Goal: Task Accomplishment & Management: Manage account settings

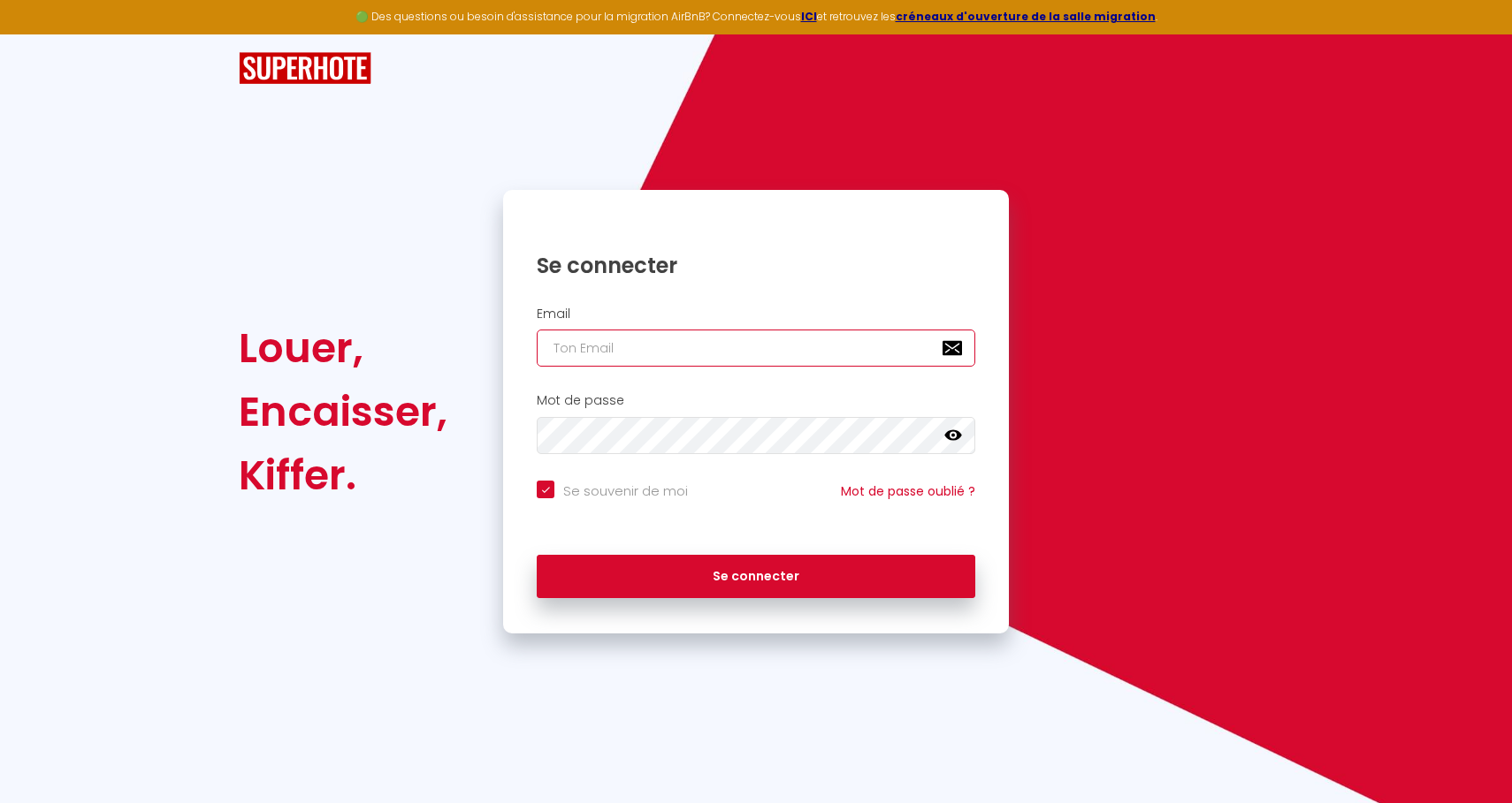
type input "[EMAIL_ADDRESS][DOMAIN_NAME]"
click at [756, 574] on button "Se connecter" at bounding box center [756, 577] width 439 height 44
checkbox input "true"
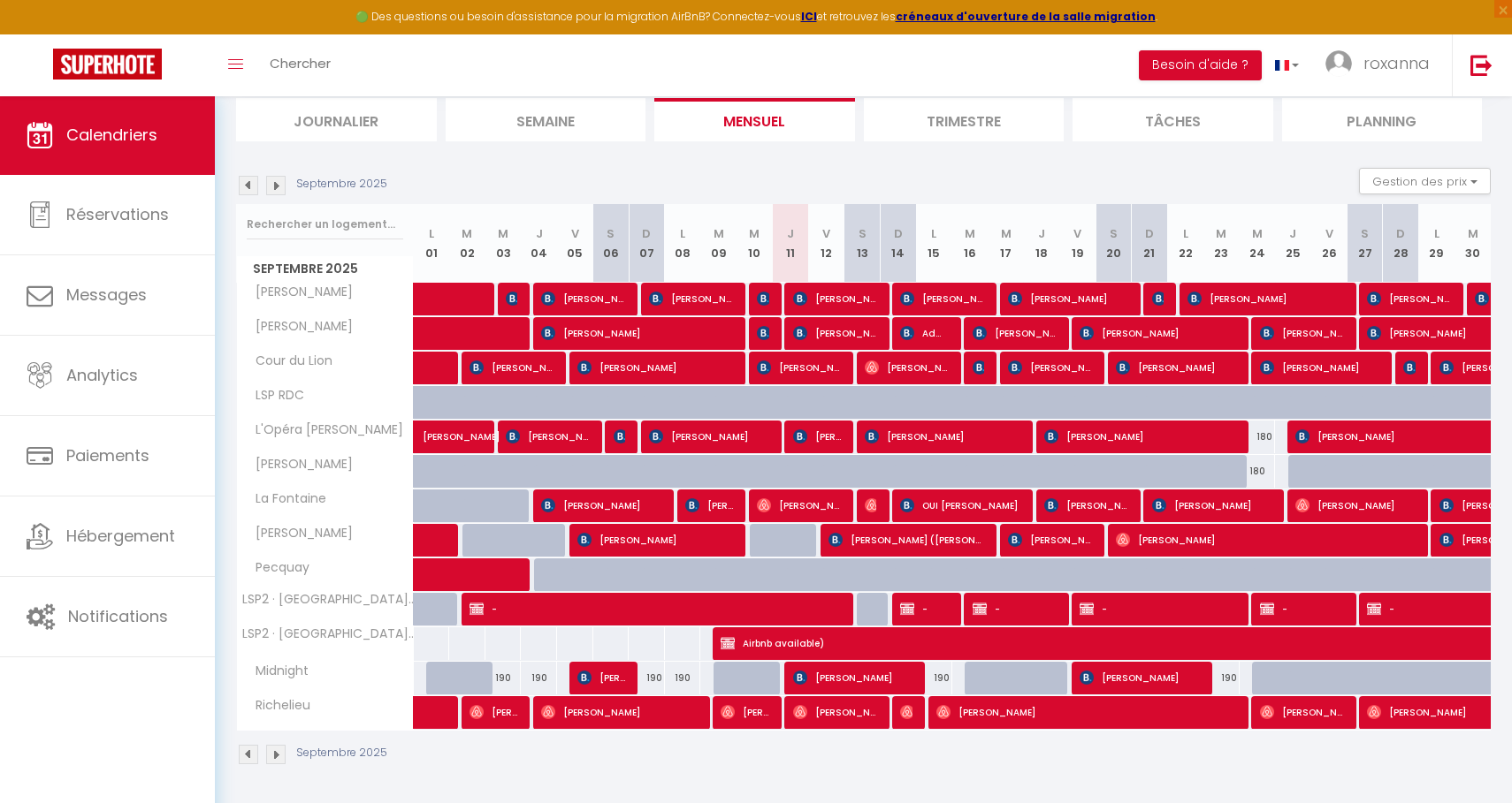
scroll to position [119, 0]
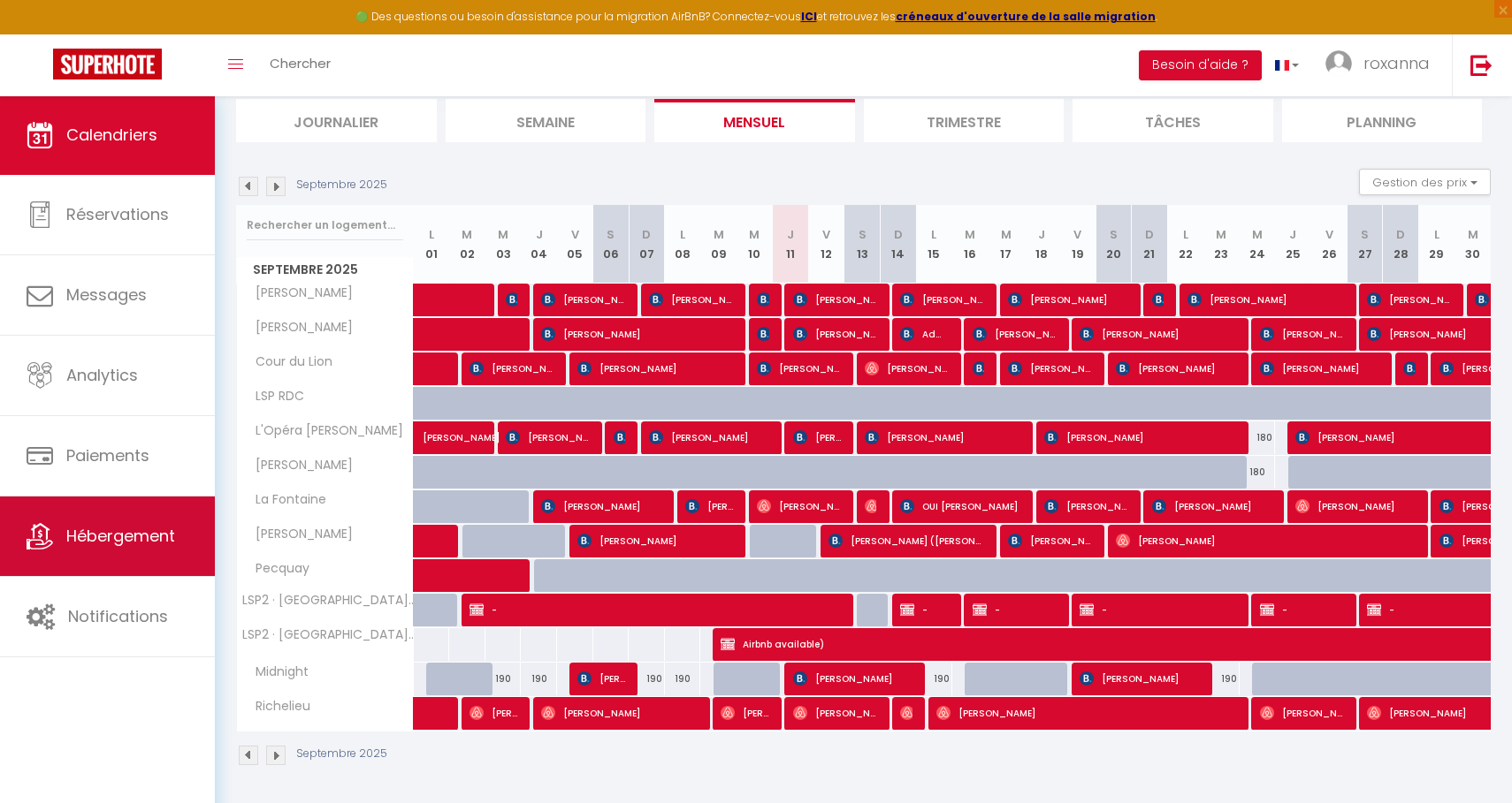
click at [139, 552] on link "Hébergement" at bounding box center [108, 536] width 215 height 80
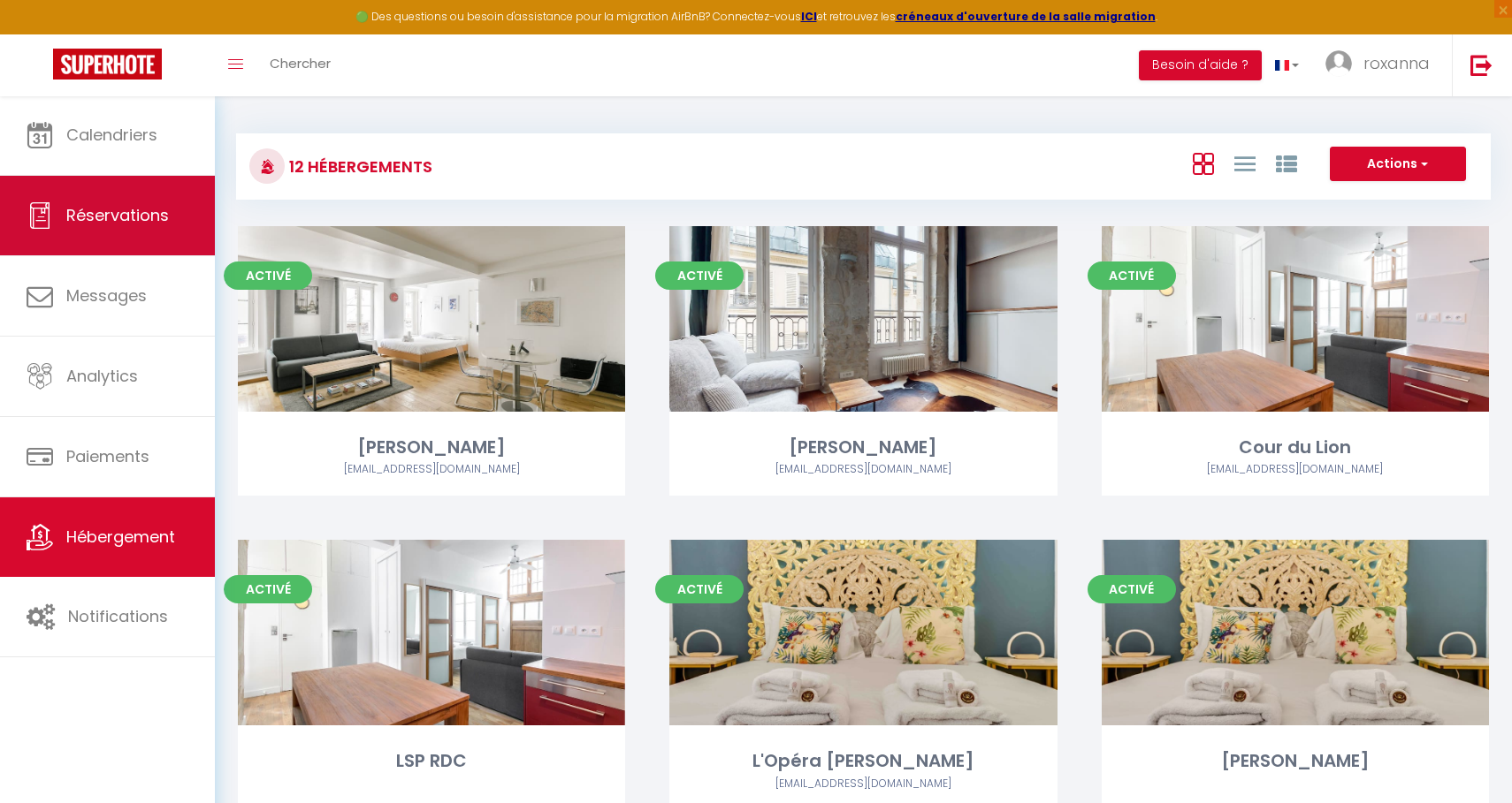
click at [131, 251] on link "Réservations" at bounding box center [108, 215] width 215 height 80
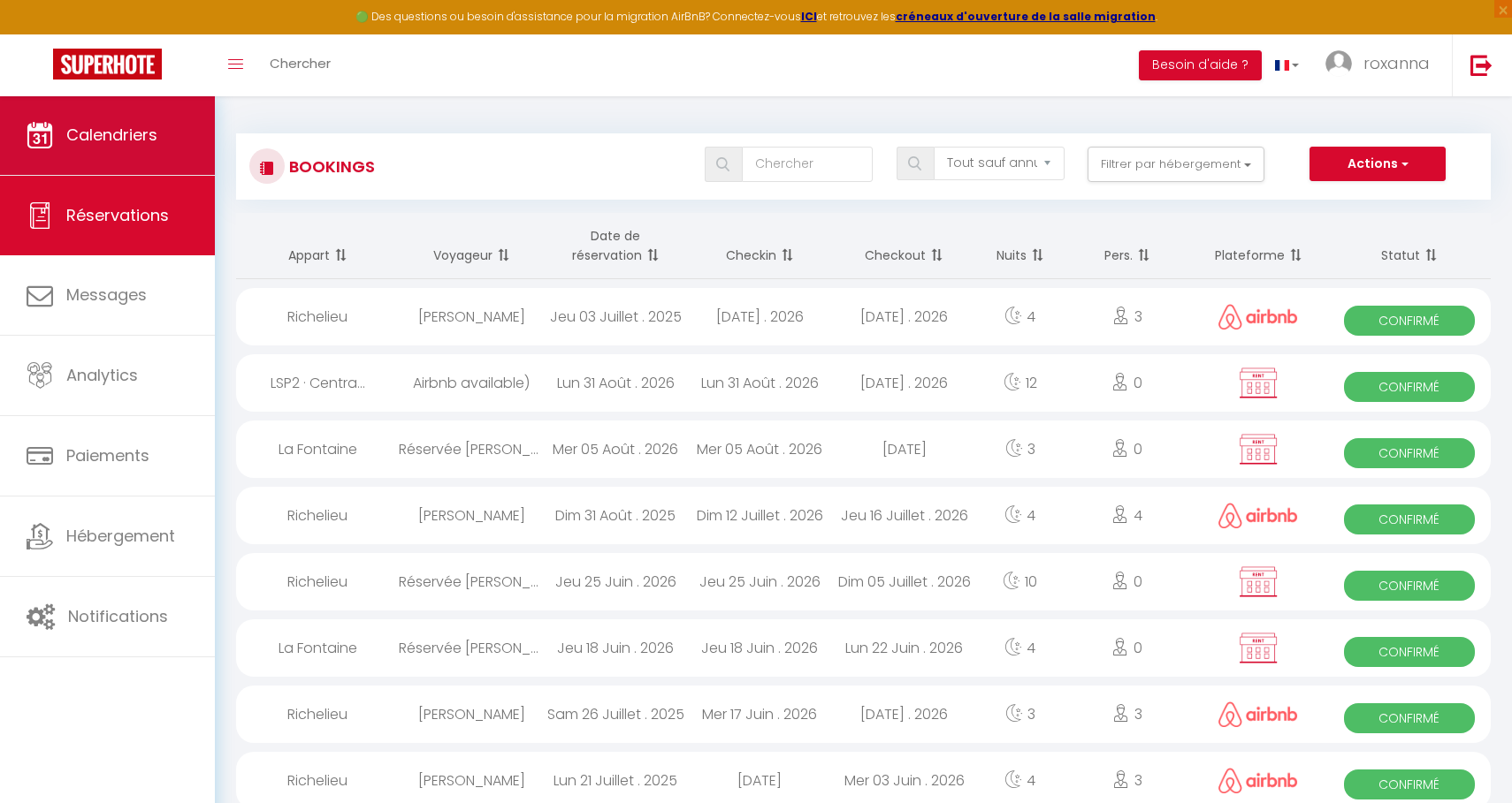
click at [112, 158] on link "Calendriers" at bounding box center [108, 135] width 215 height 80
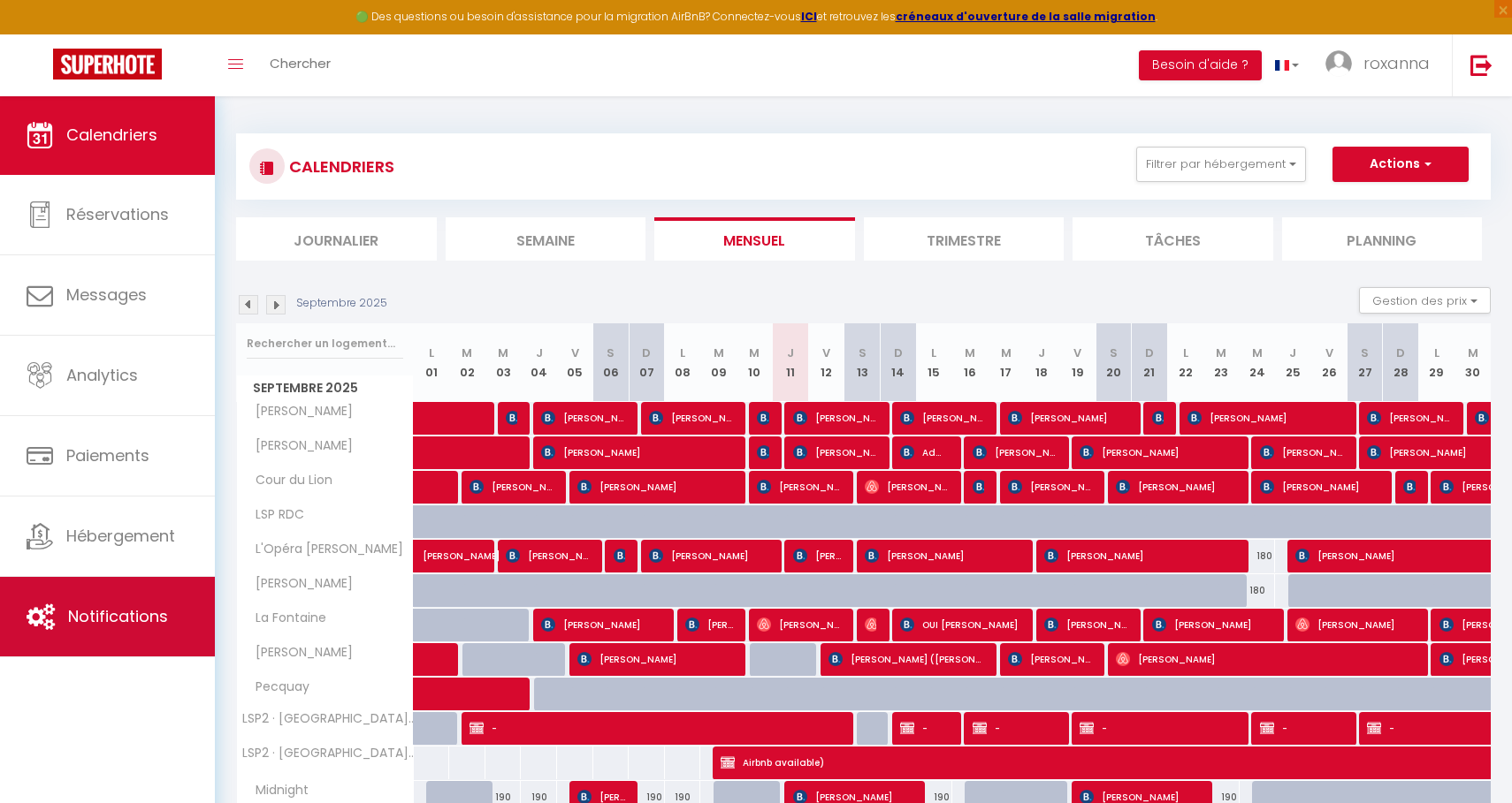
click at [158, 591] on link "Notifications" at bounding box center [108, 617] width 215 height 80
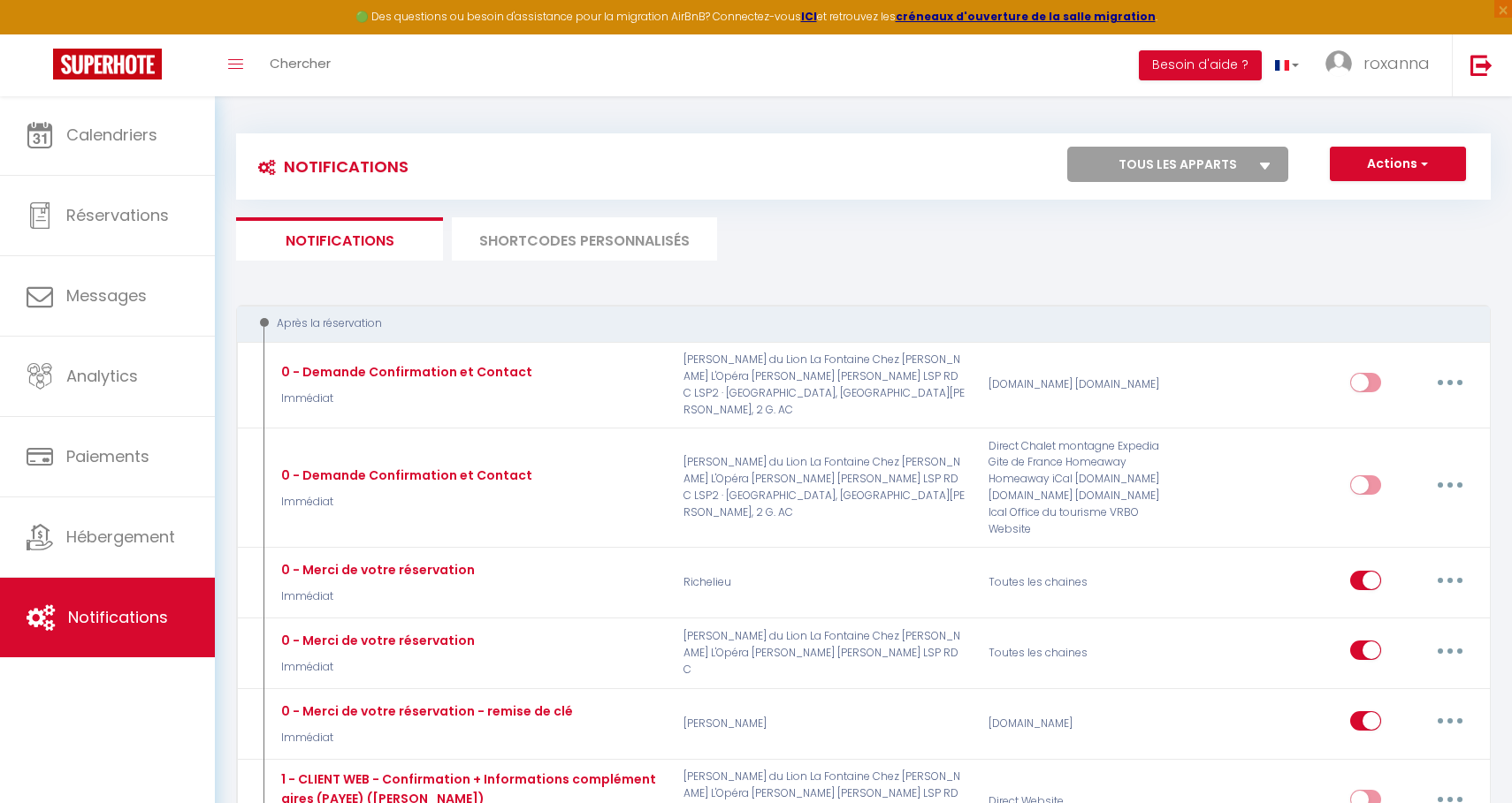
select select "23258"
checkbox input "false"
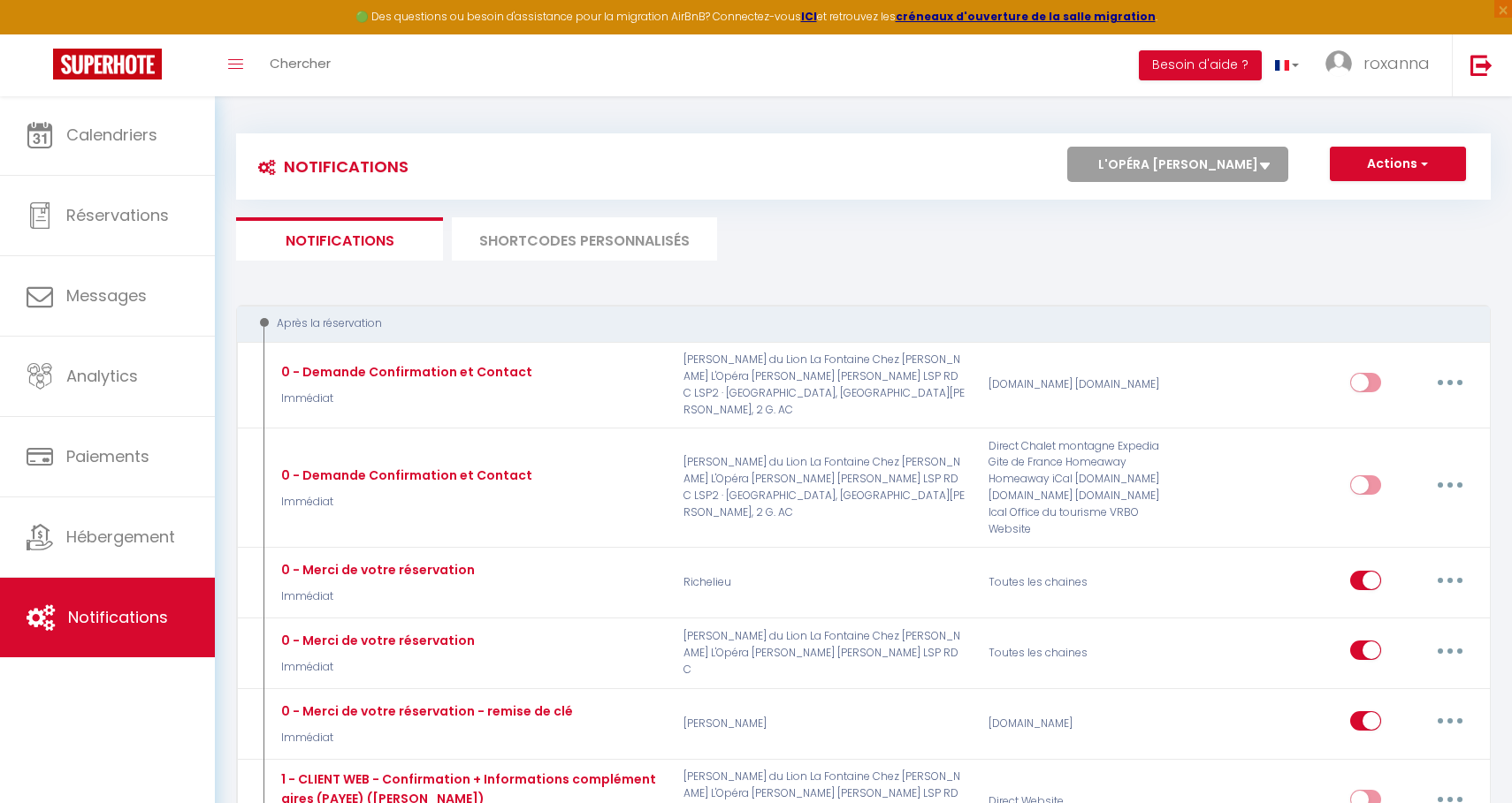
checkbox input "false"
checkbox input "true"
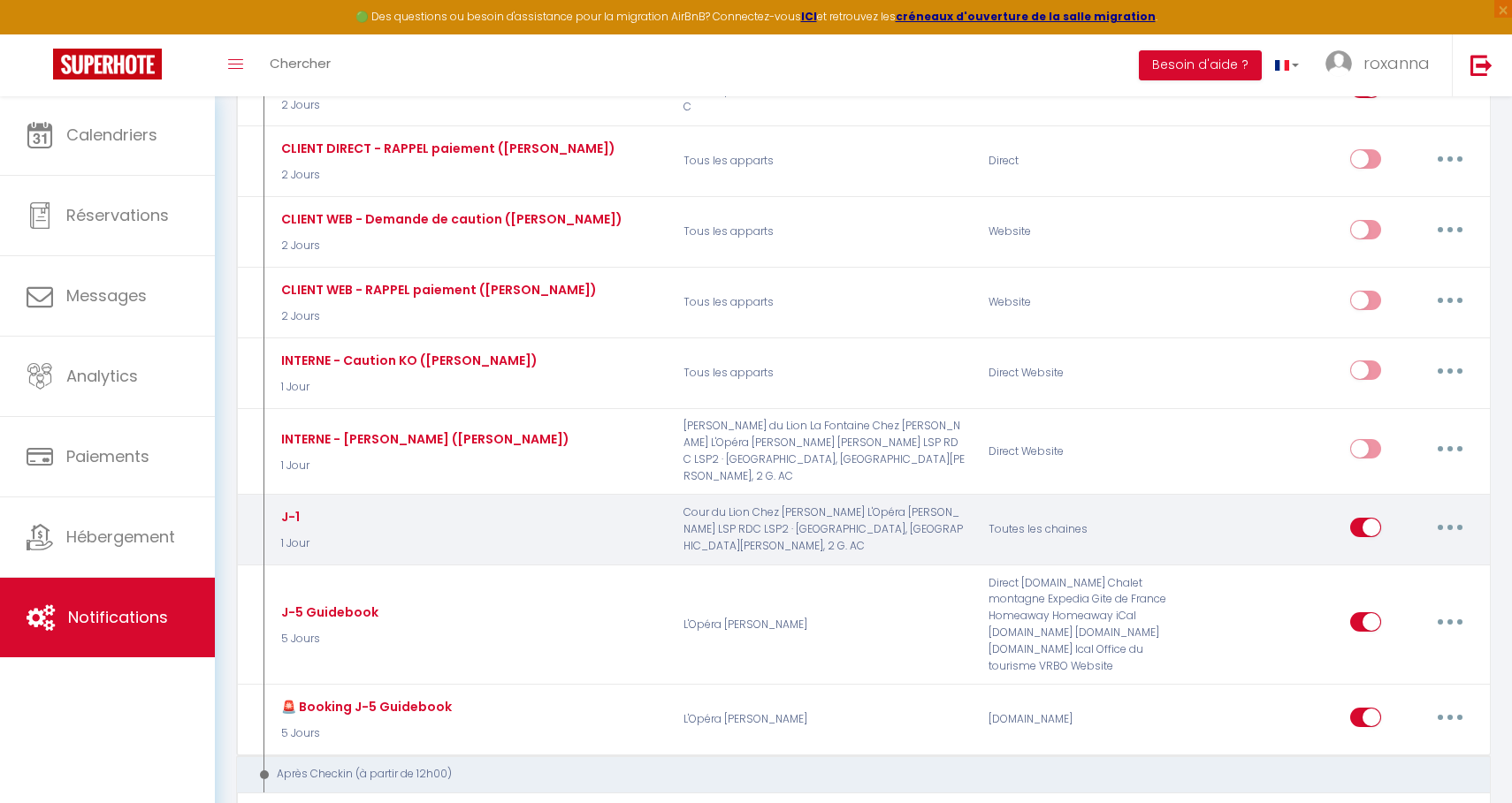
scroll to position [785, 0]
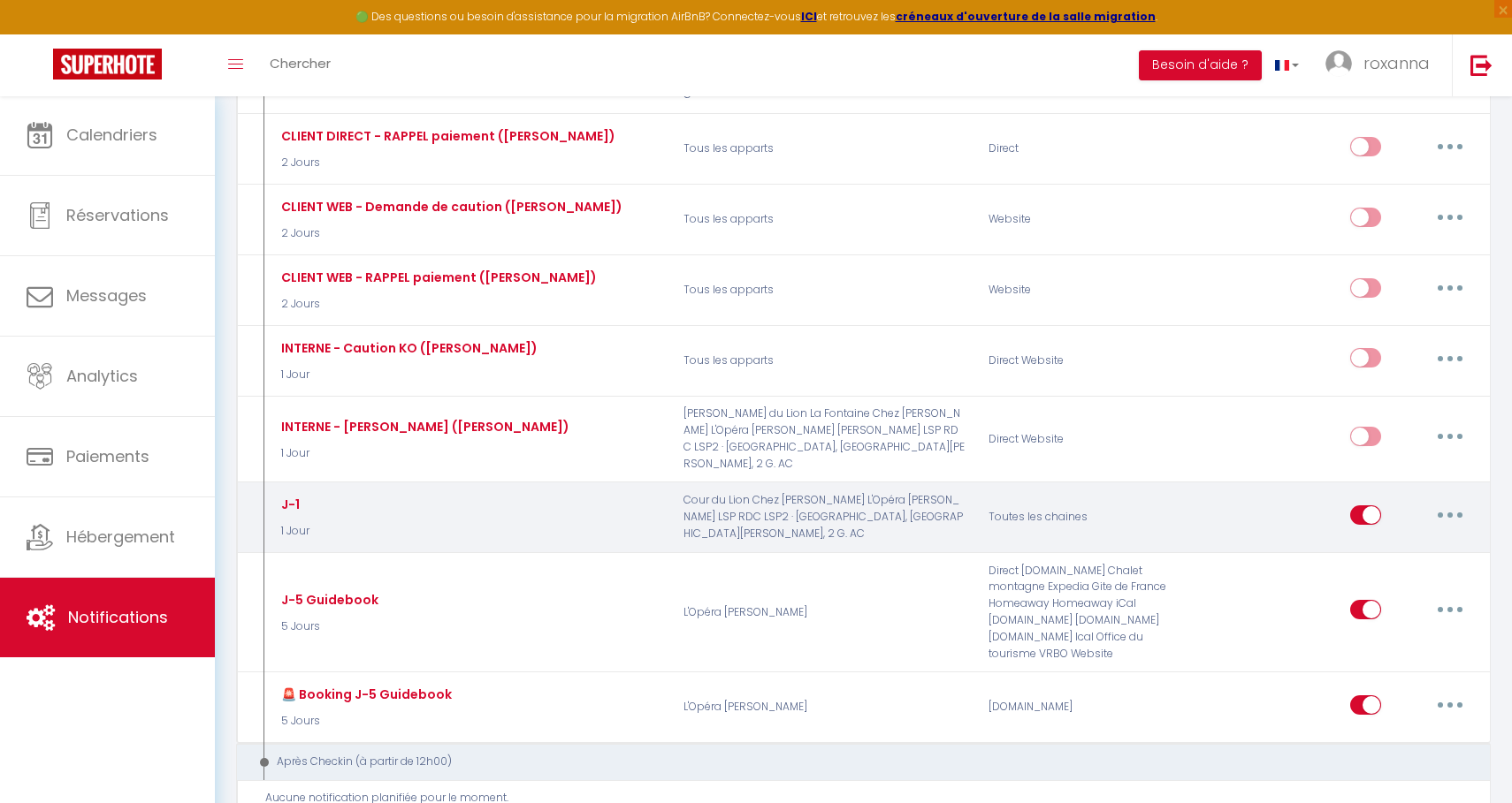
click at [1461, 501] on button "button" at bounding box center [1450, 515] width 50 height 28
click at [1382, 540] on link "Editer" at bounding box center [1403, 555] width 131 height 30
type input "J-1"
select select "1 Jour"
select select "if_booking_is_paid"
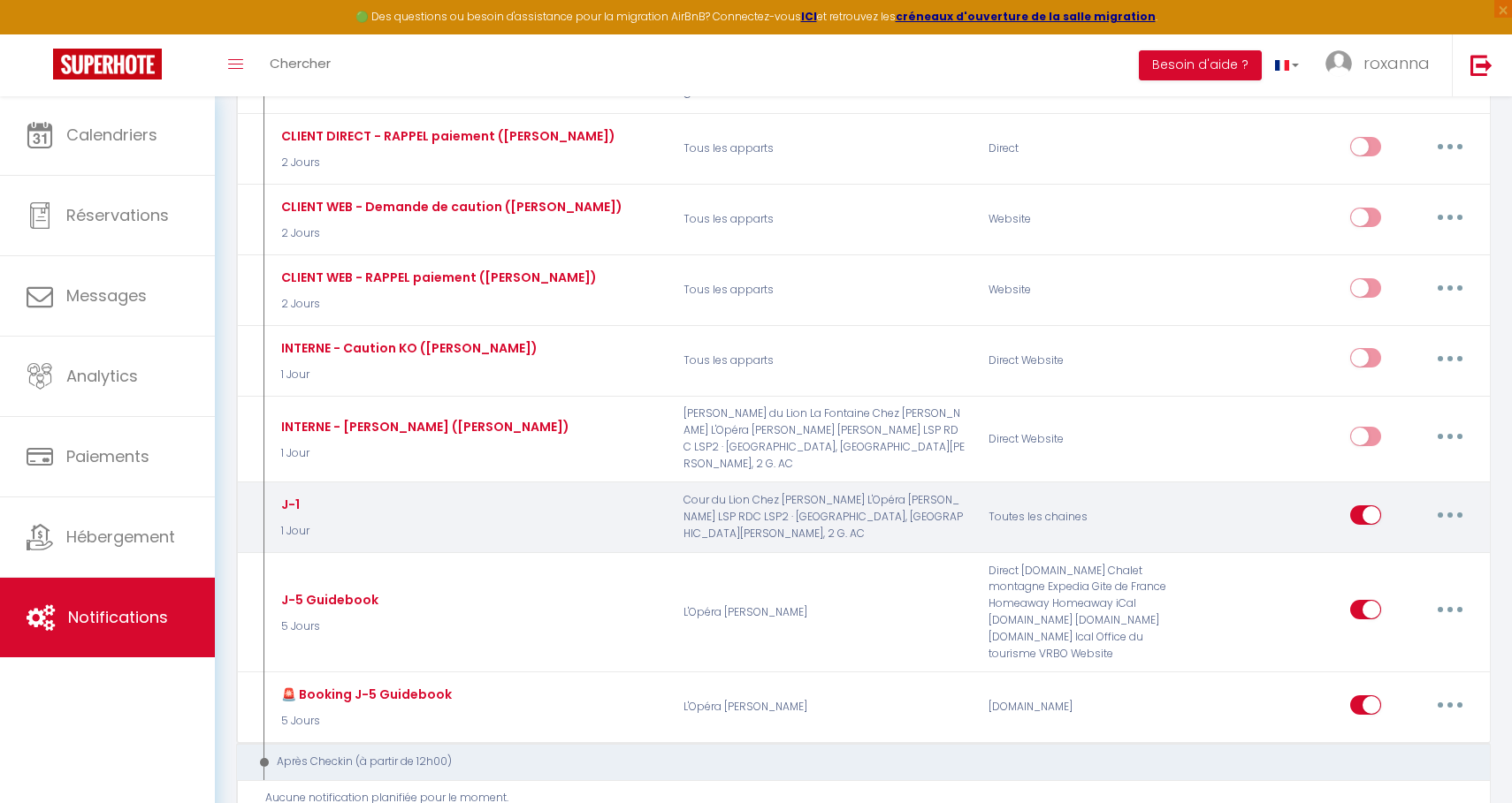
checkbox input "true"
checkbox input "false"
radio input "true"
type input "[RENTAL:NAME]: J-1"
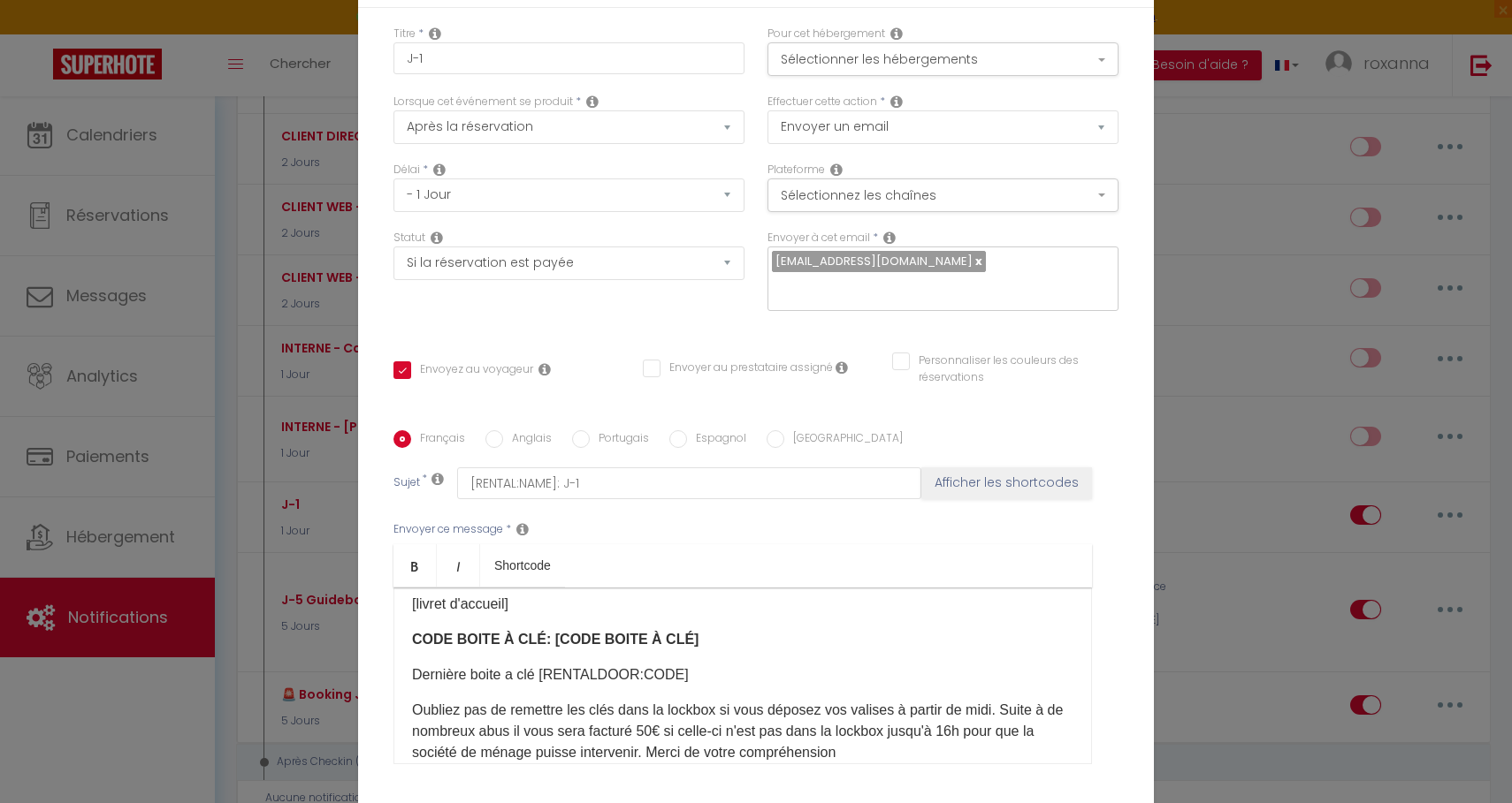
scroll to position [158, 0]
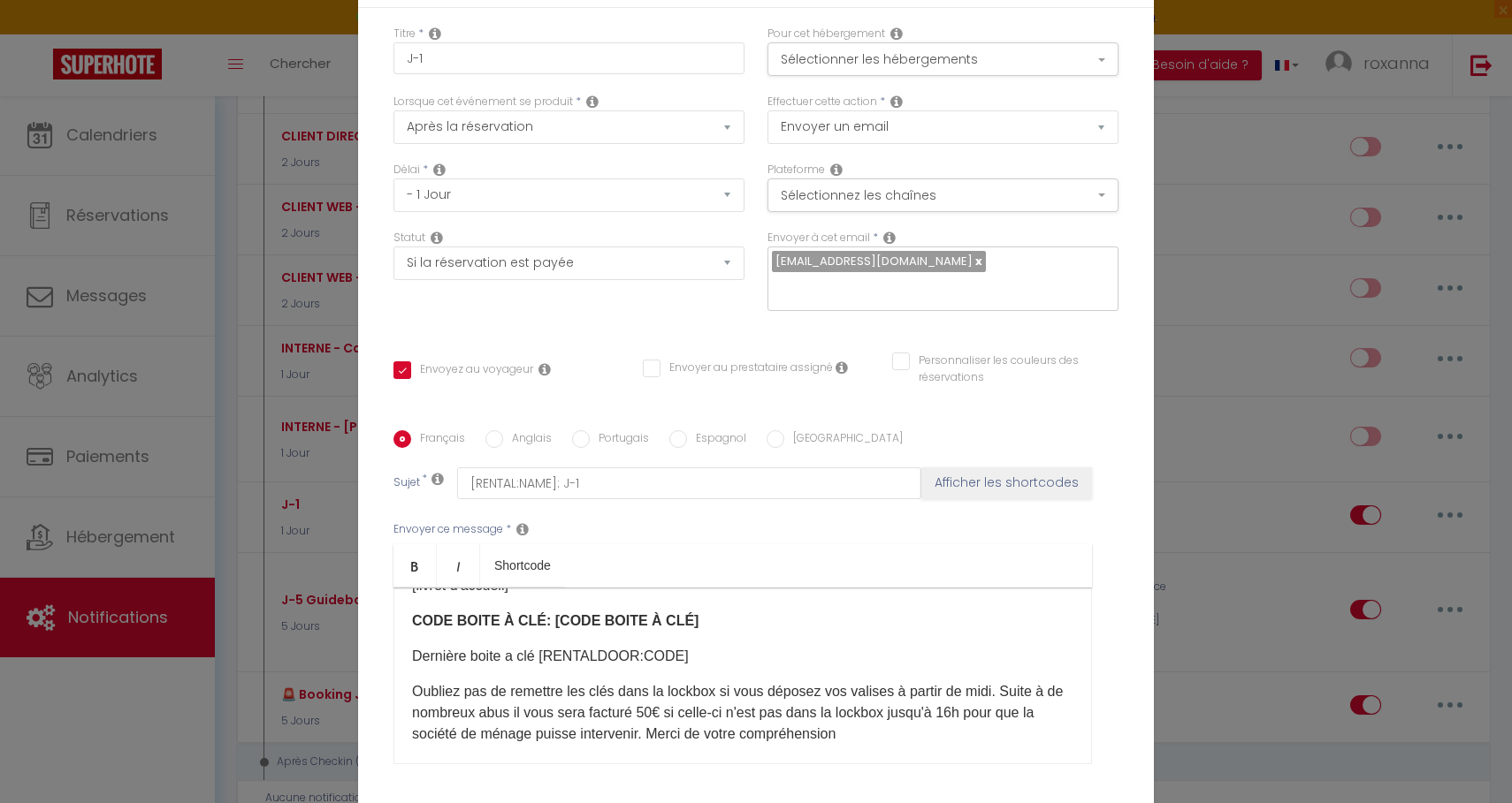
click at [1170, 134] on div "Modifier la notification × Titre * J-1 Pour cet hébergement Sélectionner les hé…" at bounding box center [756, 402] width 1512 height 803
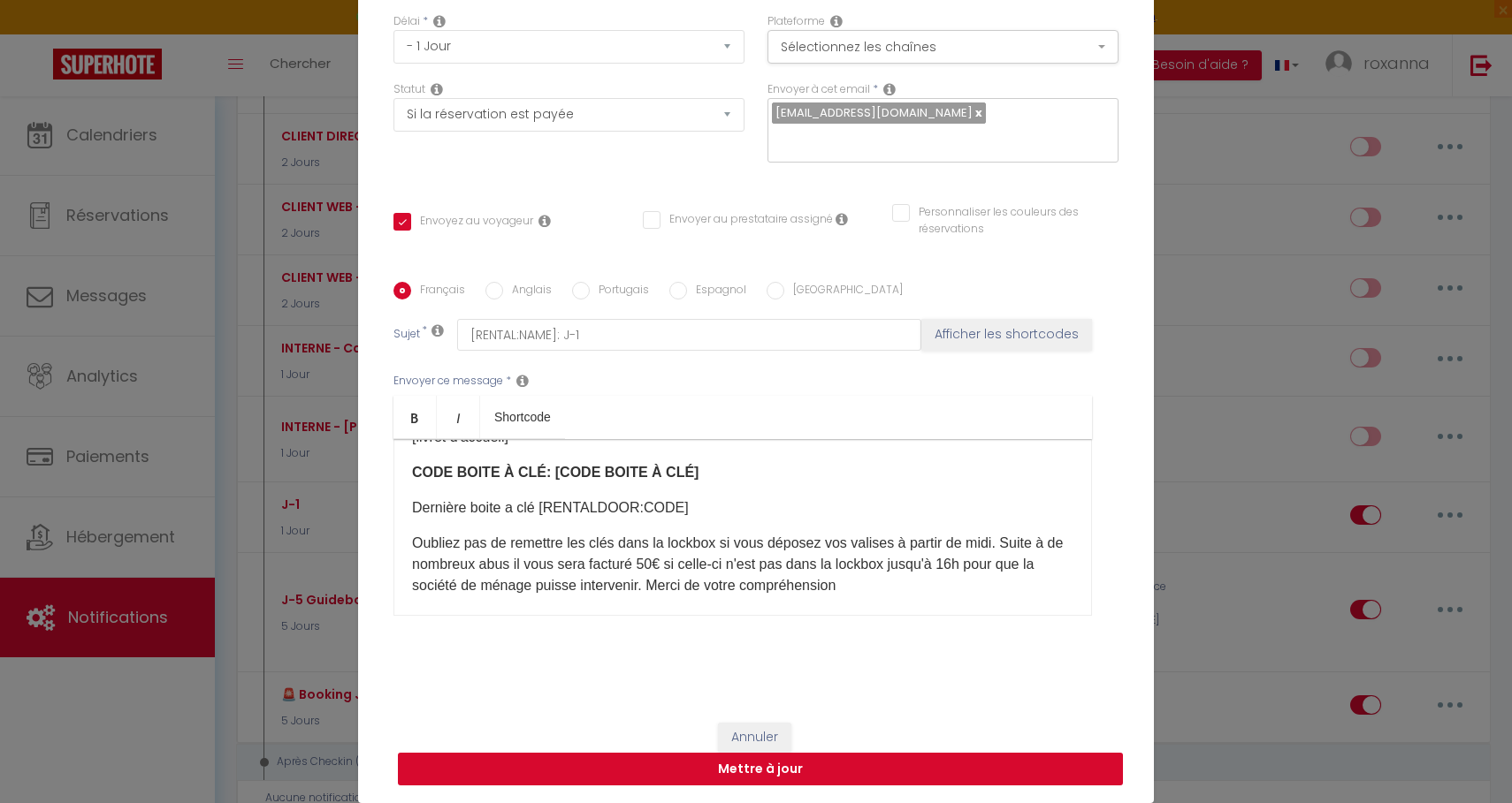
scroll to position [148, 0]
click at [739, 737] on button "Annuler" at bounding box center [755, 737] width 74 height 30
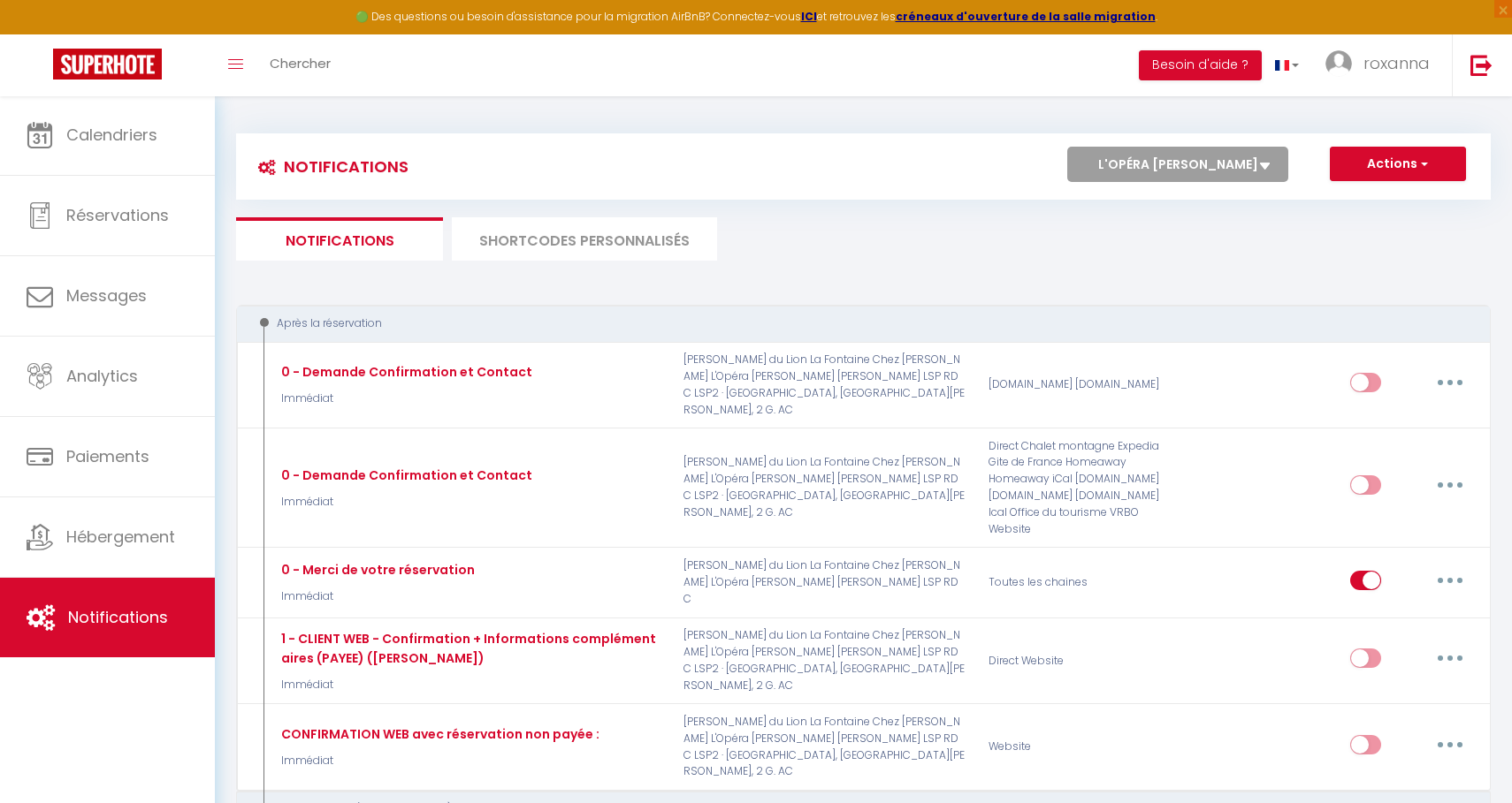
scroll to position [0, 0]
click at [625, 238] on li "SHORTCODES PERSONNALISÉS" at bounding box center [584, 238] width 265 height 43
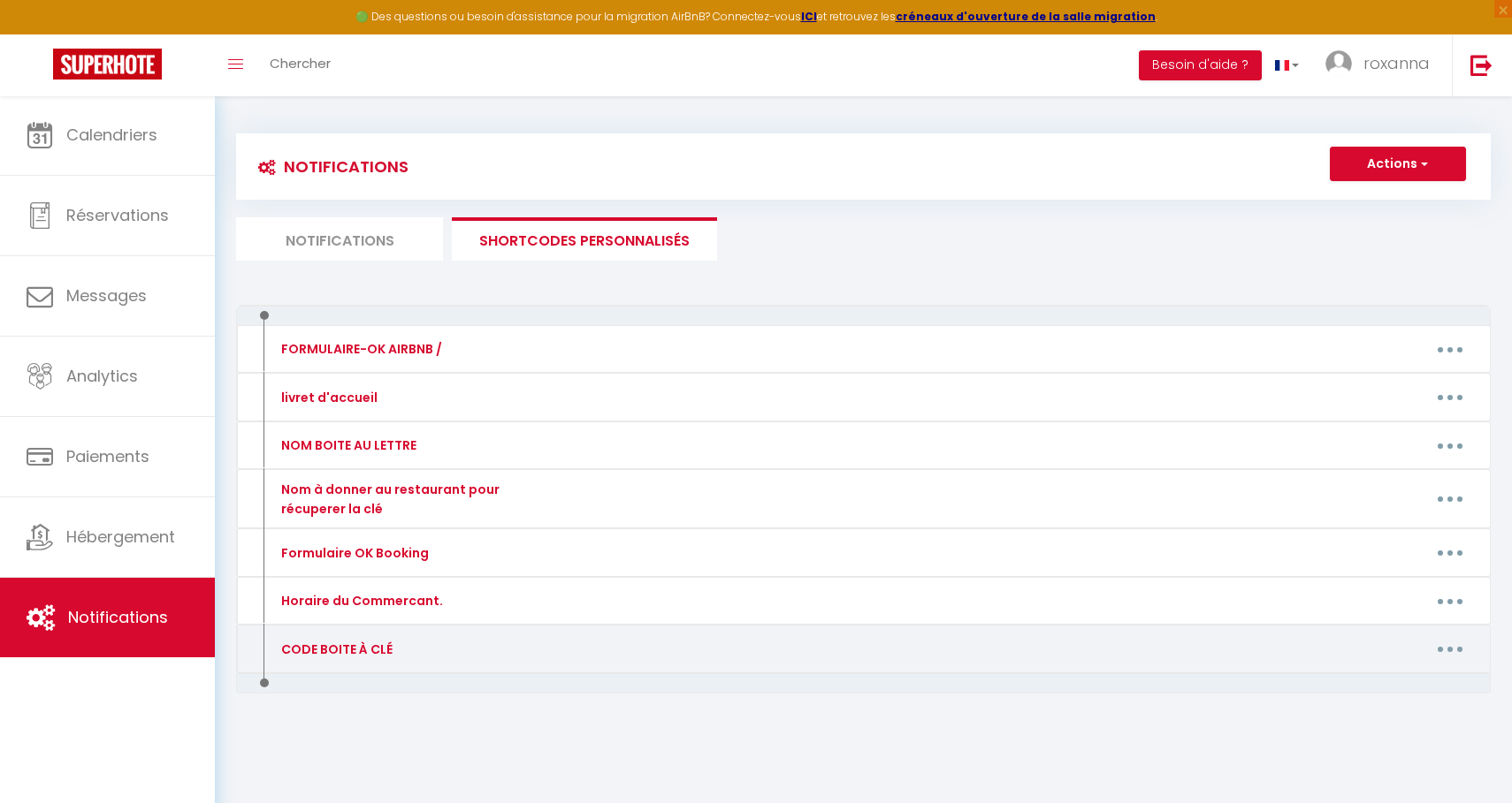
click at [622, 636] on div "Editer Supprimer" at bounding box center [1028, 650] width 916 height 28
click at [1447, 653] on button "button" at bounding box center [1450, 650] width 50 height 28
click at [1420, 691] on link "Editer" at bounding box center [1403, 689] width 131 height 30
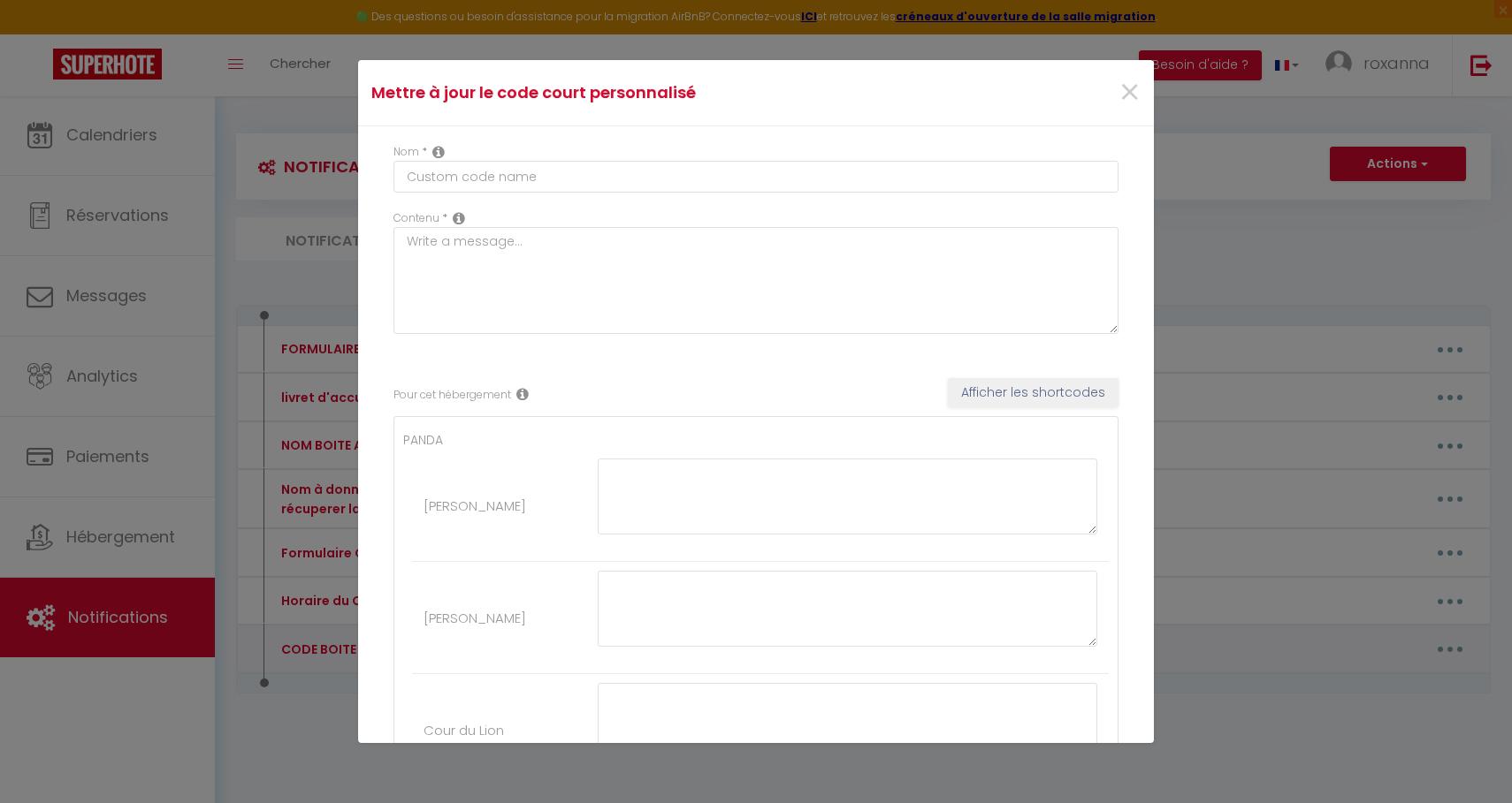
type input "CODE BOITE À CLÉ"
type textarea "*"
type textarea "IMMEUBLE: 74A3"
type textarea "IMMEUBLE: 74A3 BOITE AU LETTRE 000 LOCKBOX: 1964"
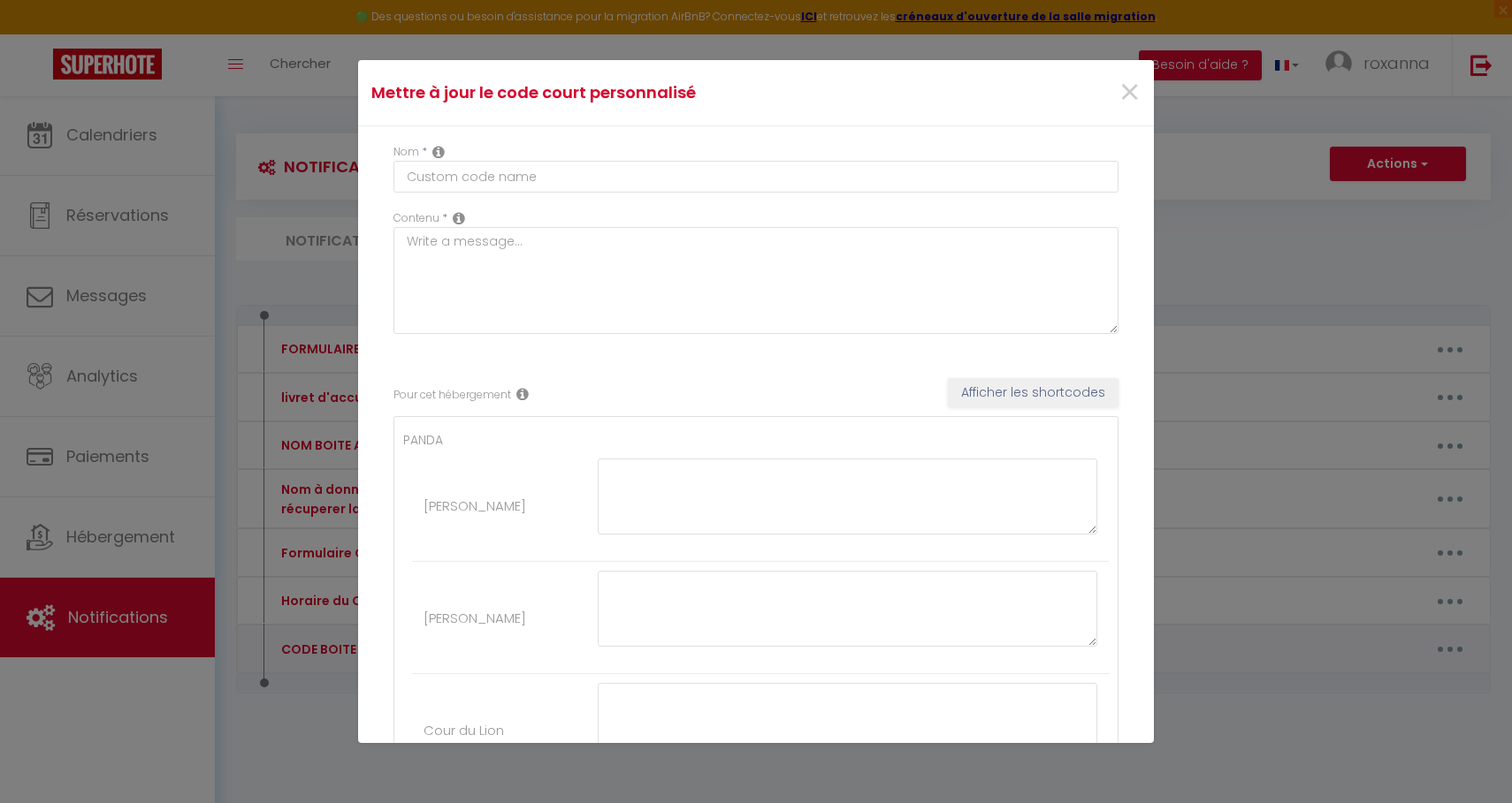
type textarea "IMMEUBLE: 03216 LOCKBOX [GEOGRAPHIC_DATA]: 981255"
click at [1130, 98] on span "×" at bounding box center [1129, 93] width 22 height 53
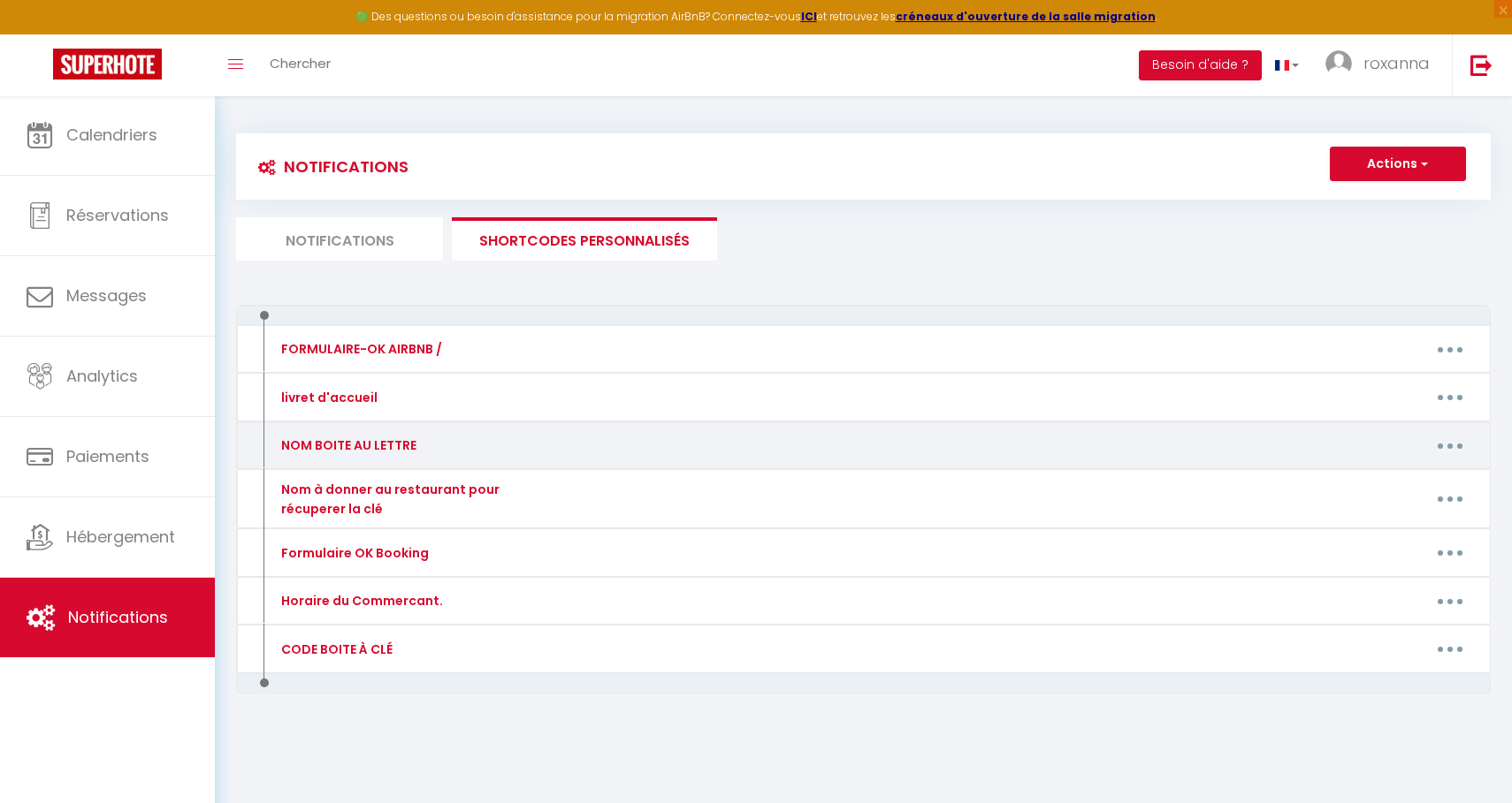
click at [554, 433] on div "NOM BOITE AU LETTRE" at bounding box center [418, 445] width 305 height 28
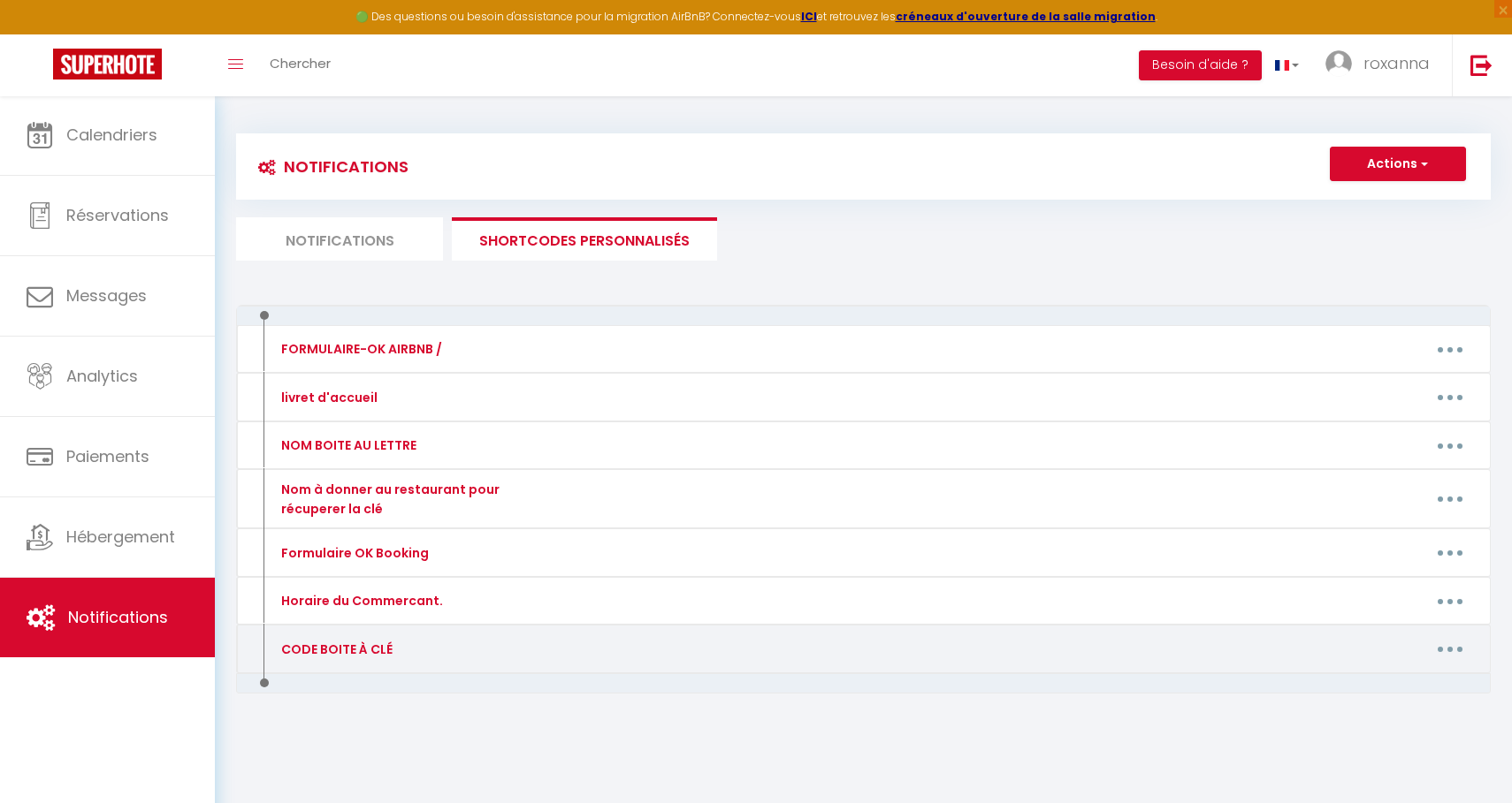
click at [1455, 643] on button "button" at bounding box center [1450, 650] width 50 height 28
click at [1409, 683] on link "Editer" at bounding box center [1403, 689] width 131 height 30
type input "CODE BOITE À CLÉ"
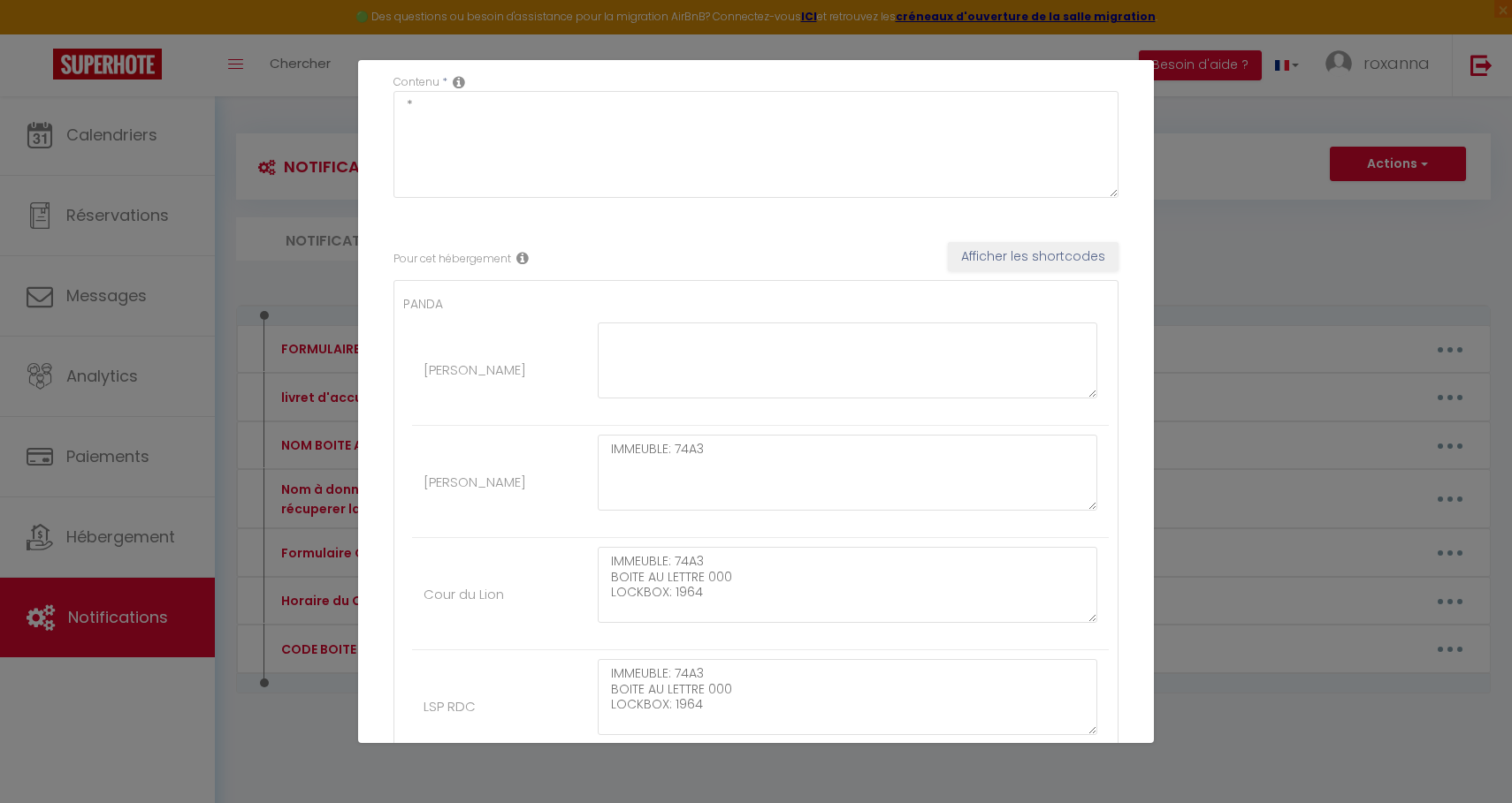
scroll to position [425, 0]
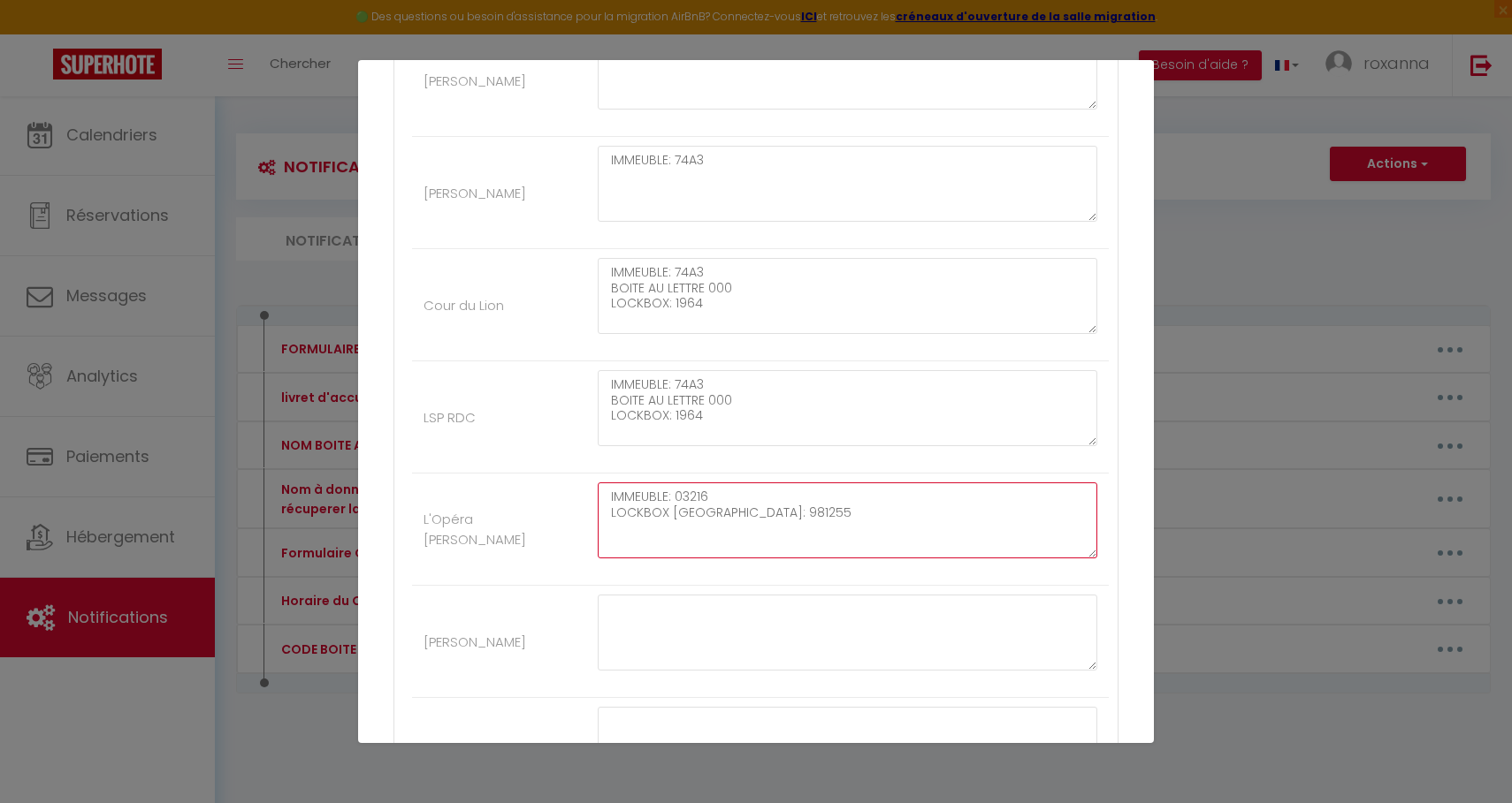
drag, startPoint x: 706, startPoint y: 515, endPoint x: 604, endPoint y: 517, distance: 102.0
click at [604, 517] on textarea "IMMEUBLE: 03216 LOCKBOX [GEOGRAPHIC_DATA]: 981255" at bounding box center [847, 520] width 499 height 76
click at [646, 537] on textarea "IMMEUBLE: 03216 PIN GARDEN: 981255" at bounding box center [847, 520] width 499 height 76
paste textarea "LOCKBOX 1458"
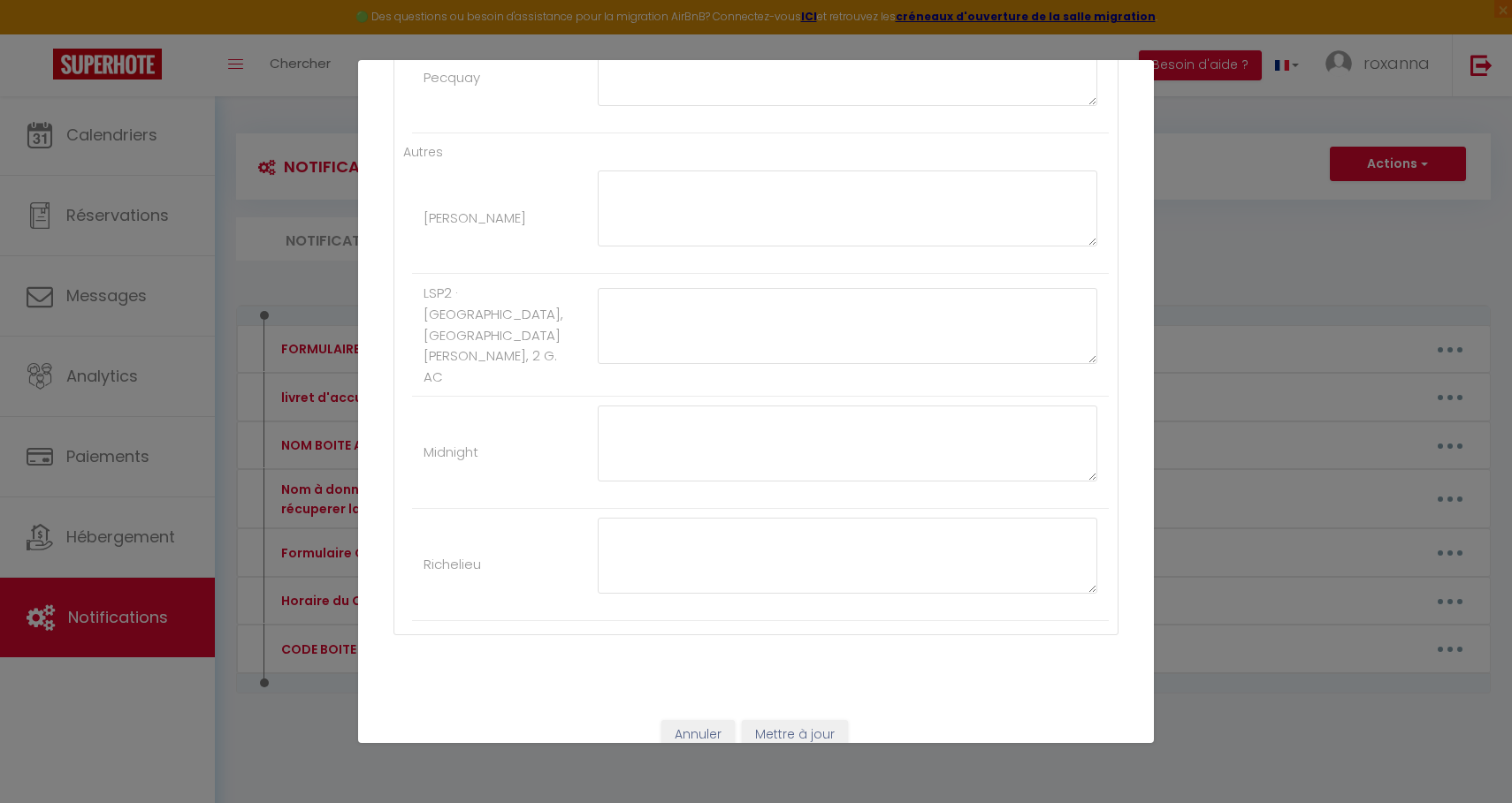
scroll to position [1207, 0]
type textarea "IMMEUBLE: 03216 PIN GARDEN: 981255 LOCKBOX 1458"
click at [793, 729] on button "Mettre à jour" at bounding box center [794, 741] width 106 height 30
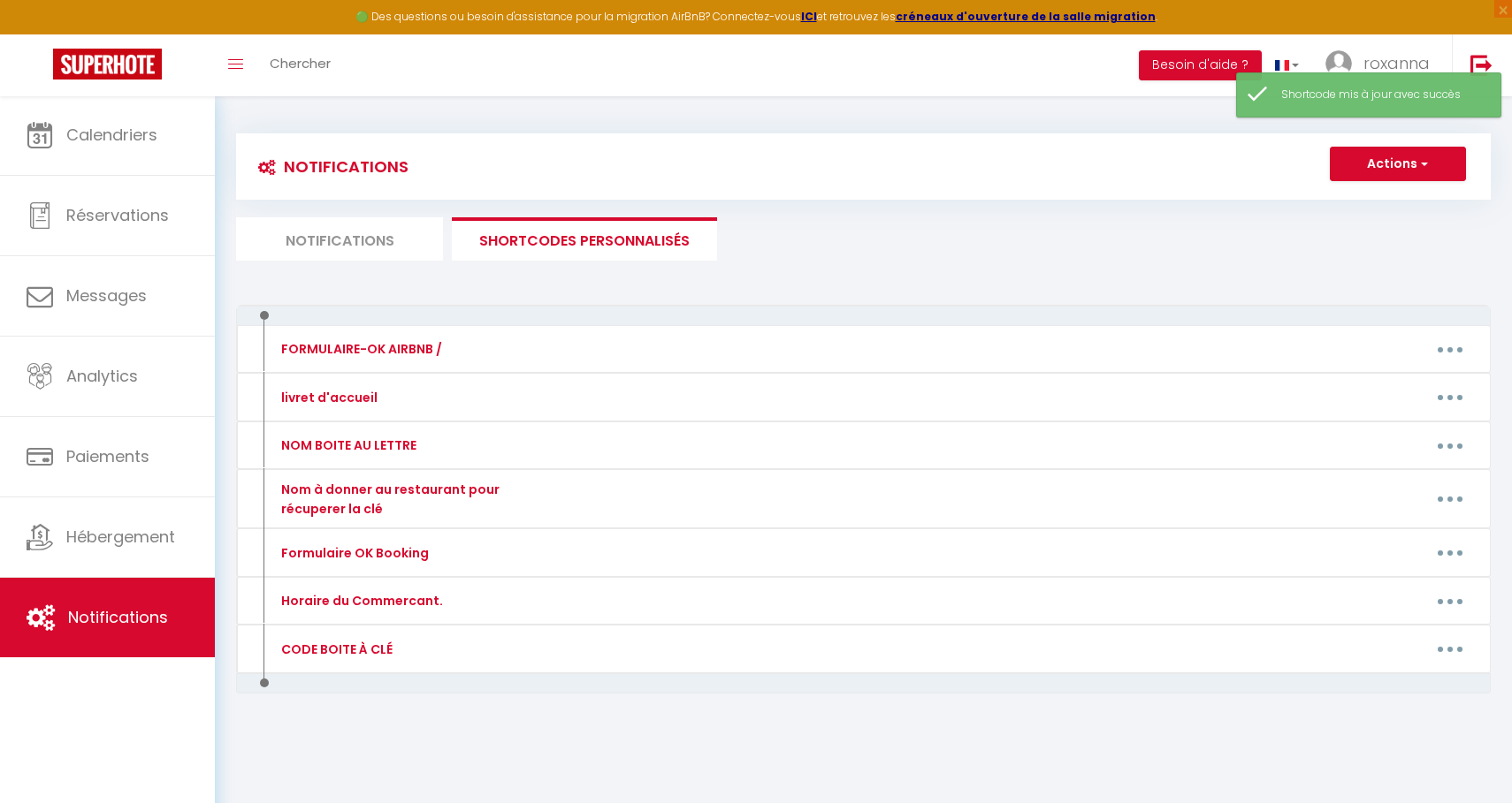
click at [351, 238] on li "Notifications" at bounding box center [340, 238] width 207 height 43
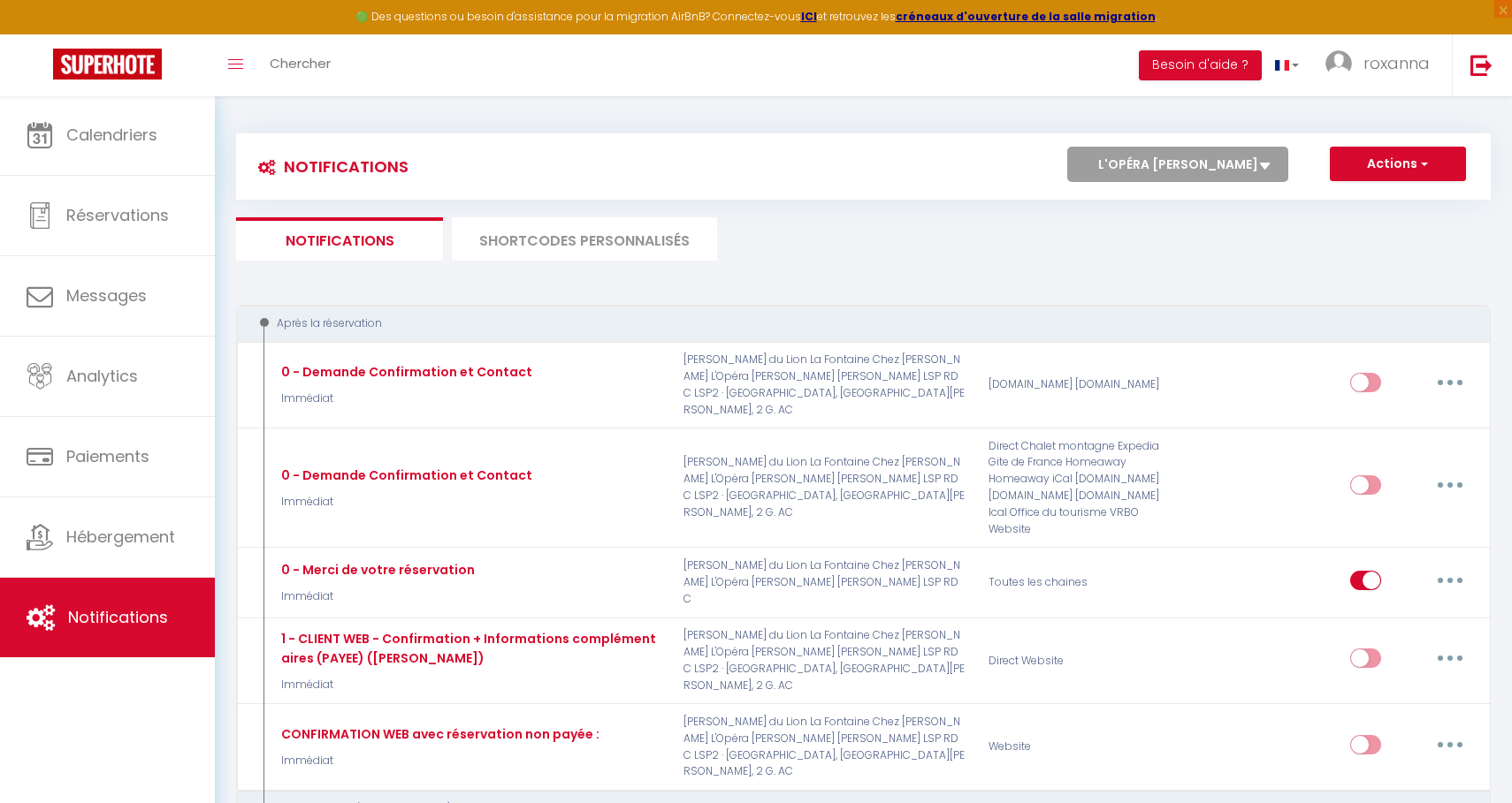
select select "23260"
click at [670, 237] on li "SHORTCODES PERSONNALISÉS" at bounding box center [584, 238] width 265 height 43
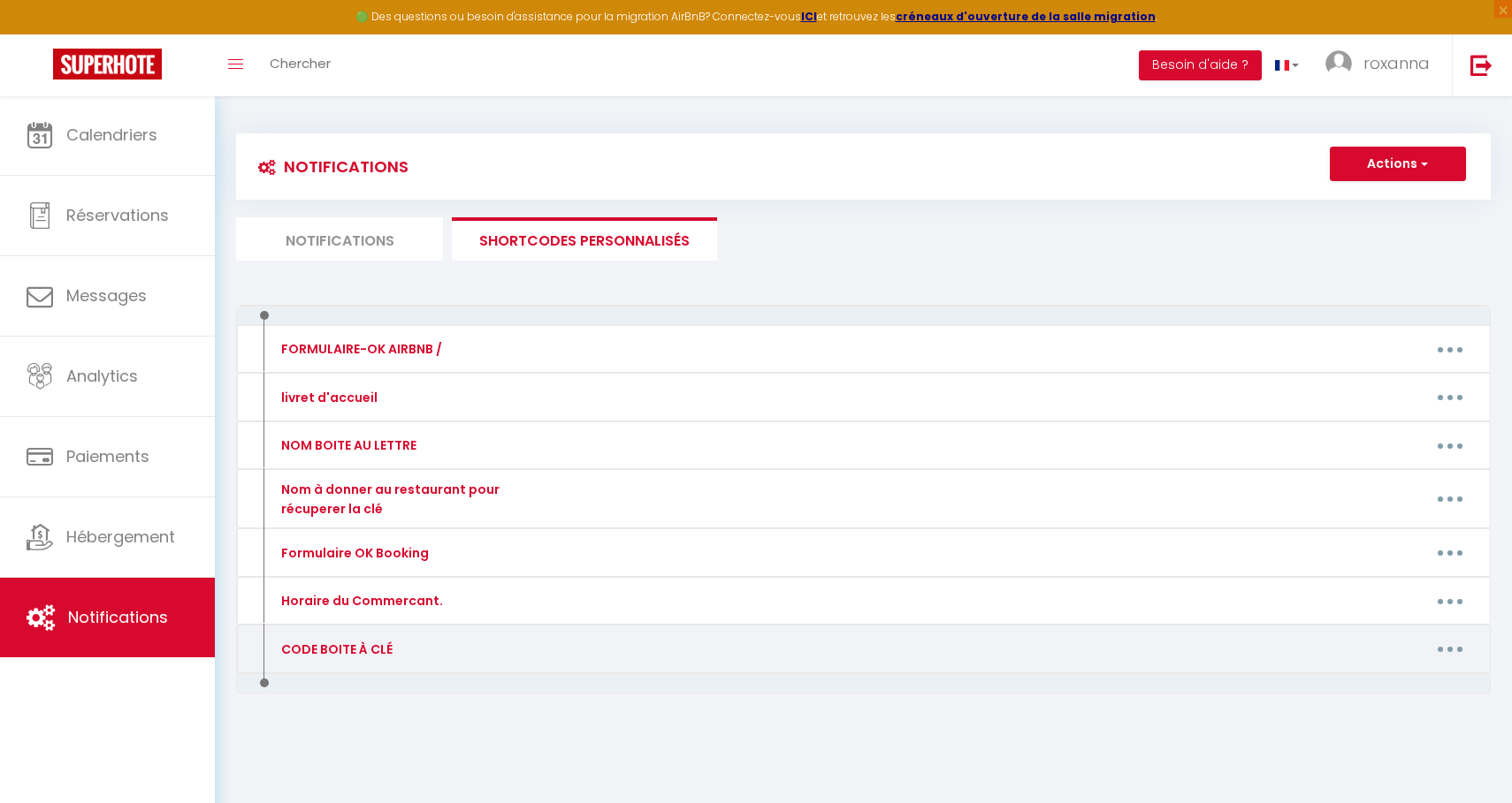
click at [601, 640] on div "Editer Supprimer" at bounding box center [1028, 650] width 916 height 28
click at [1445, 644] on button "button" at bounding box center [1450, 650] width 50 height 28
click at [1383, 682] on link "Editer" at bounding box center [1403, 689] width 131 height 30
type input "CODE BOITE À CLÉ"
type textarea "*"
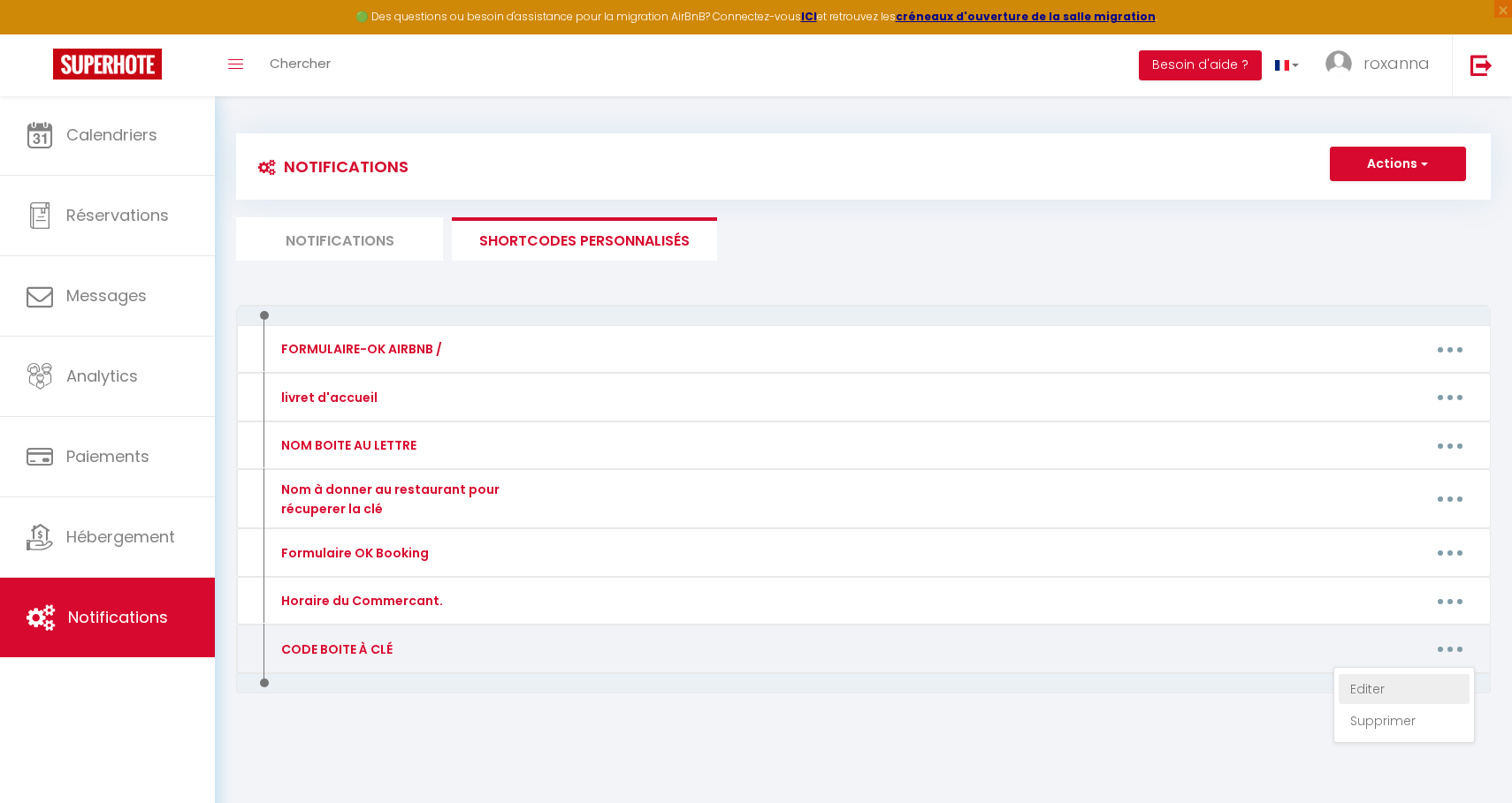
type textarea "IMMEUBLE: 74A3"
type textarea "IMMEUBLE: 74A3 BOITE AU LETTRE 000 LOCKBOX: 1964"
type textarea "IMMEUBLE: 03216 PIN GARDEN: 981255 LOCKBOX 1458"
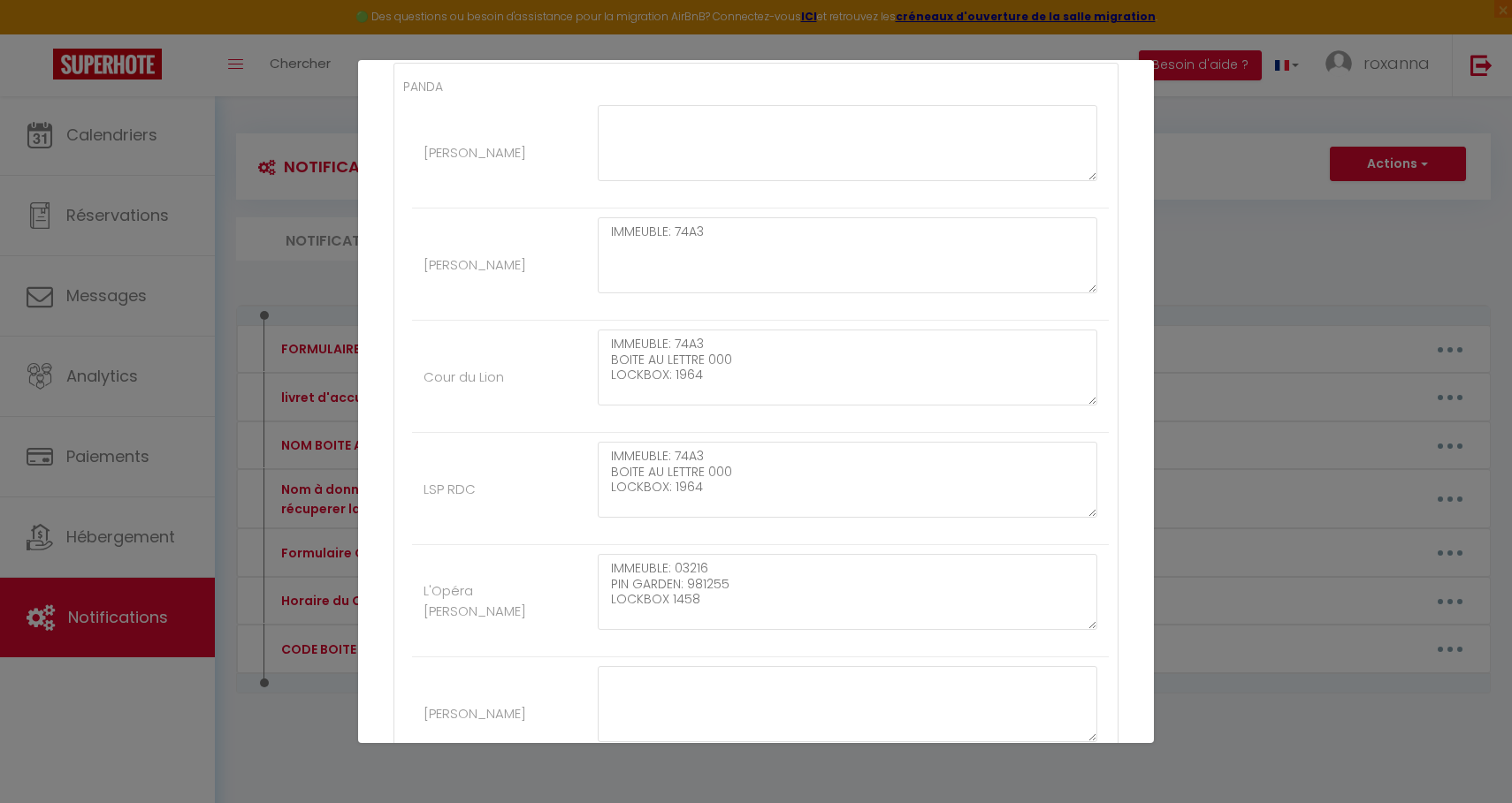
scroll to position [371, 0]
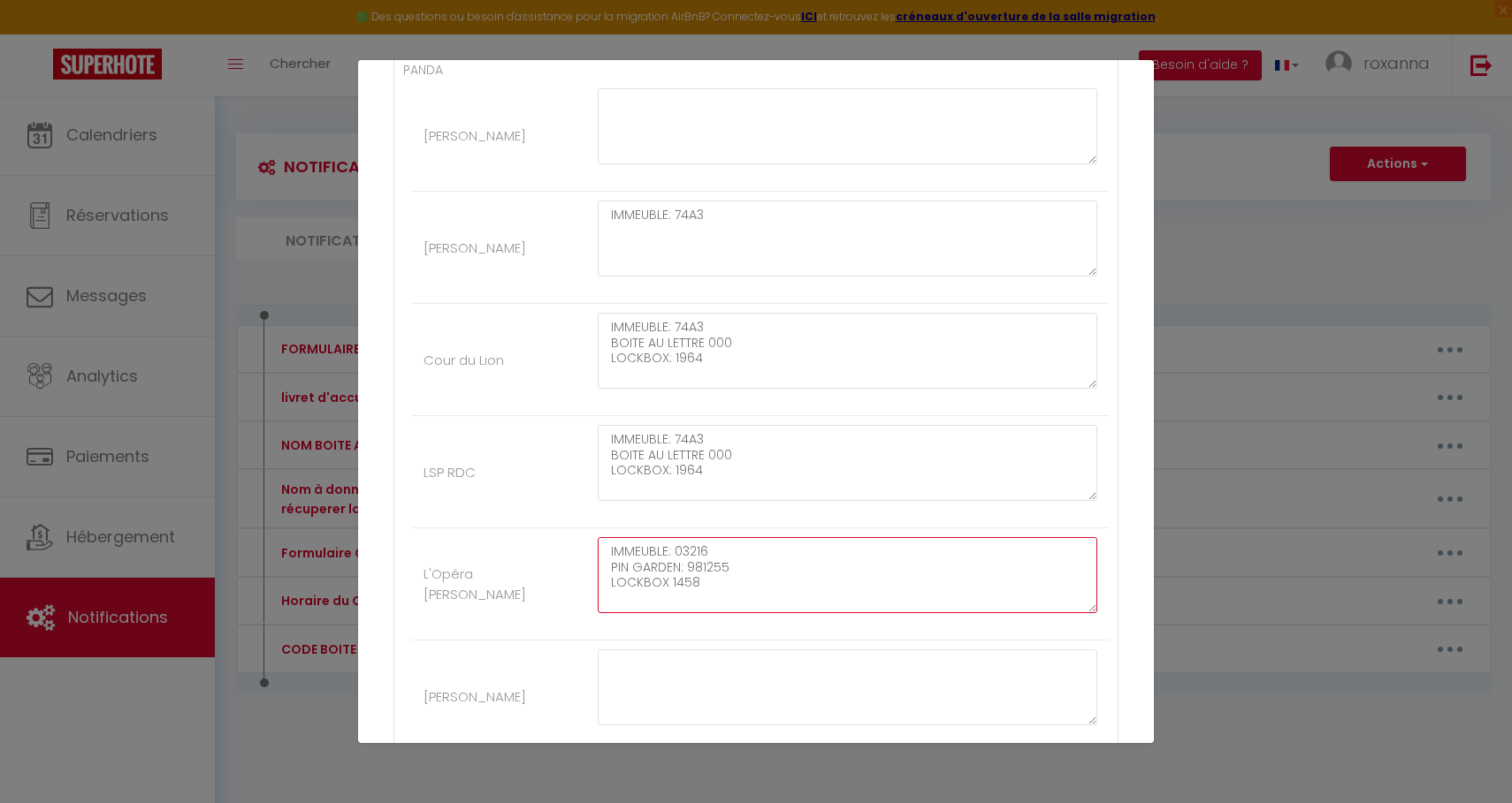
click at [819, 590] on textarea "IMMEUBLE: 03216 PIN GARDEN: 981255 LOCKBOX 1458" at bounding box center [847, 575] width 499 height 76
drag, startPoint x: 756, startPoint y: 563, endPoint x: 582, endPoint y: 538, distance: 175.8
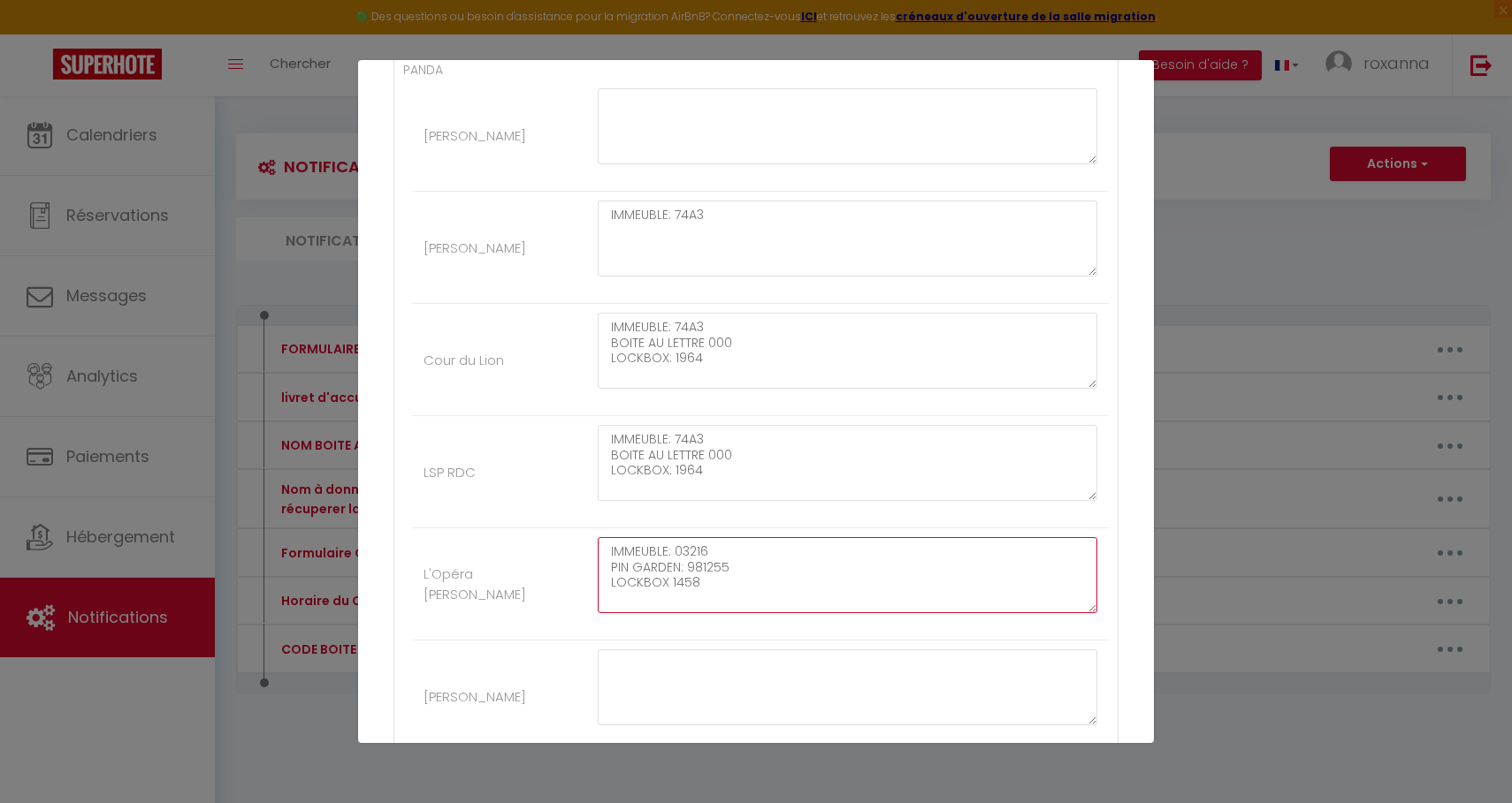
click at [582, 538] on li "L'Opéra [PERSON_NAME] IMMEUBLE: 03216 PIN GARDEN: 981255 LOCKBOX 1458" at bounding box center [759, 584] width 697 height 113
click at [627, 666] on textarea at bounding box center [847, 687] width 499 height 76
paste textarea "IMMEUBLE: 03216 PIN GARDEN: 981255"
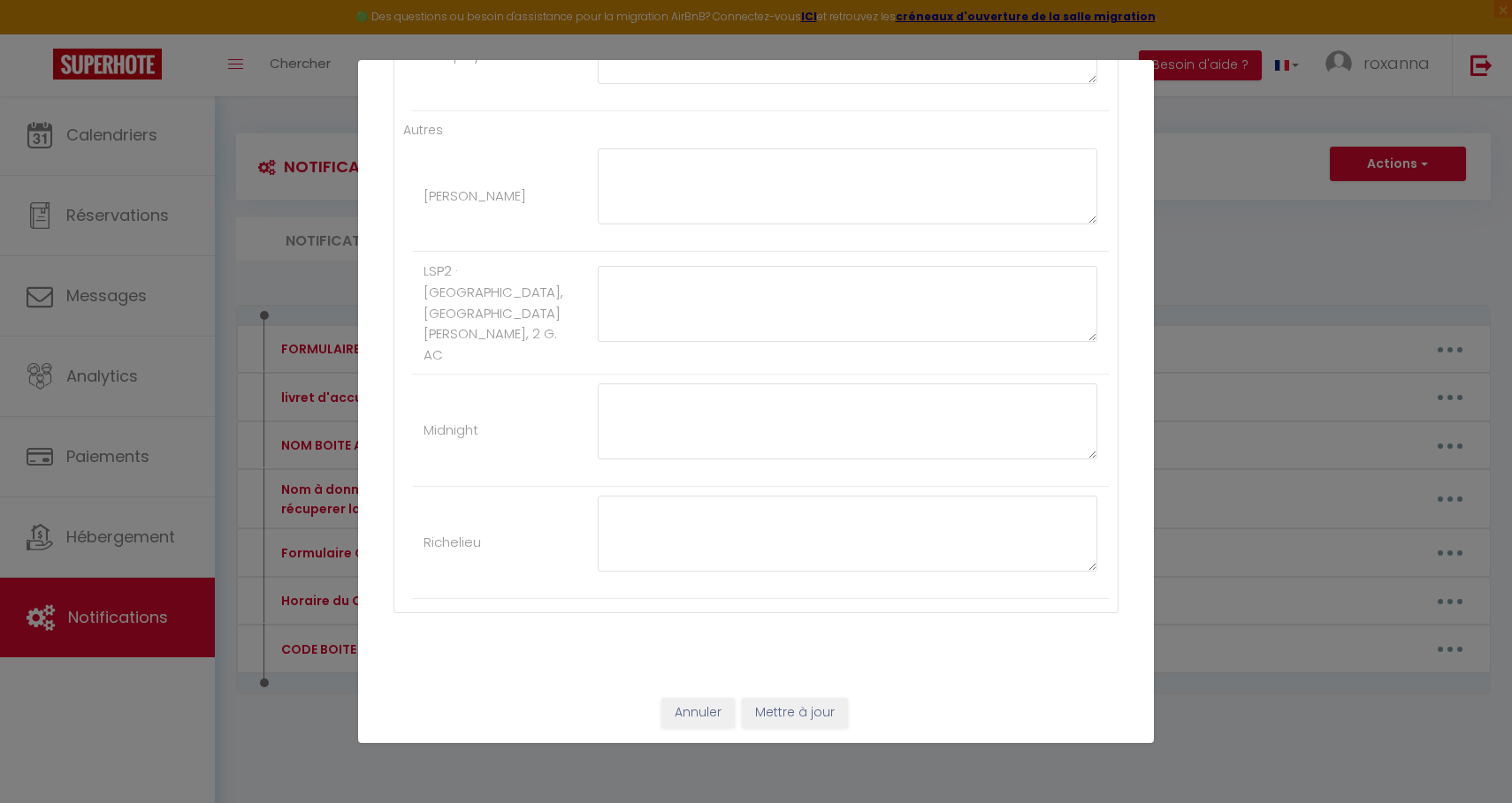
scroll to position [1235, 0]
type textarea "IMMEUBLE: 03216 PIN GARDEN: 981255"
click at [783, 715] on button "Mettre à jour" at bounding box center [794, 714] width 106 height 30
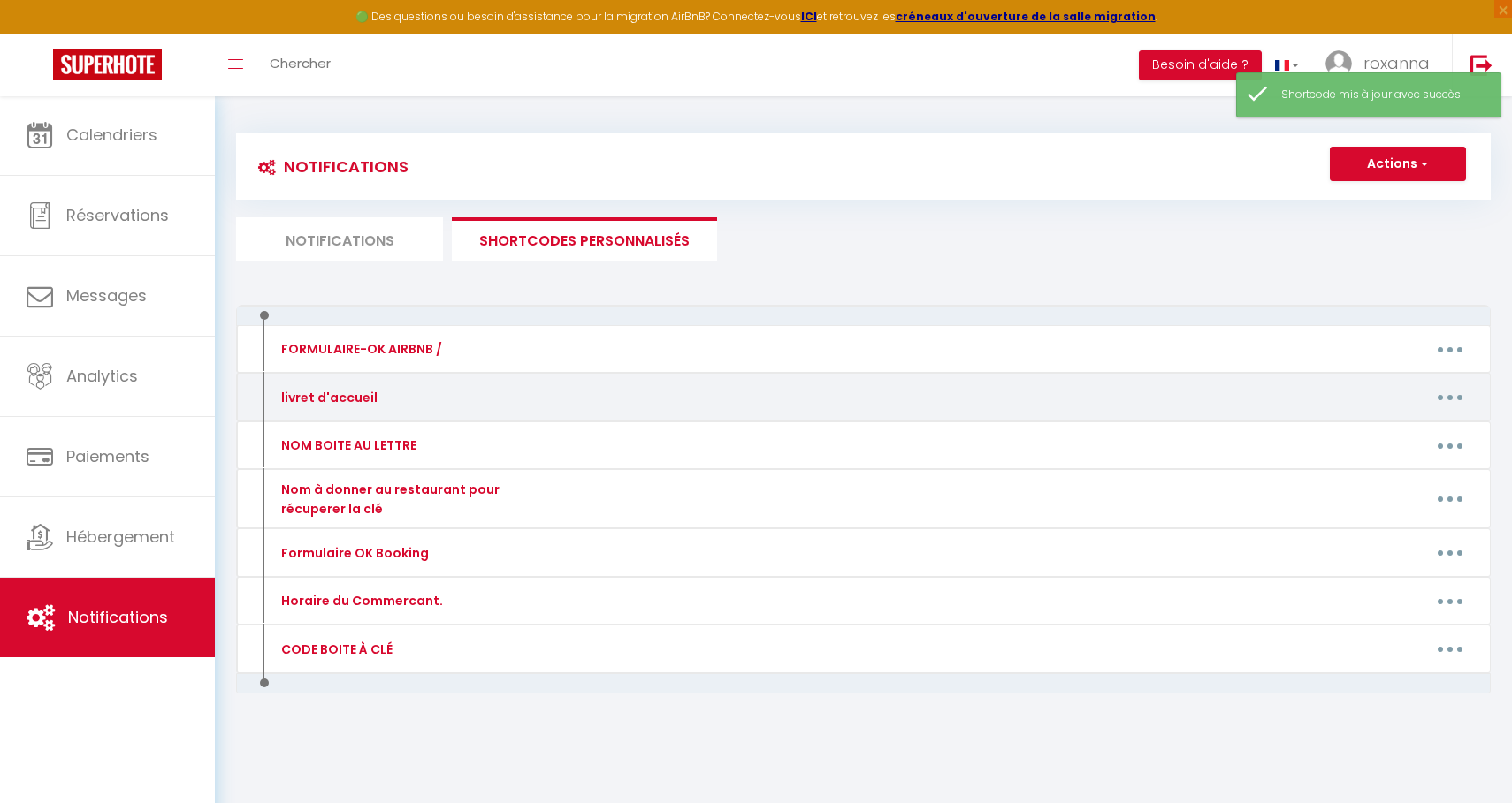
click at [457, 396] on div "livret d'accueil" at bounding box center [418, 398] width 305 height 28
click at [1448, 393] on button "button" at bounding box center [1450, 398] width 50 height 28
click at [1415, 429] on link "Editer" at bounding box center [1403, 437] width 131 height 30
type input "livret d'accueil"
type textarea "***"
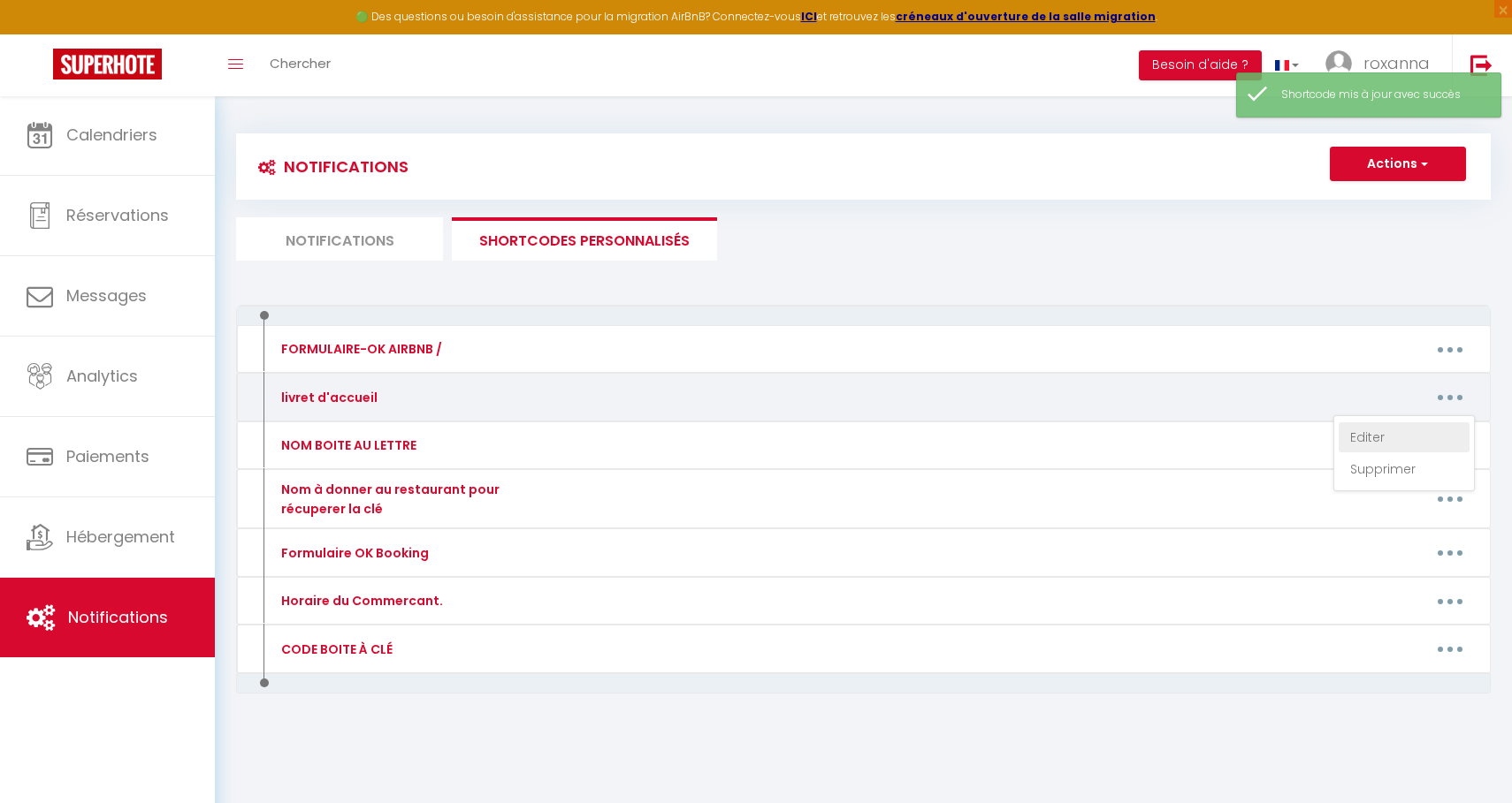
type textarea "[URL][DOMAIN_NAME]"
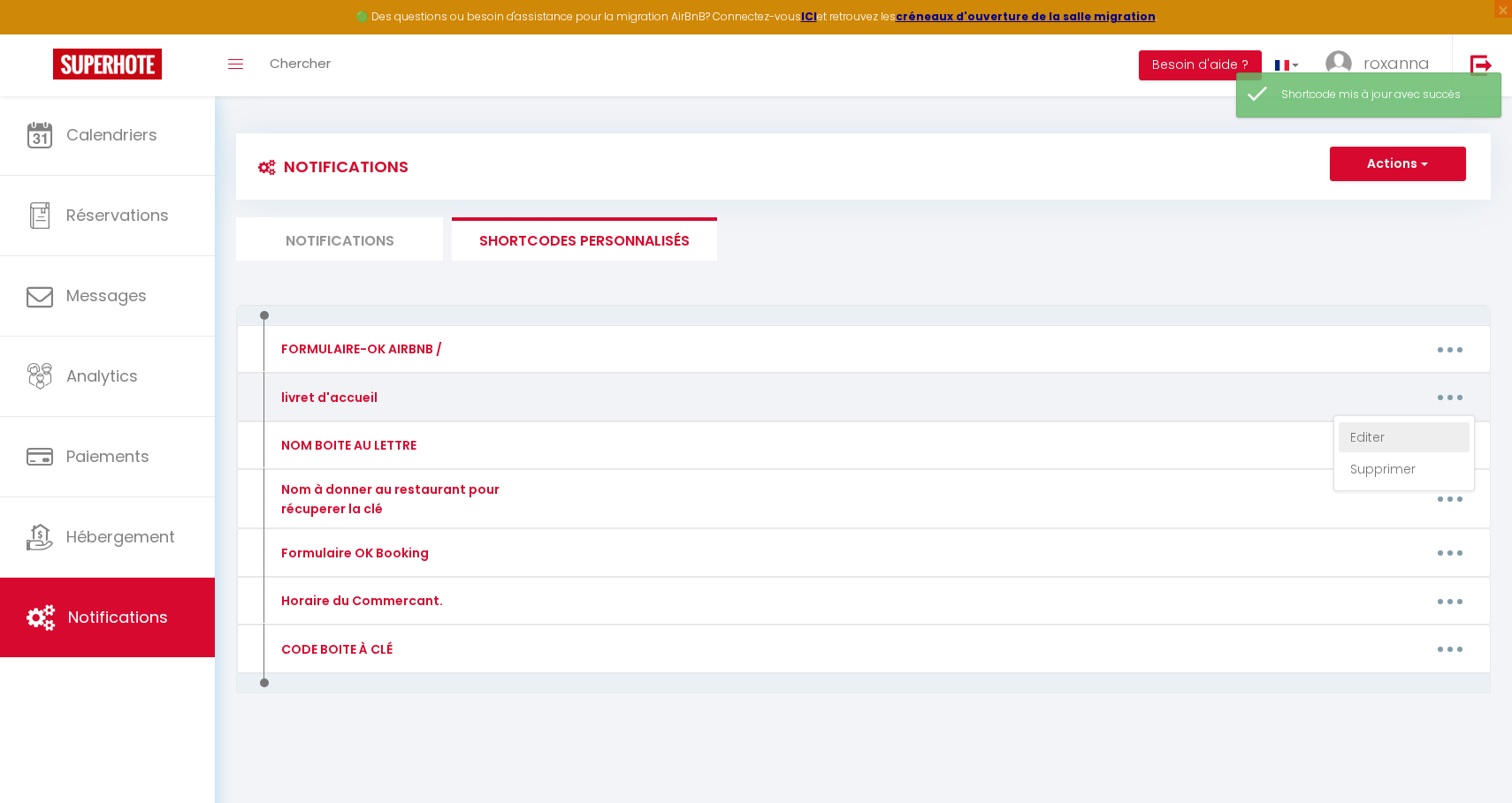
type textarea "[URL][DOMAIN_NAME]"
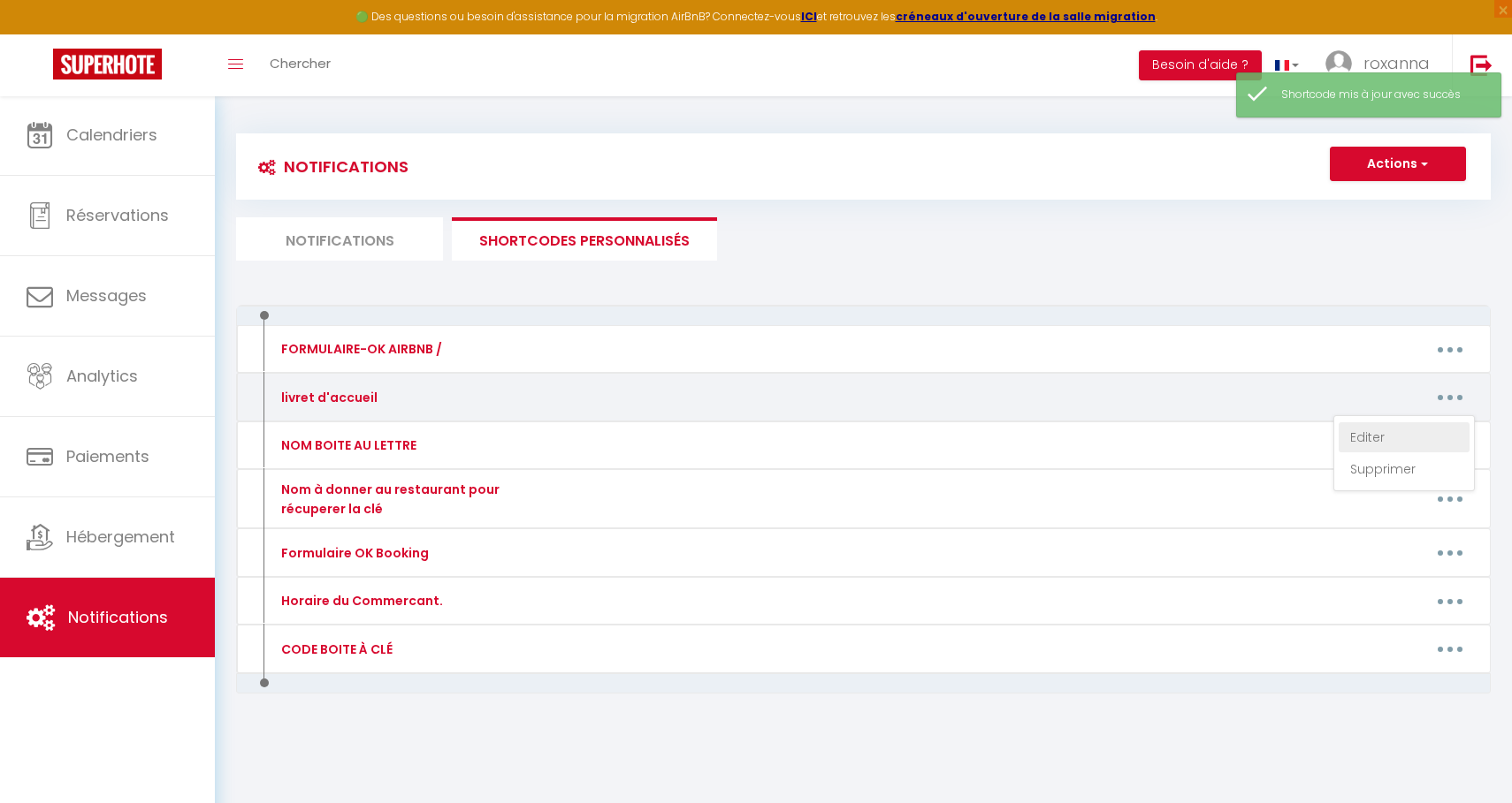
type textarea "[URL][DOMAIN_NAME]"
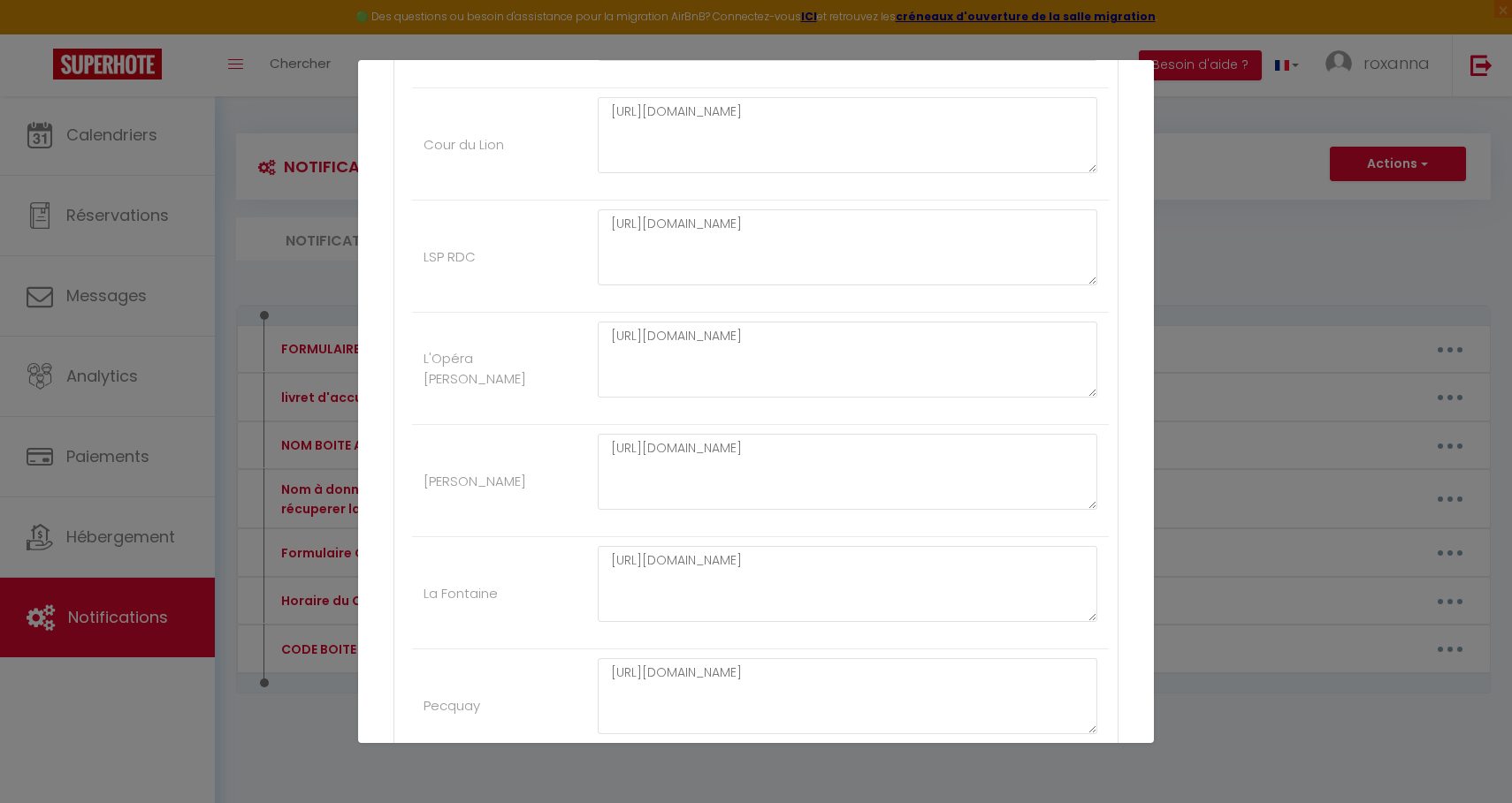
scroll to position [606, 0]
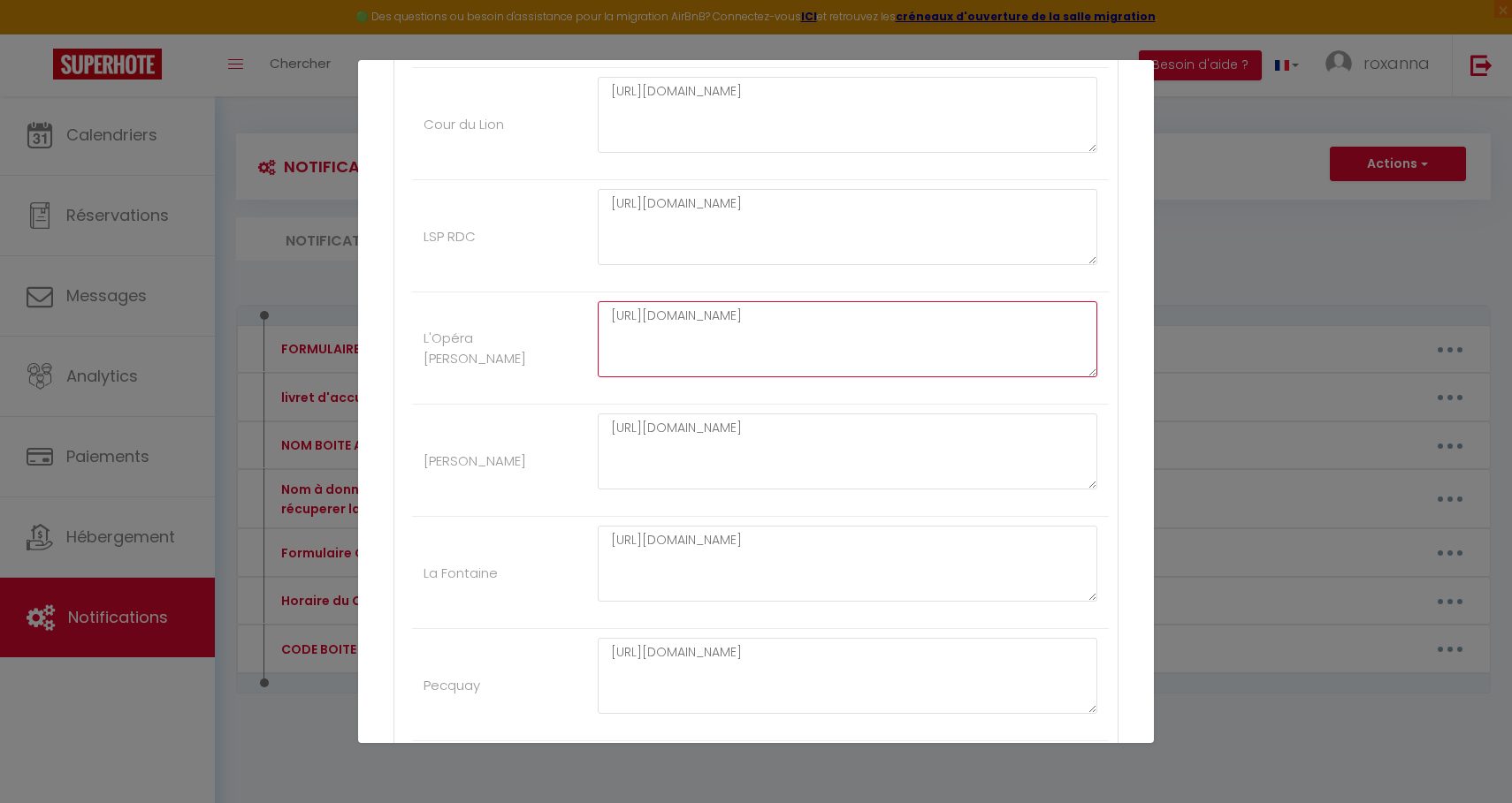
click at [657, 334] on textarea "[URL][DOMAIN_NAME]" at bounding box center [847, 339] width 499 height 76
click at [677, 440] on textarea "[URL][DOMAIN_NAME]" at bounding box center [847, 451] width 499 height 76
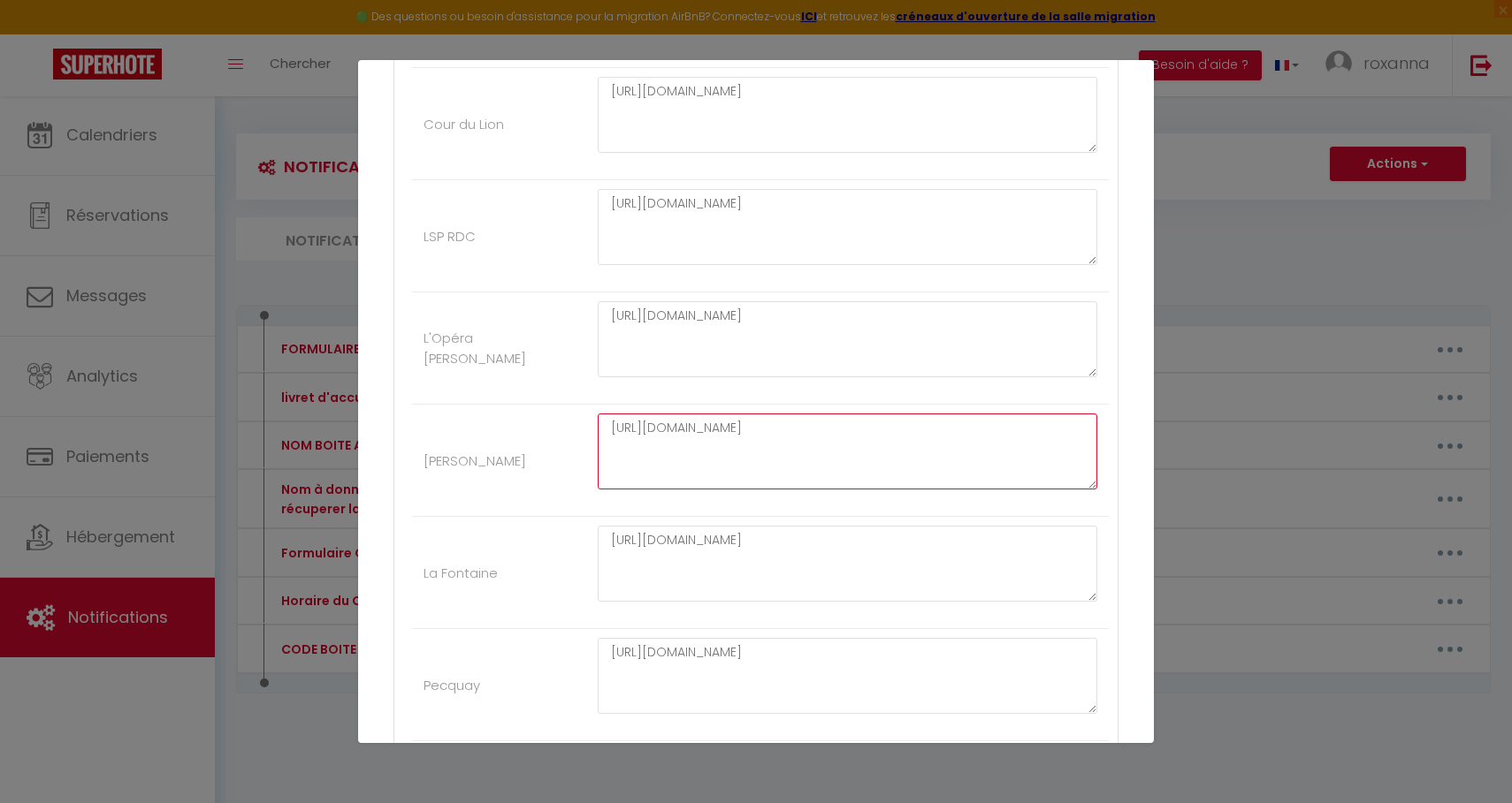
click at [677, 440] on textarea "[URL][DOMAIN_NAME]" at bounding box center [847, 451] width 499 height 76
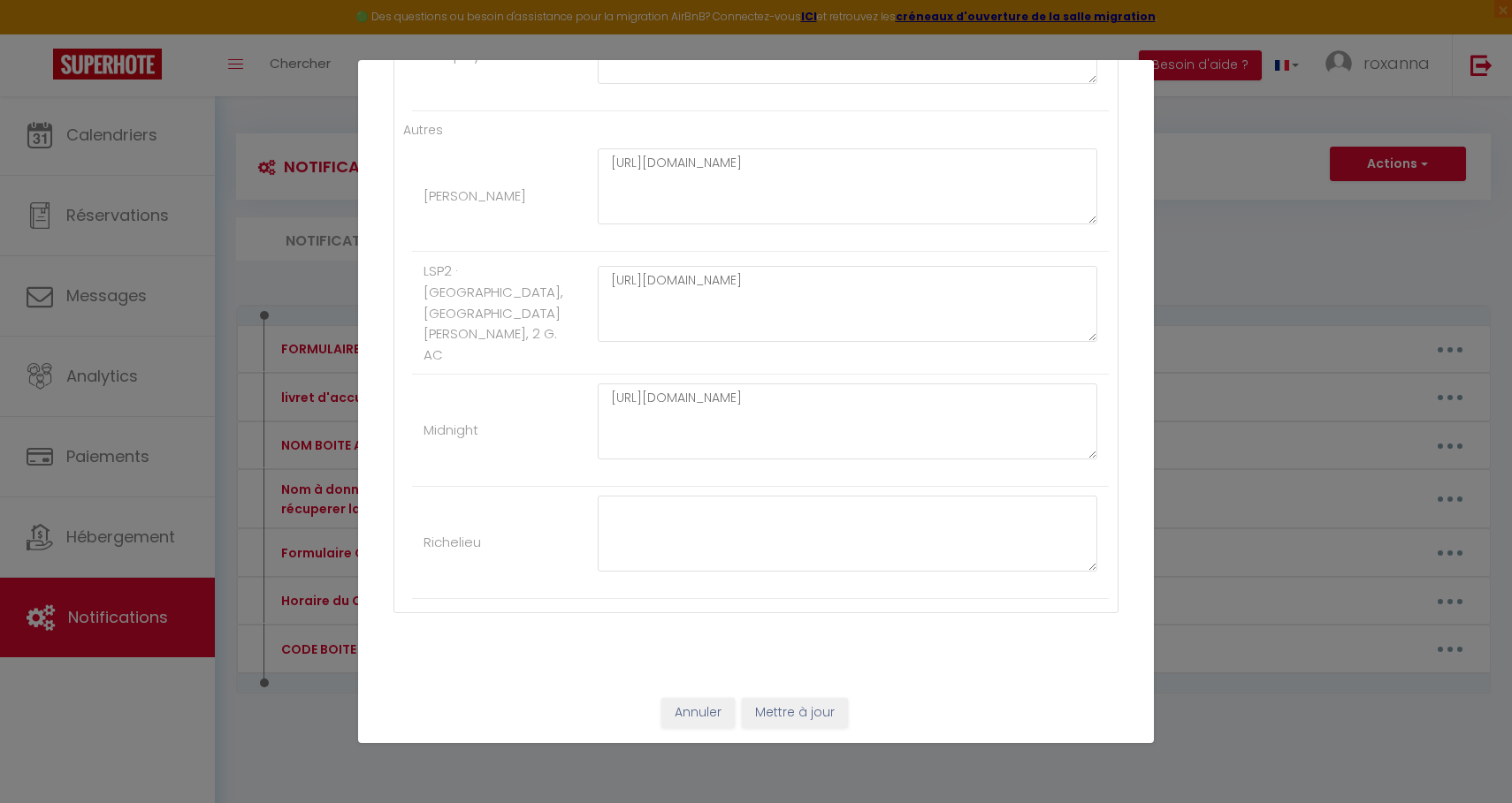
scroll to position [1235, 0]
click at [774, 714] on button "Mettre à jour" at bounding box center [794, 714] width 106 height 30
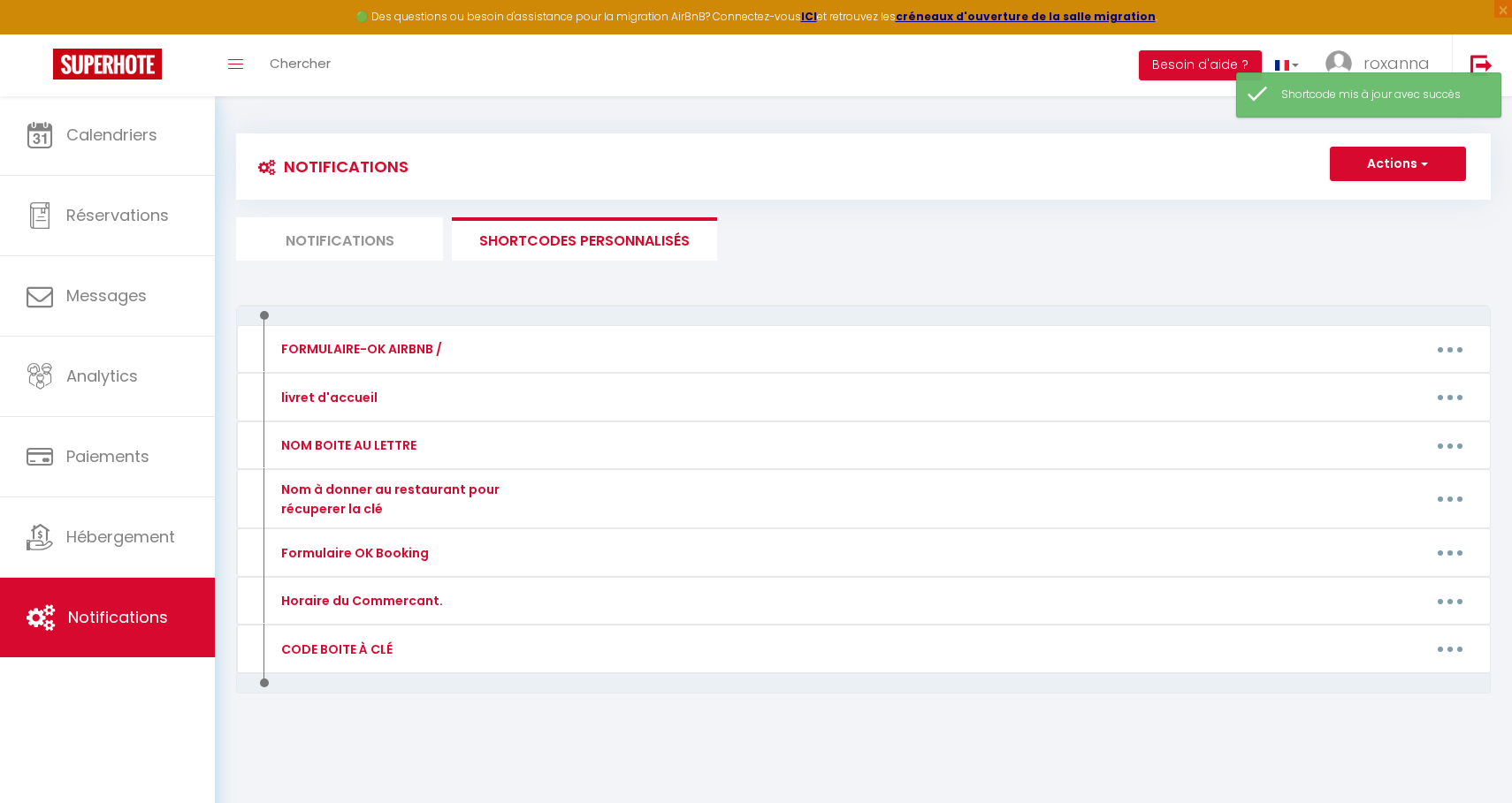
click at [308, 223] on li "Notifications" at bounding box center [340, 238] width 207 height 43
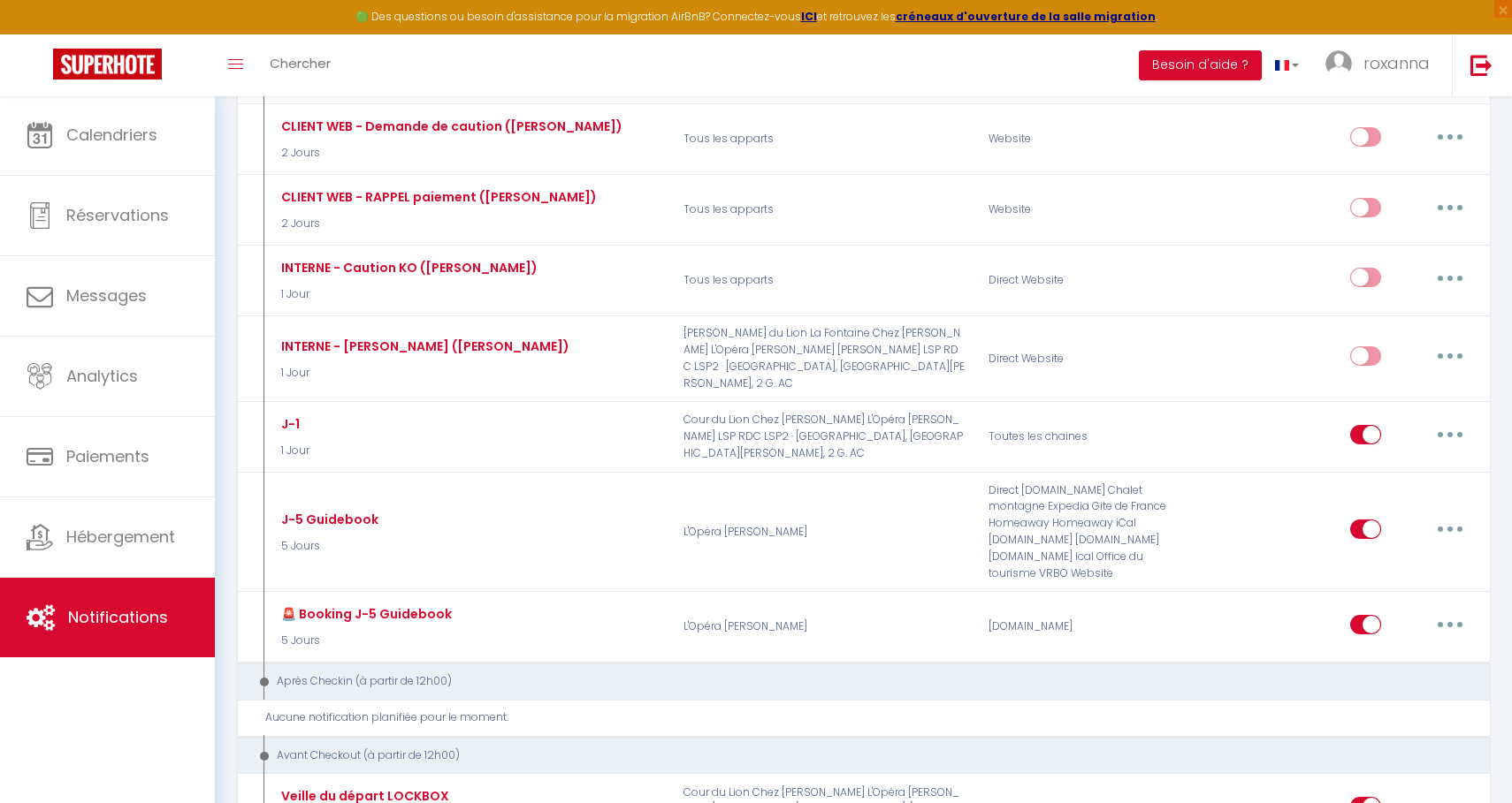
scroll to position [768, 0]
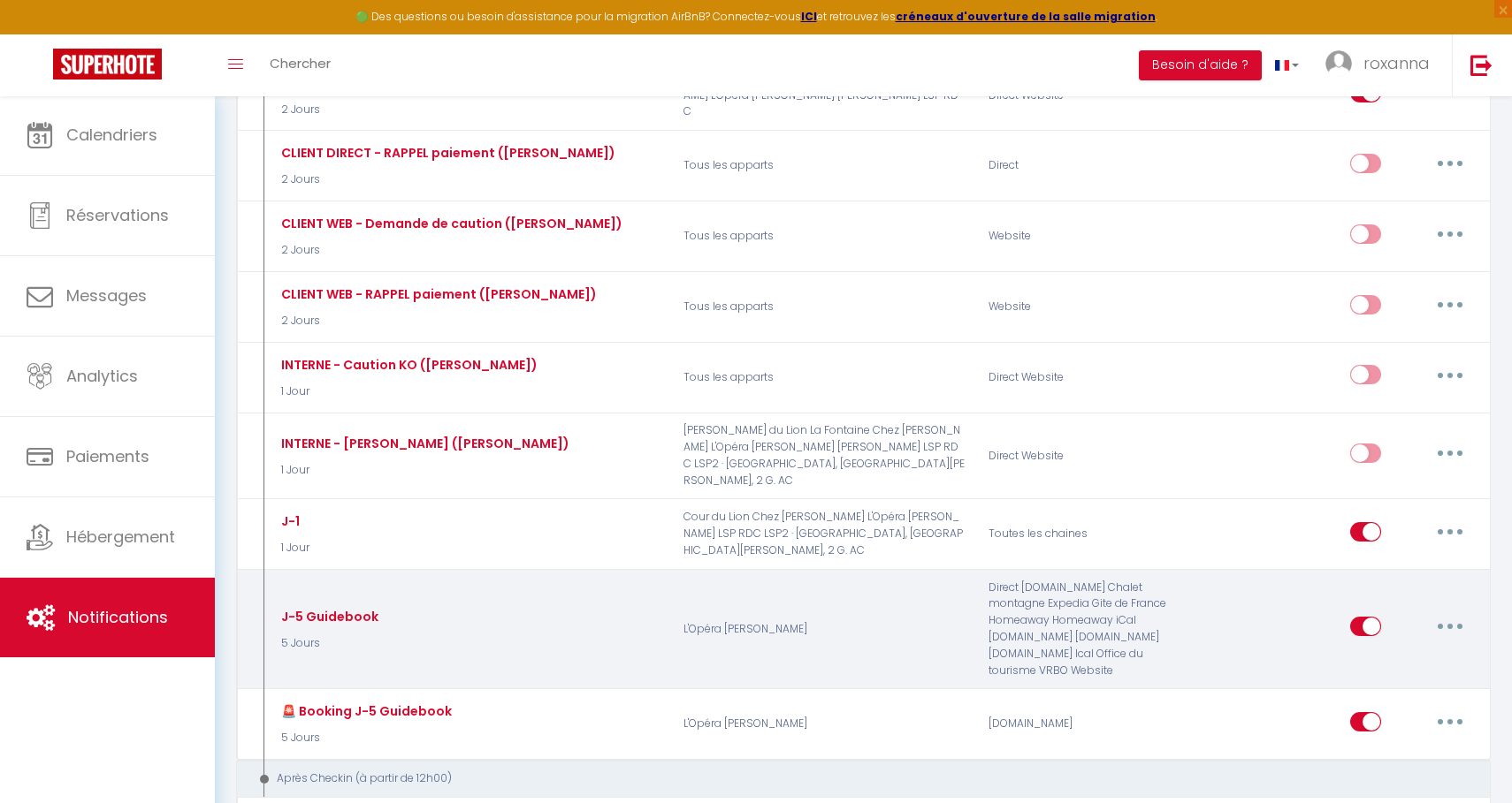
click at [1451, 613] on button "button" at bounding box center [1450, 627] width 50 height 28
click at [1394, 653] on link "Editer" at bounding box center [1403, 668] width 131 height 30
type input "J-5 Guidebook"
select select "5 Jours"
select select "if_booking_is_paid"
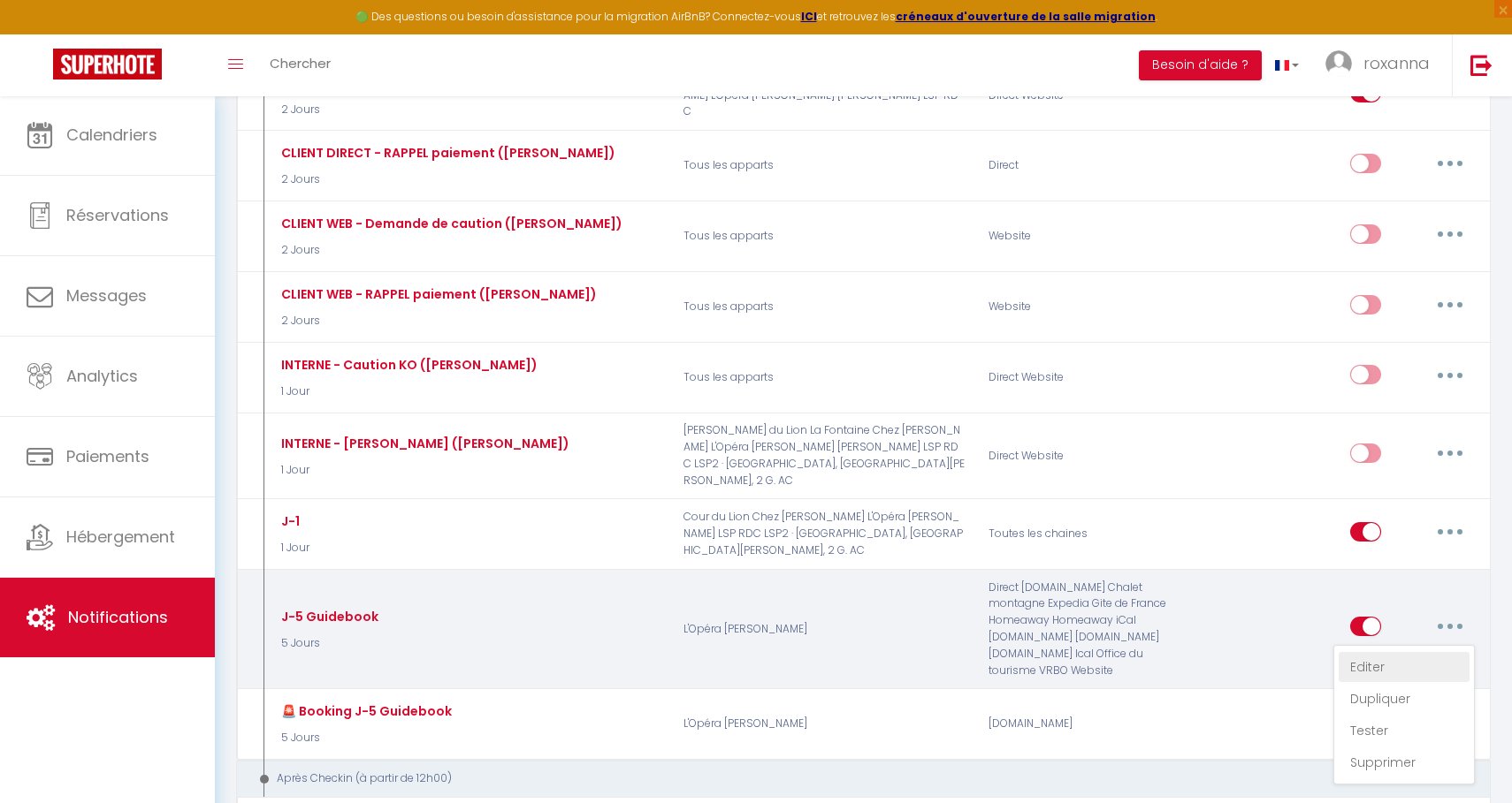
checkbox input "true"
checkbox input "false"
radio input "true"
type input "[RENTAL:NAME]: J-5"
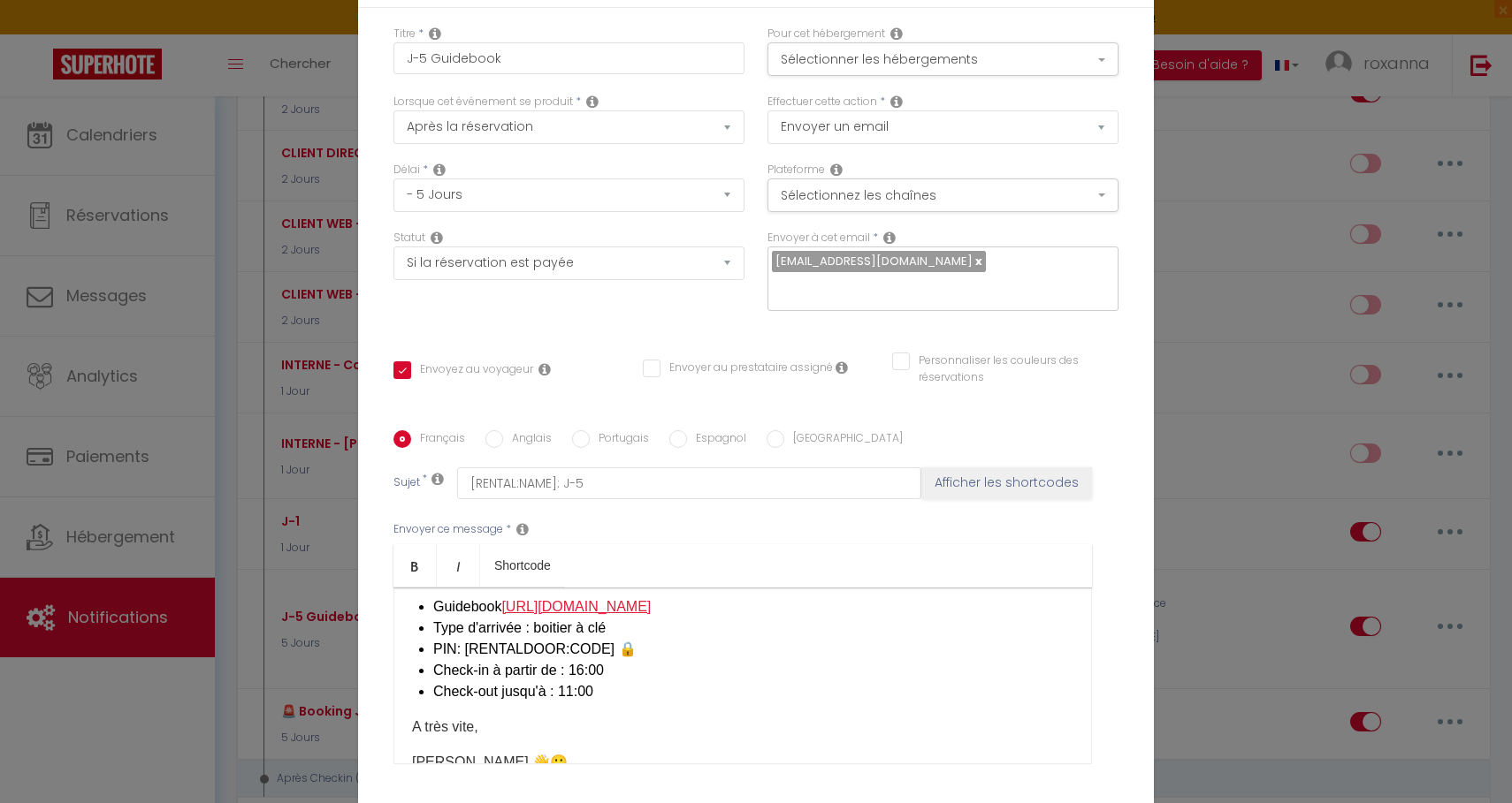
scroll to position [103, 0]
click at [910, 198] on button "Sélectionnez les chaînes" at bounding box center [943, 195] width 351 height 34
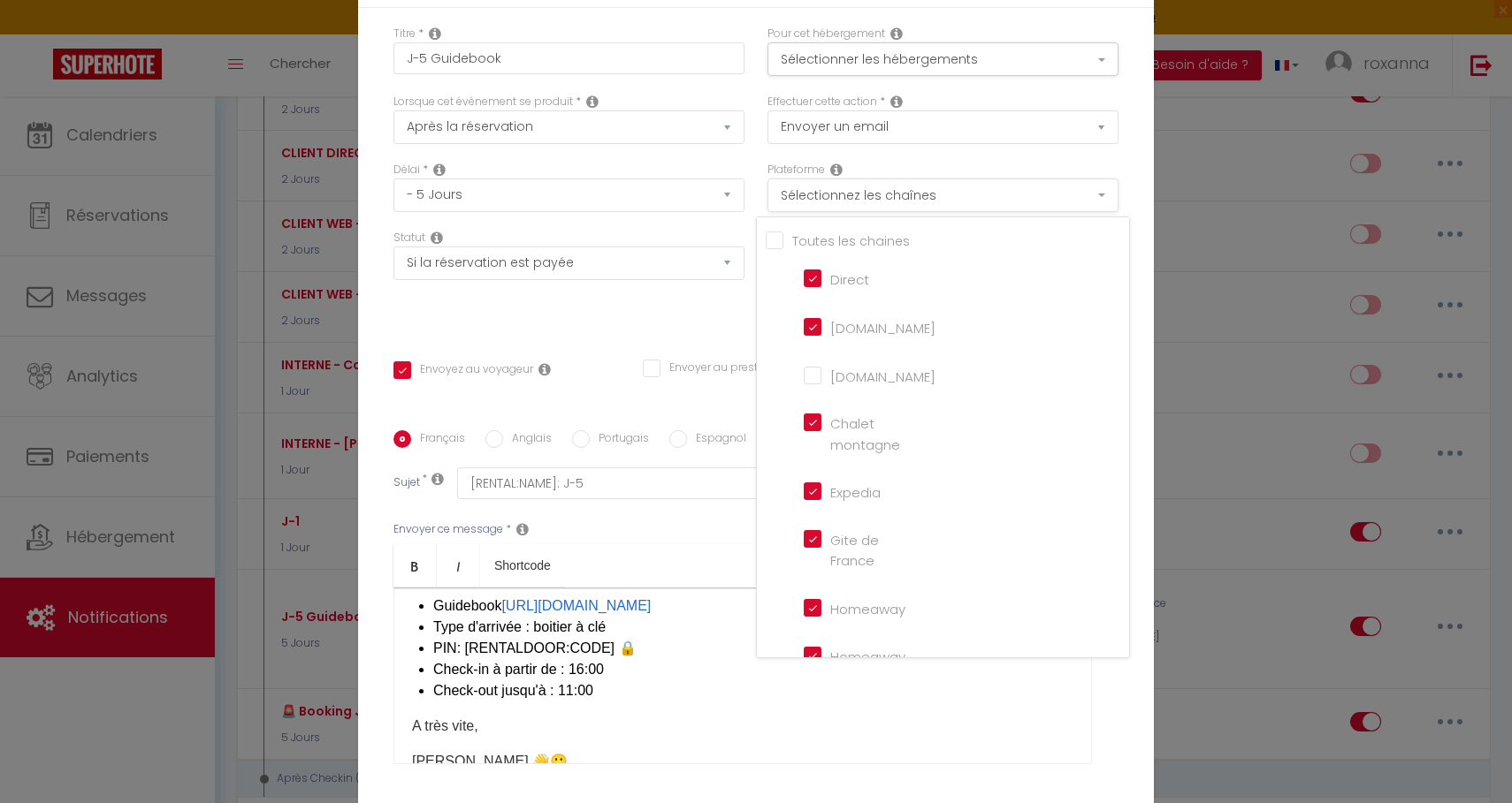
click at [910, 198] on button "Sélectionnez les chaînes" at bounding box center [943, 195] width 351 height 34
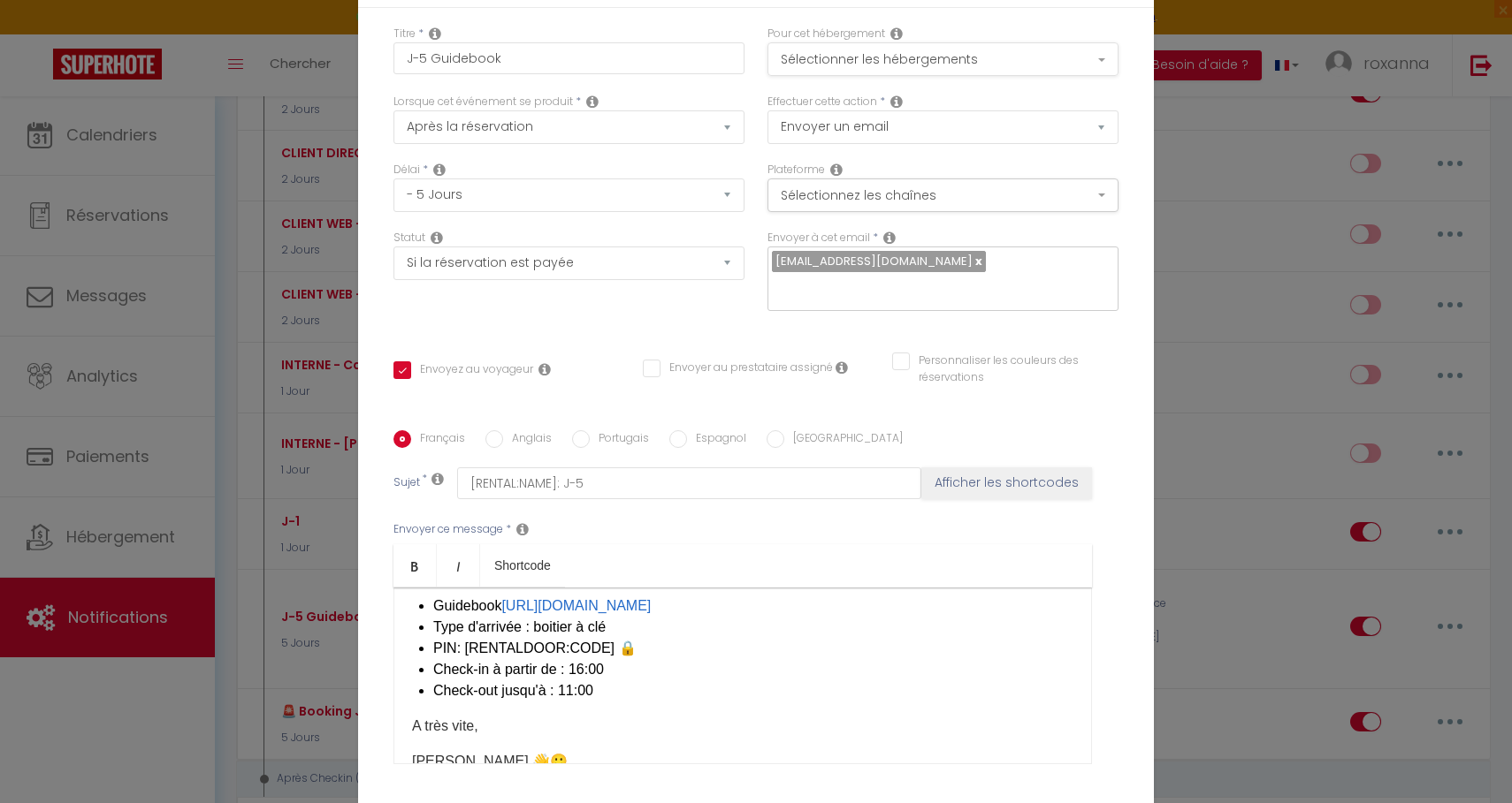
click at [871, 70] on button "Sélectionner les hébergements" at bounding box center [943, 60] width 351 height 34
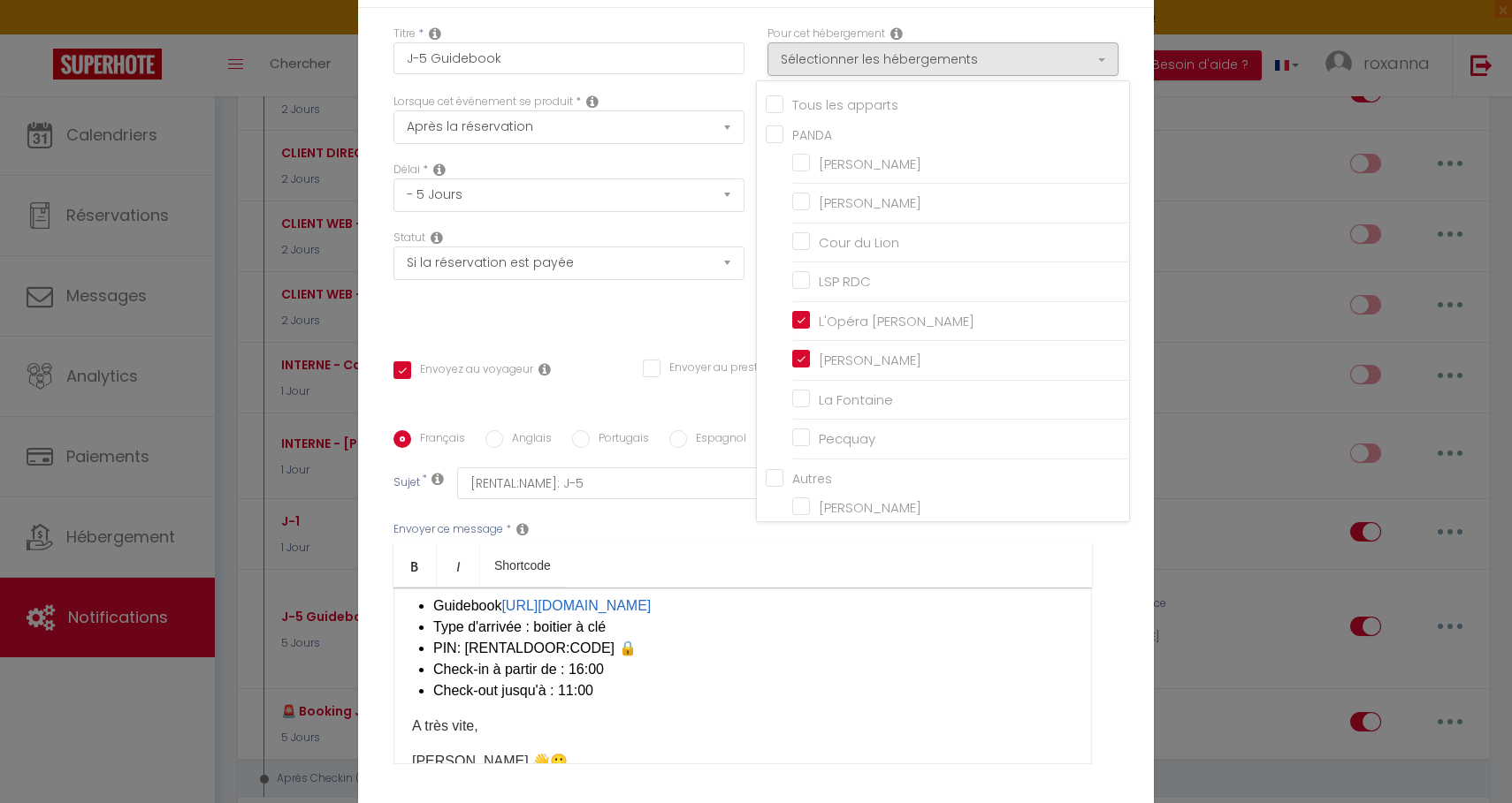
click at [650, 540] on div "Envoyer ce message * Bold Italic Shortcode Rich text editor Merci [GUEST:FIRST_…" at bounding box center [756, 643] width 725 height 287
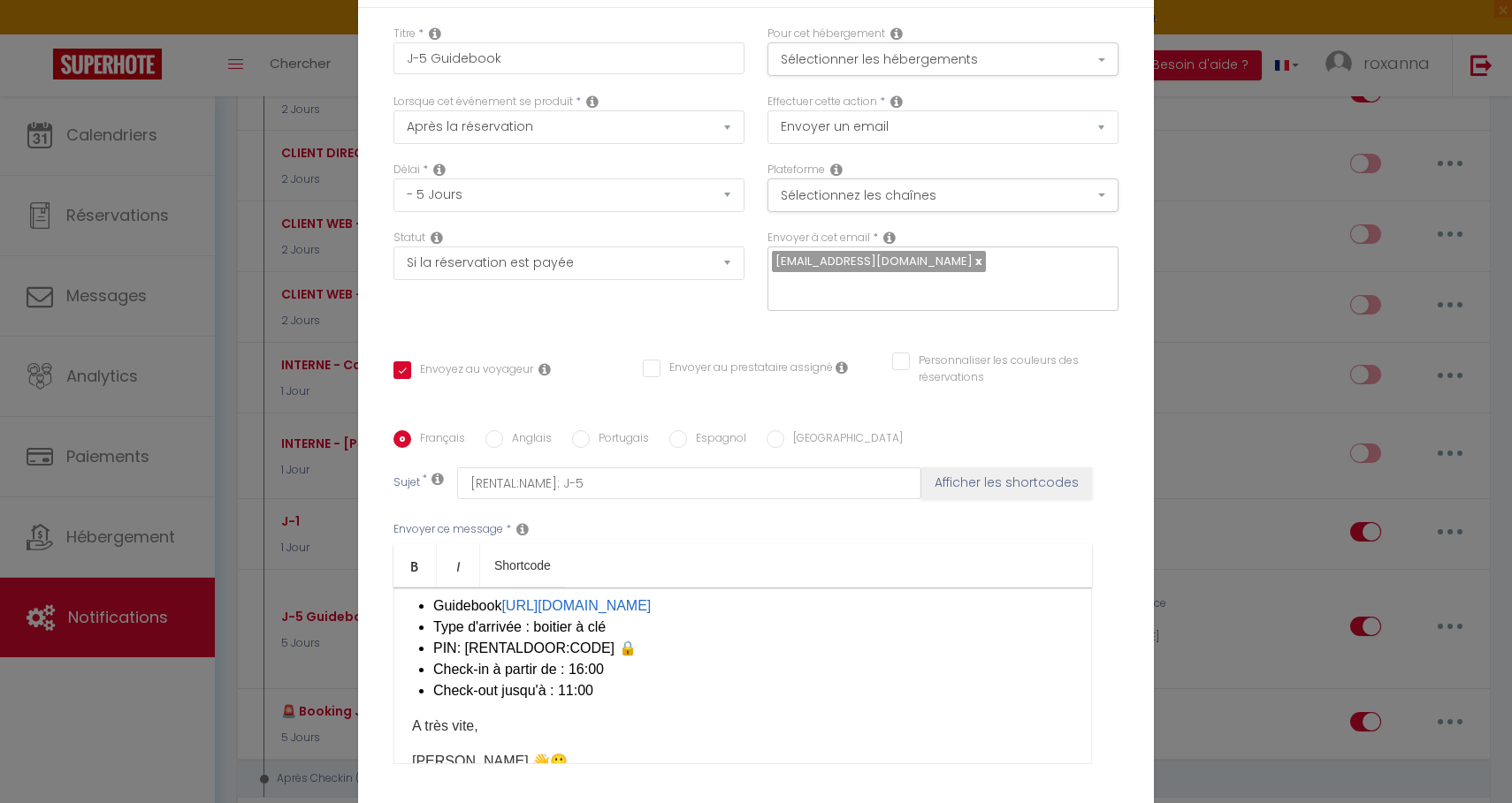
drag, startPoint x: 504, startPoint y: 605, endPoint x: 1073, endPoint y: 649, distance: 570.7
click at [1074, 650] on div "Merci [GUEST:FIRST_NAME],​ 🙏 Voici le lien vers notre livret d'accueil sur lequ…" at bounding box center [743, 675] width 699 height 176
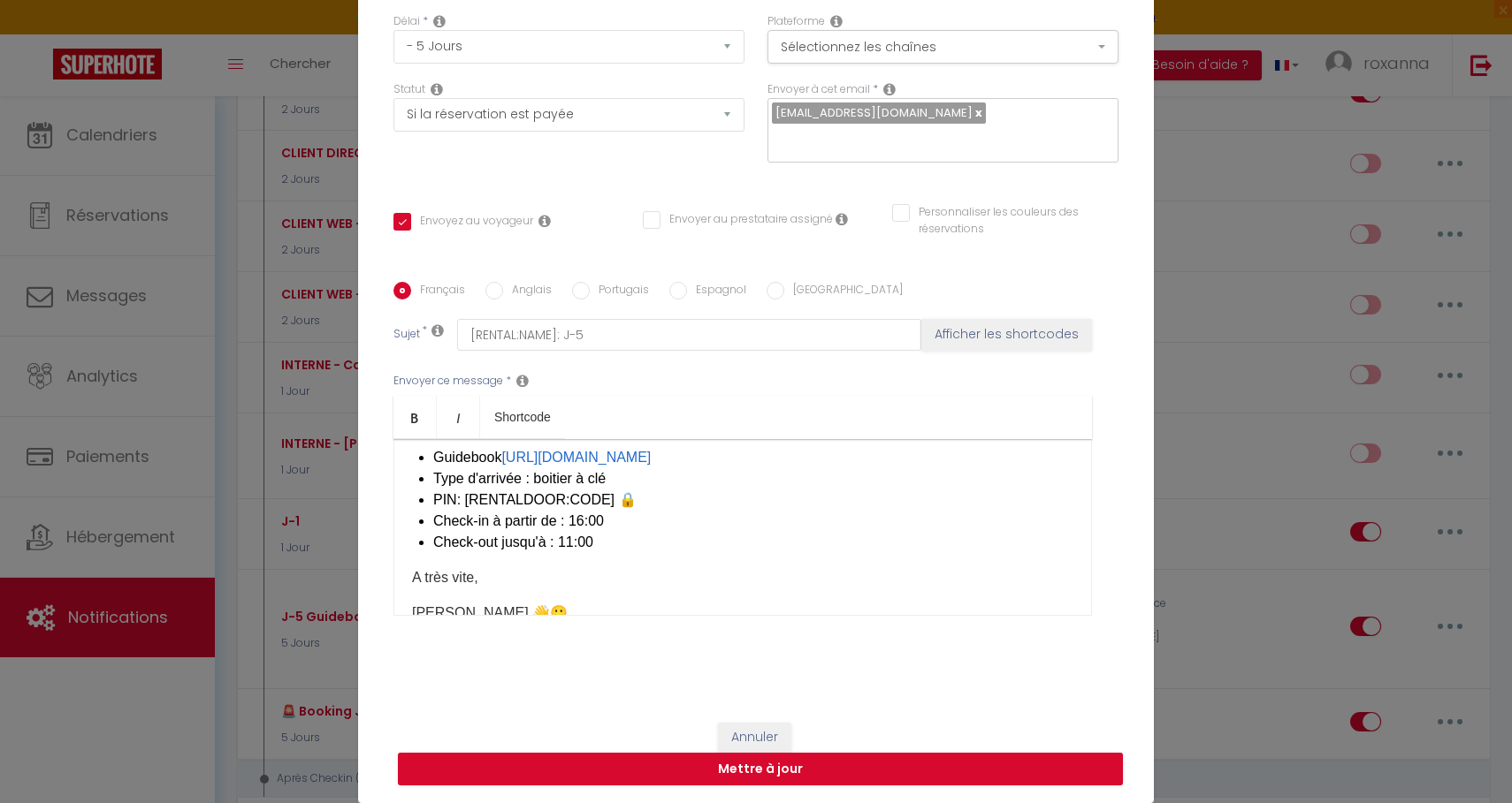
scroll to position [148, 0]
click at [720, 771] on button "Mettre à jour" at bounding box center [759, 770] width 725 height 34
checkbox input "true"
checkbox input "false"
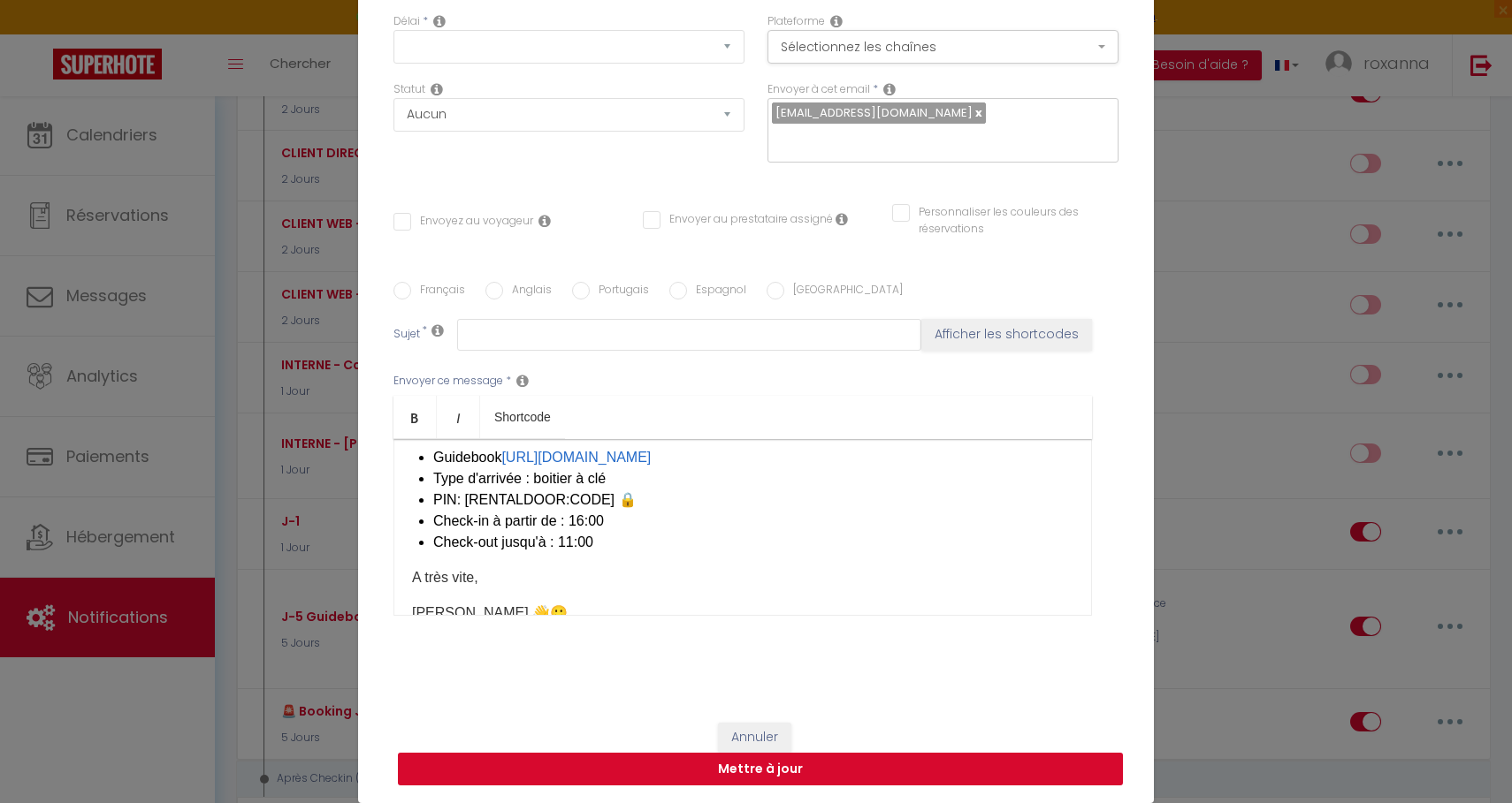
scroll to position [0, 0]
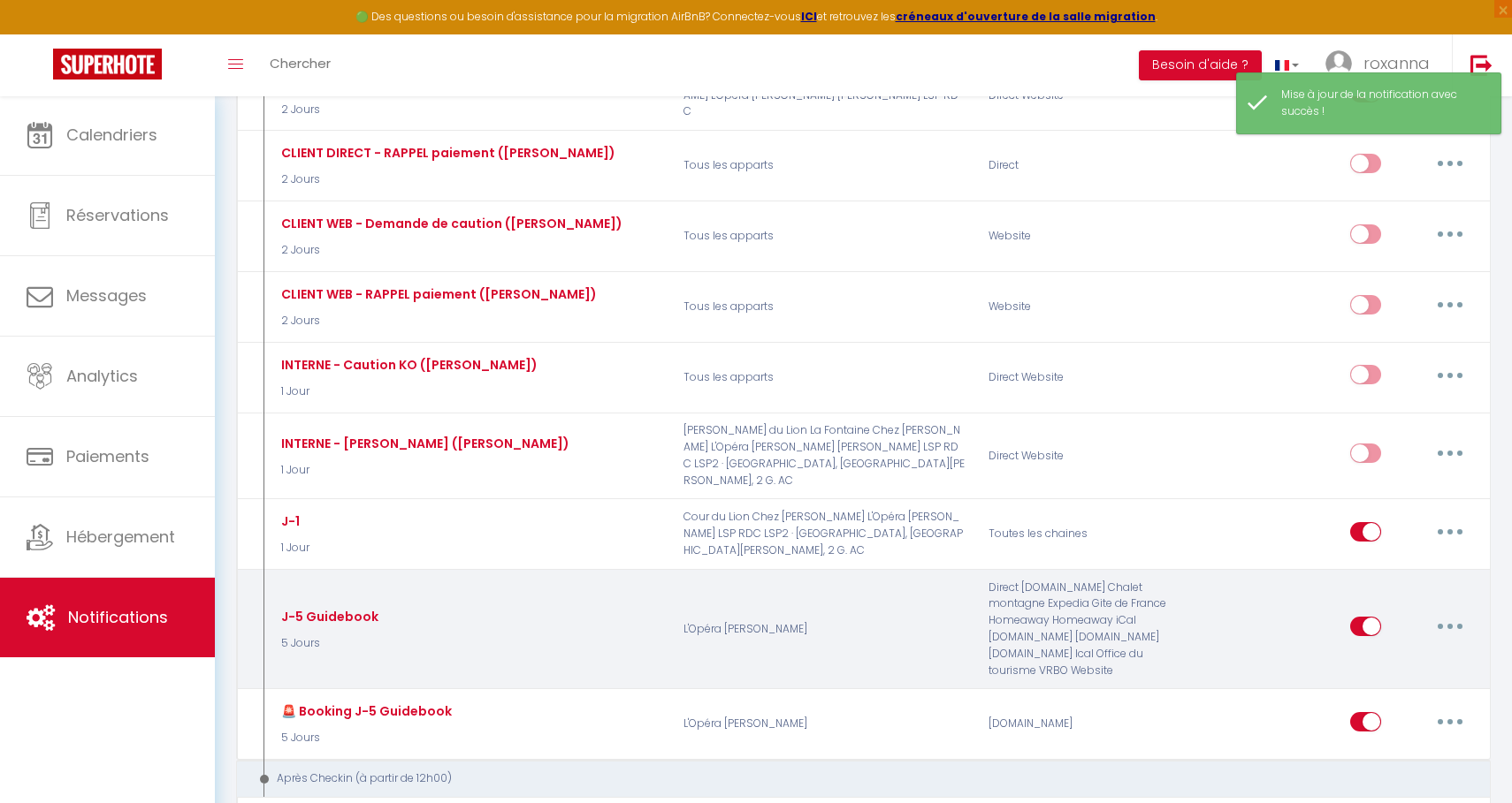
click at [1432, 613] on button "button" at bounding box center [1450, 627] width 50 height 28
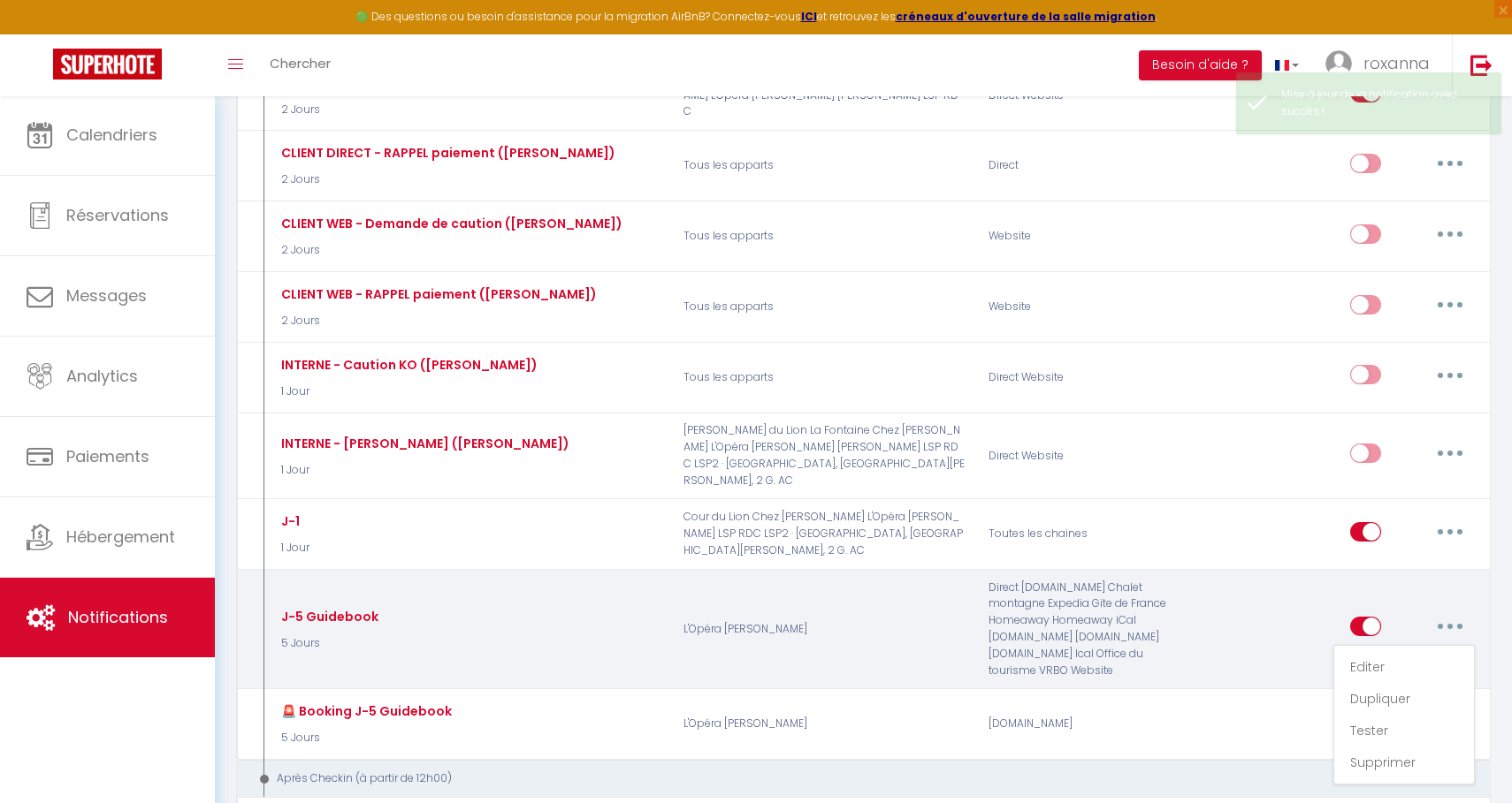
click at [1445, 613] on button "button" at bounding box center [1450, 627] width 50 height 28
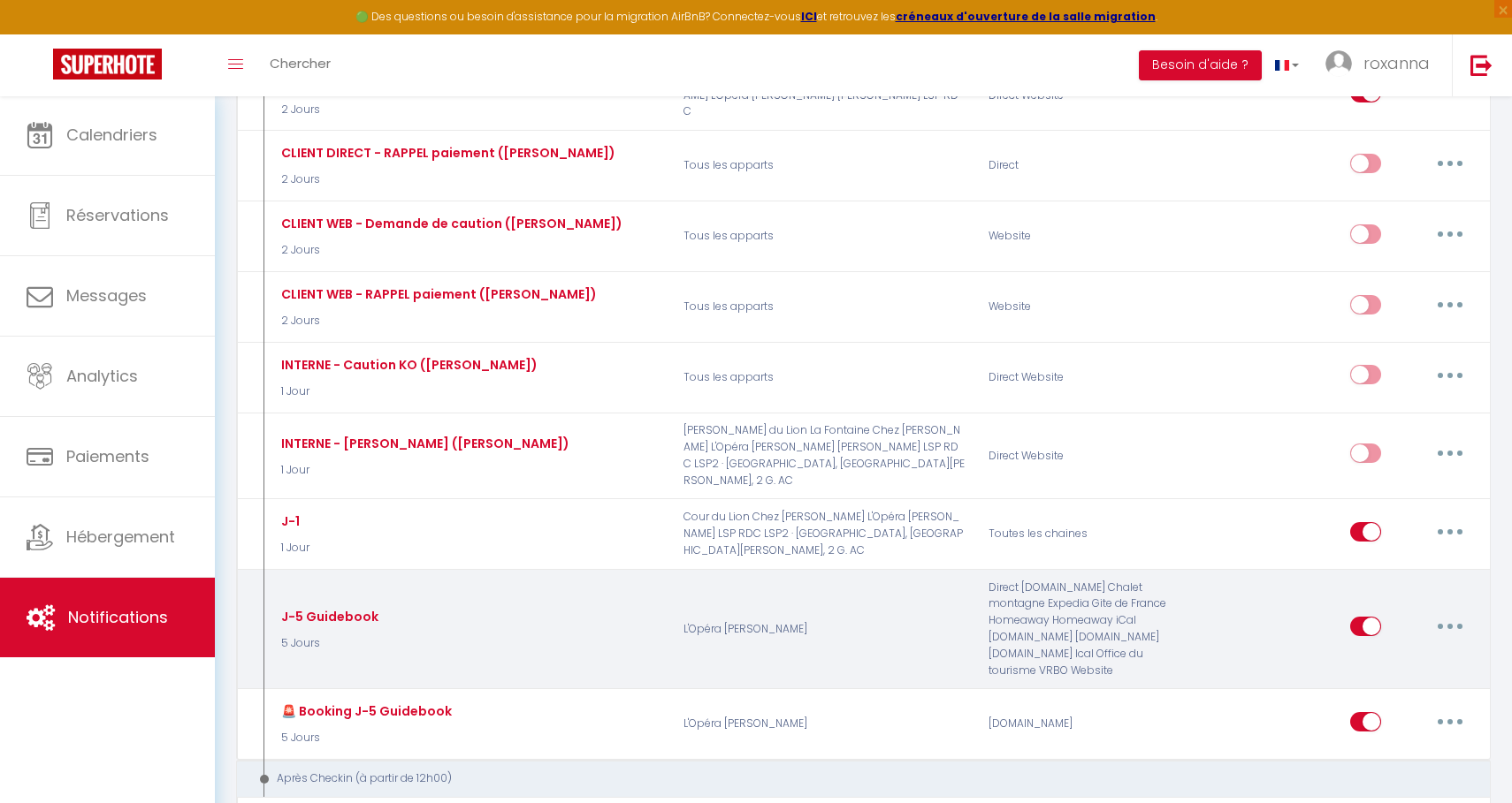
click at [1433, 604] on div "Editer Dupliquer Tester Supprimer" at bounding box center [1411, 629] width 125 height 51
click at [1441, 613] on button "button" at bounding box center [1450, 627] width 50 height 28
click at [1386, 653] on link "Editer" at bounding box center [1403, 668] width 131 height 30
type input "J-5 Guidebook"
select select "5 Jours"
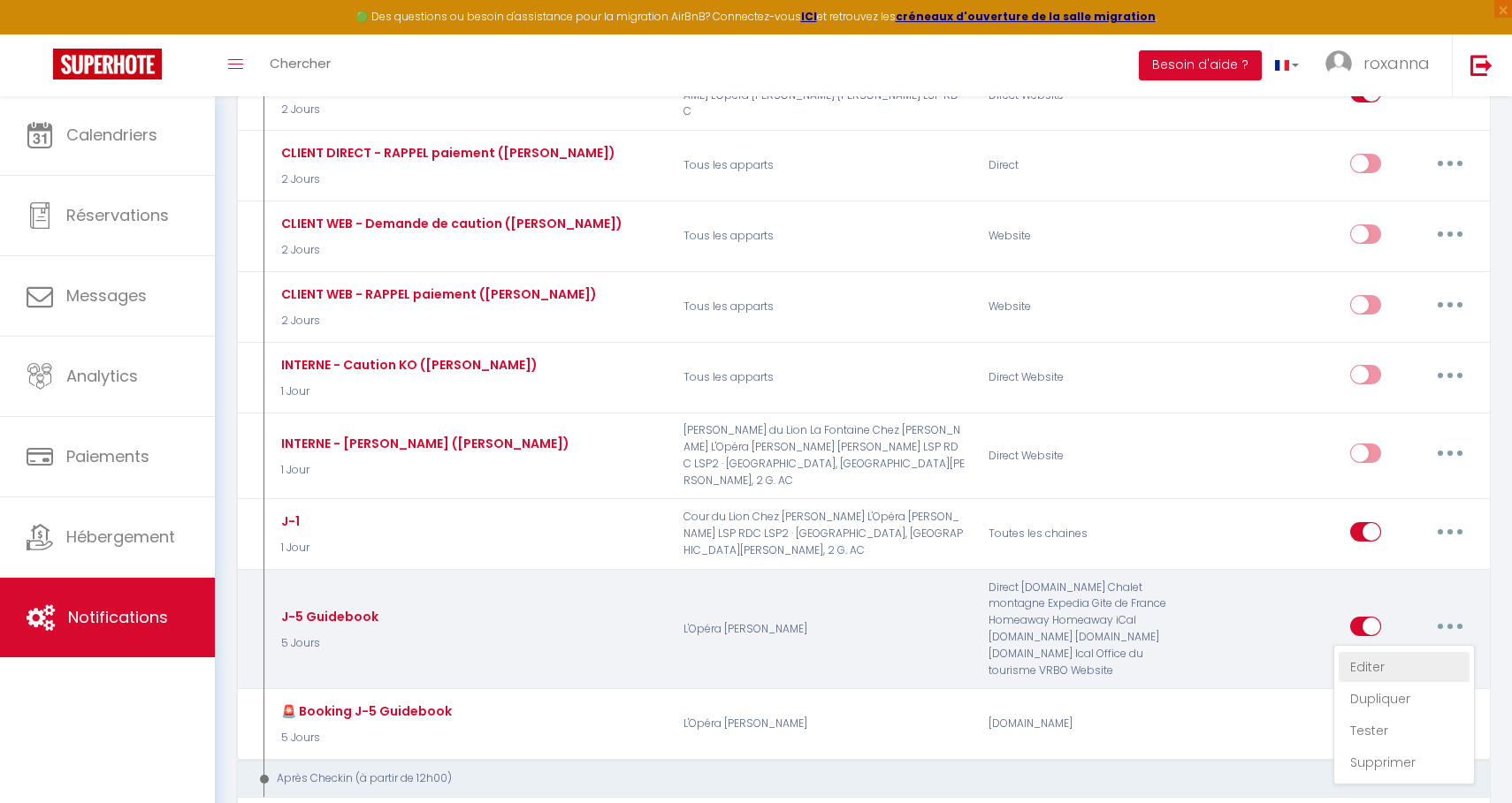
select select "if_booking_is_paid"
checkbox input "true"
checkbox input "false"
radio input "true"
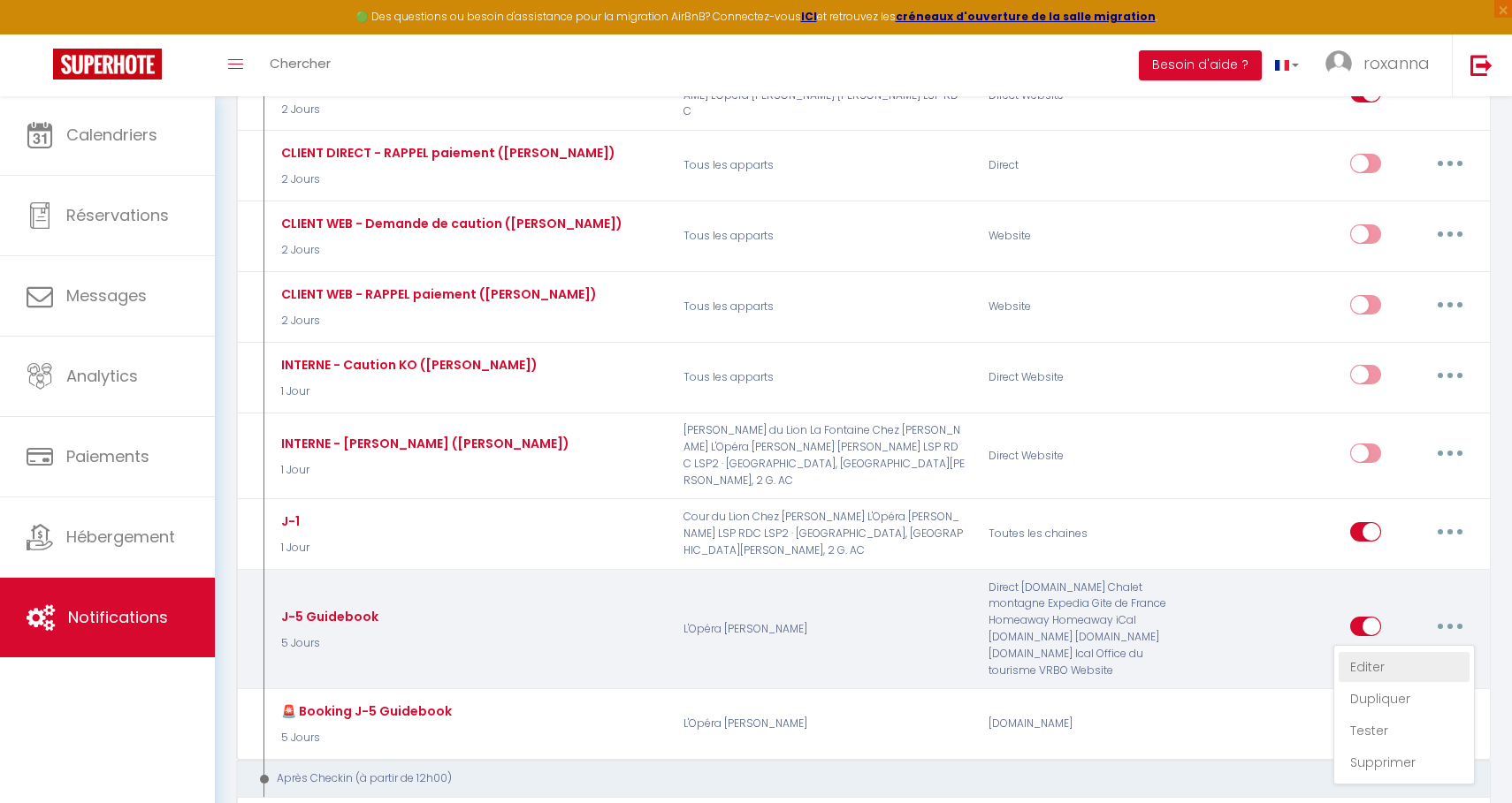
type input "[RENTAL:NAME]: J-5"
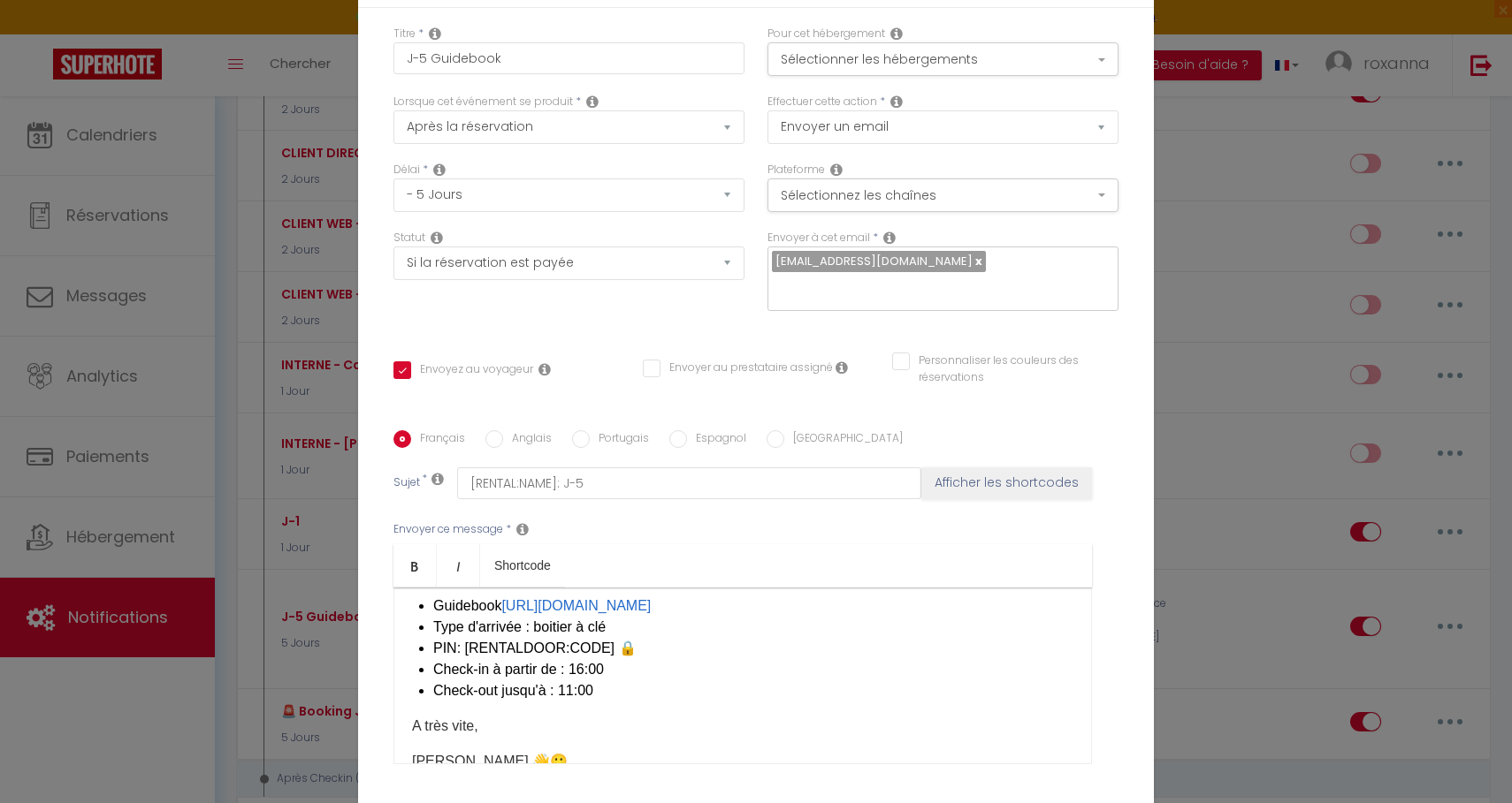
drag, startPoint x: 504, startPoint y: 468, endPoint x: 1082, endPoint y: 513, distance: 579.7
click at [1082, 588] on div "Merci [GUEST:FIRST_NAME],​ 🙏 Voici le lien vers notre livret d'accueil sur lequ…" at bounding box center [743, 675] width 699 height 176
checkbox input "true"
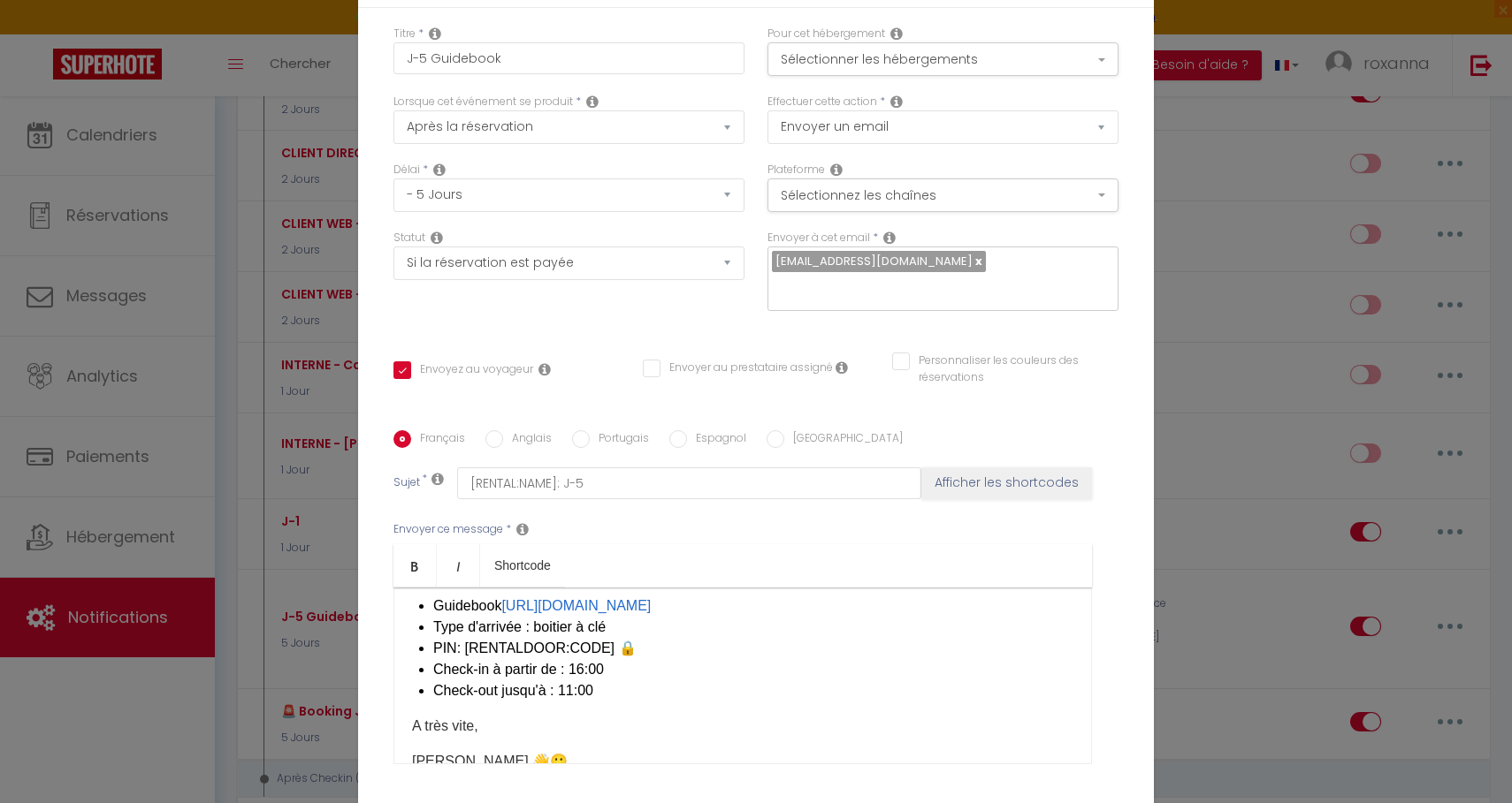
checkbox input "false"
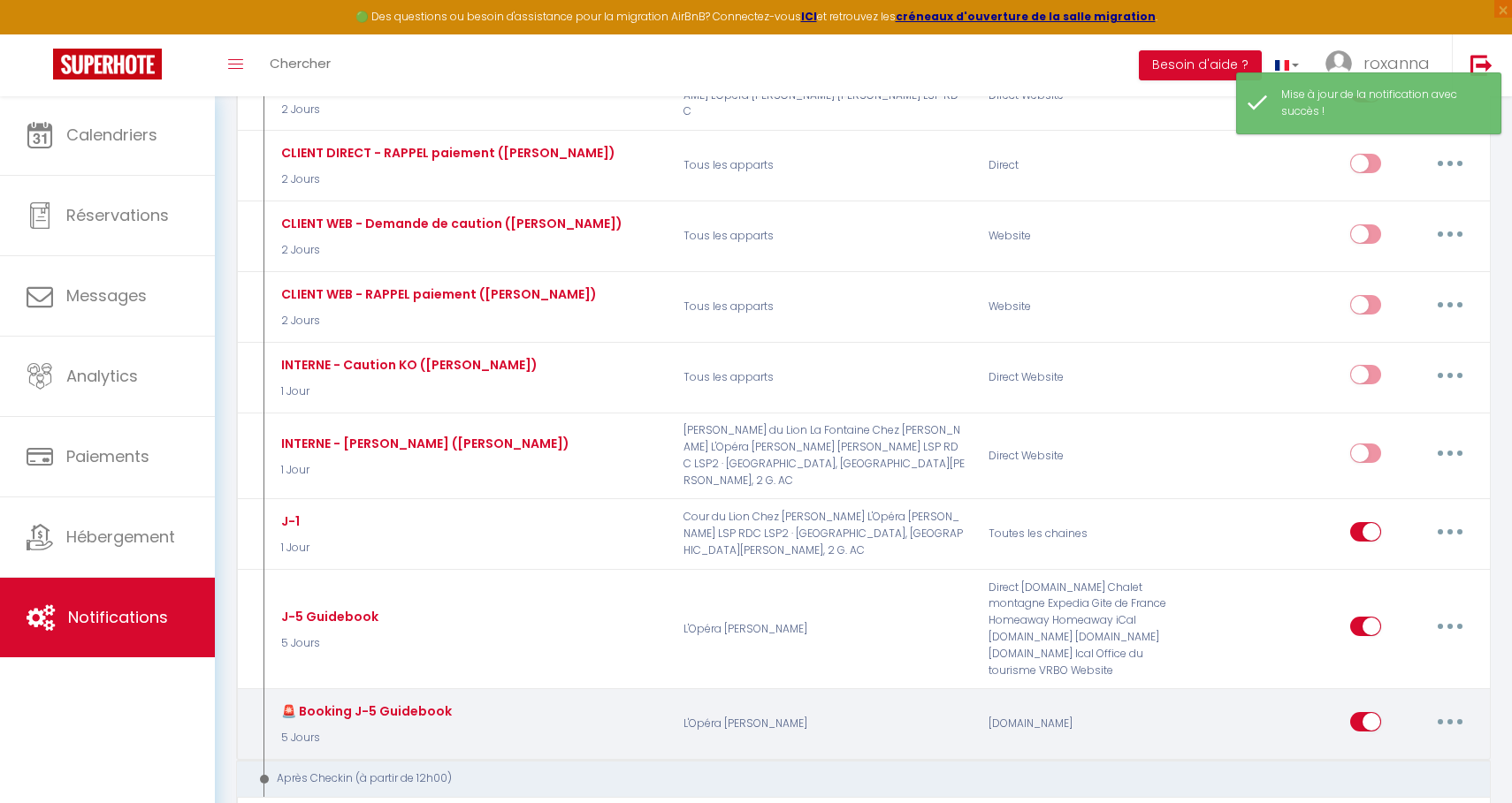
click at [1441, 707] on button "button" at bounding box center [1450, 721] width 50 height 28
click at [1392, 746] on link "Editer" at bounding box center [1403, 761] width 131 height 30
type input "🚨 Booking J-5 Guidebook"
select select "5 Jours"
select select "if_booking_is_paid"
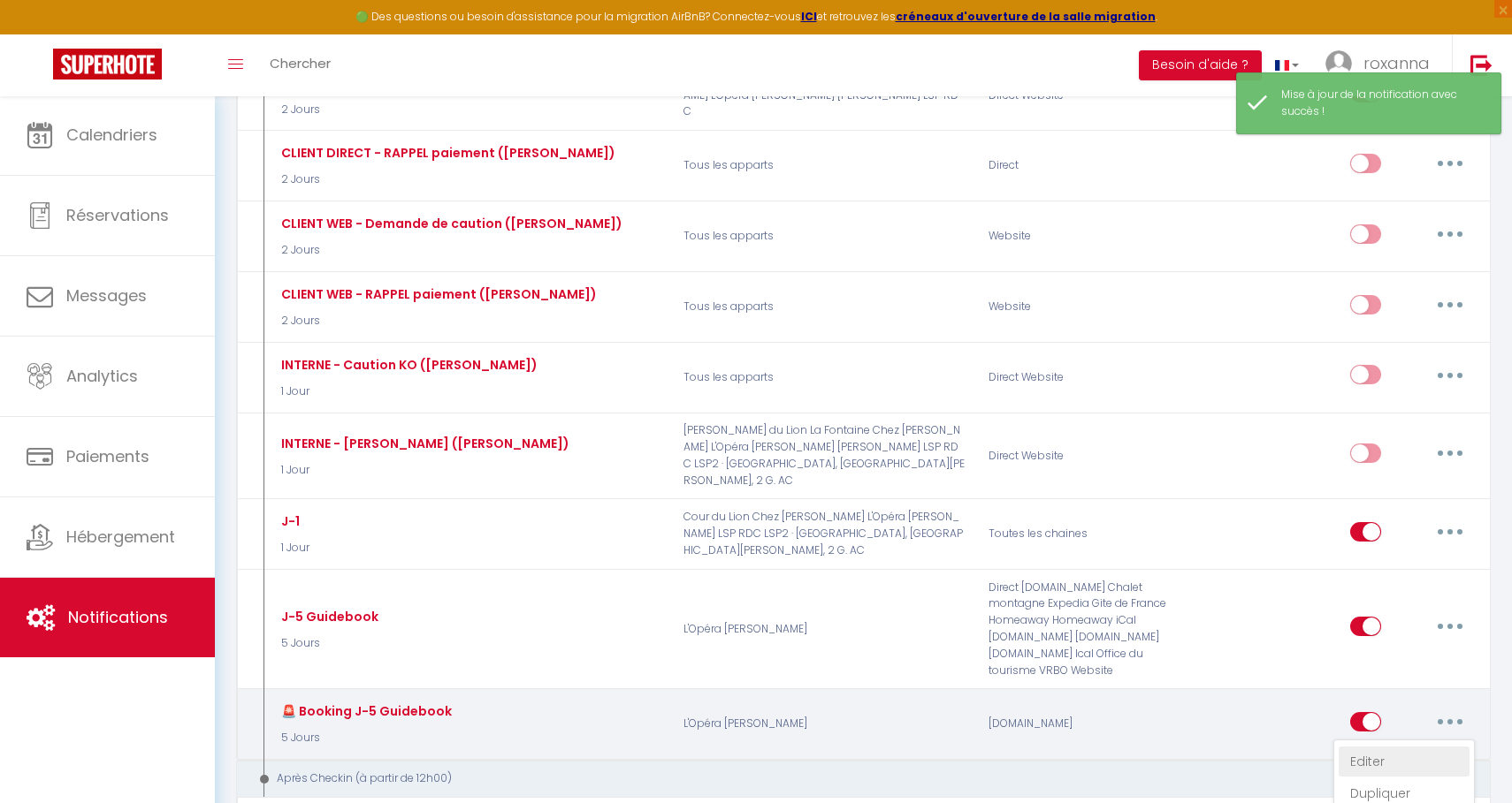
checkbox input "true"
checkbox input "false"
radio input "true"
type input "[RENTAL:NAME]: J-5"
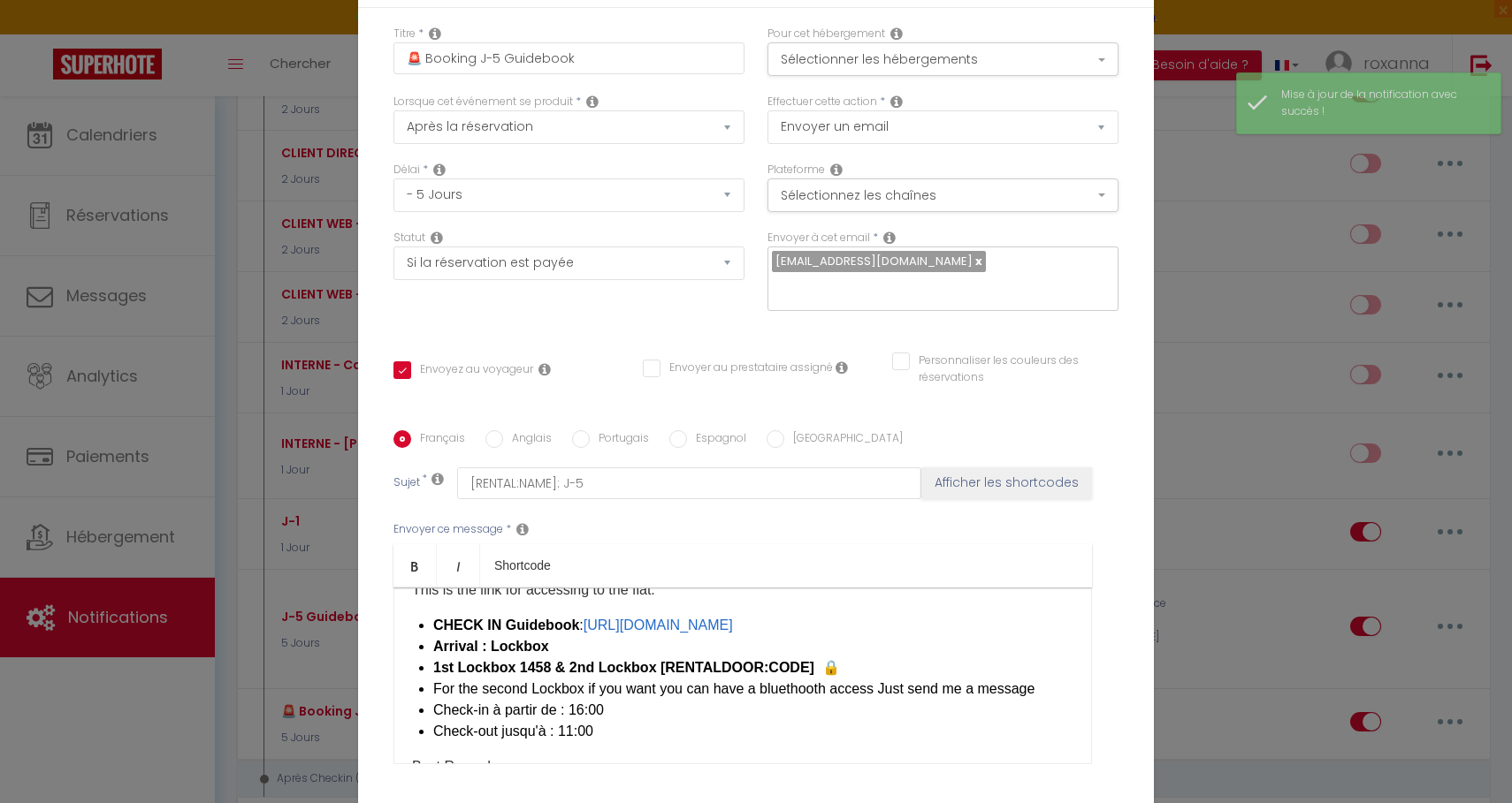
scroll to position [61, 0]
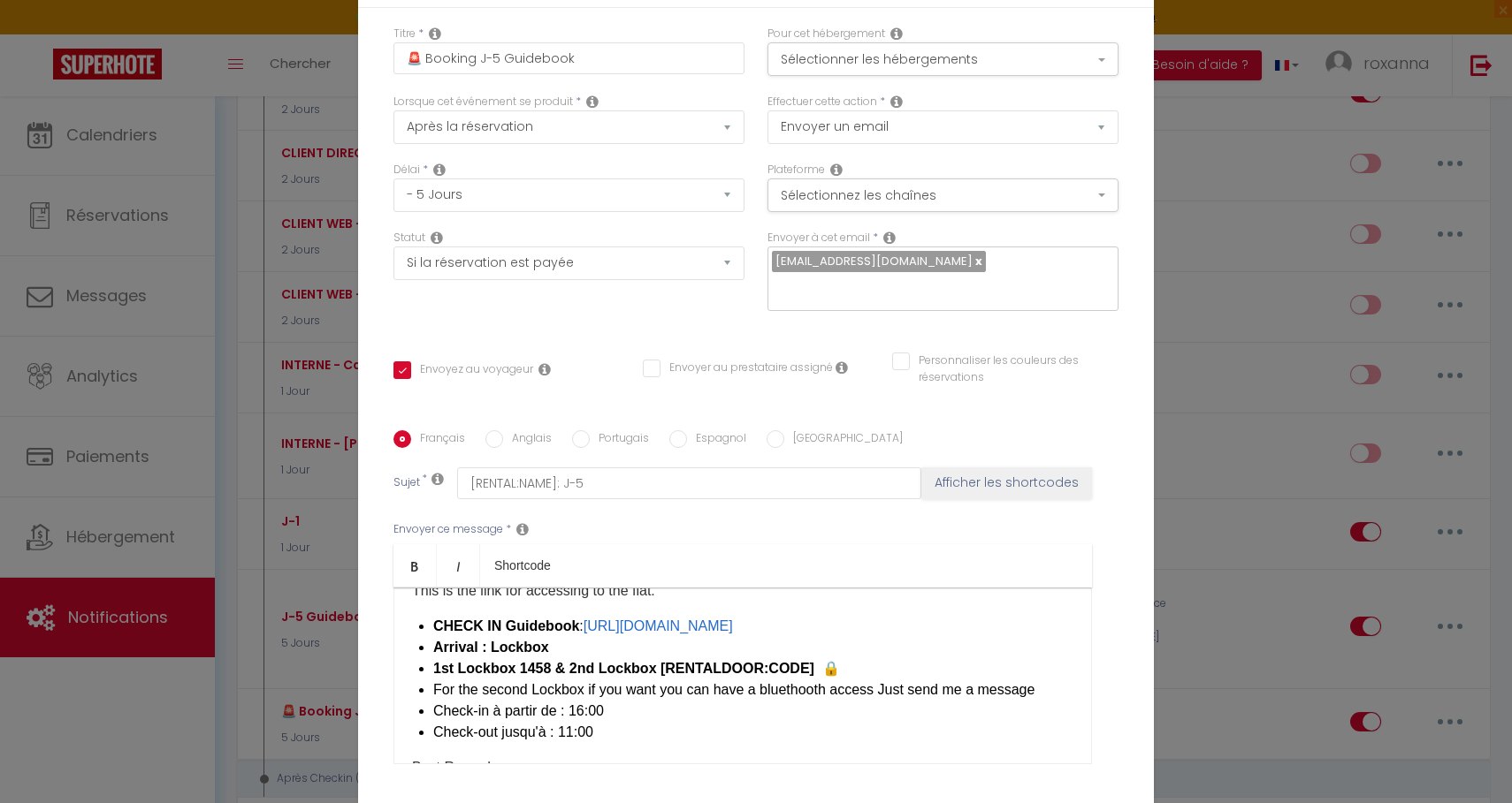
drag, startPoint x: 432, startPoint y: 504, endPoint x: 628, endPoint y: 547, distance: 200.7
click at [628, 588] on div "Merci [GUEST:FIRST_NAME],​ 🙏 This is the link for accessing to the flat. CHECK …" at bounding box center [743, 675] width 699 height 176
drag, startPoint x: 799, startPoint y: 571, endPoint x: 555, endPoint y: 574, distance: 244.0
click at [555, 661] on strong "1st Lockbox 1458 & 2nd Lockbox [RENTALDOOR:CODE]​​ 🔒" at bounding box center [637, 668] width 407 height 15
drag, startPoint x: 457, startPoint y: 569, endPoint x: 402, endPoint y: 568, distance: 55.0
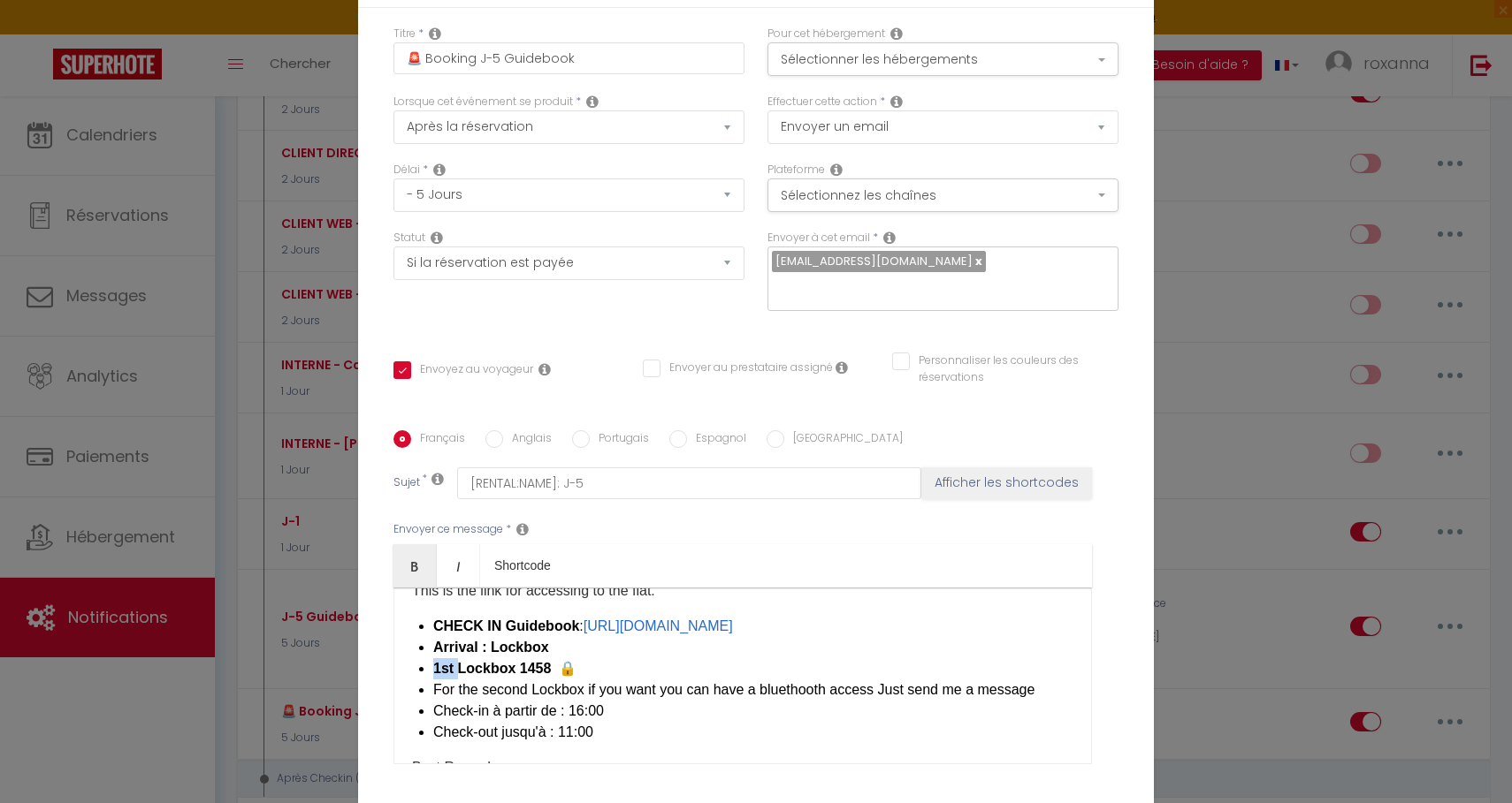
click at [403, 588] on div "Merci [GUEST:FIRST_NAME],​ 🙏 This is the link for accessing to the flat. CHECK …" at bounding box center [743, 675] width 699 height 176
drag, startPoint x: 548, startPoint y: 542, endPoint x: 437, endPoint y: 552, distance: 111.4
click at [437, 637] on li "Arrival : Lockbox" at bounding box center [754, 647] width 640 height 21
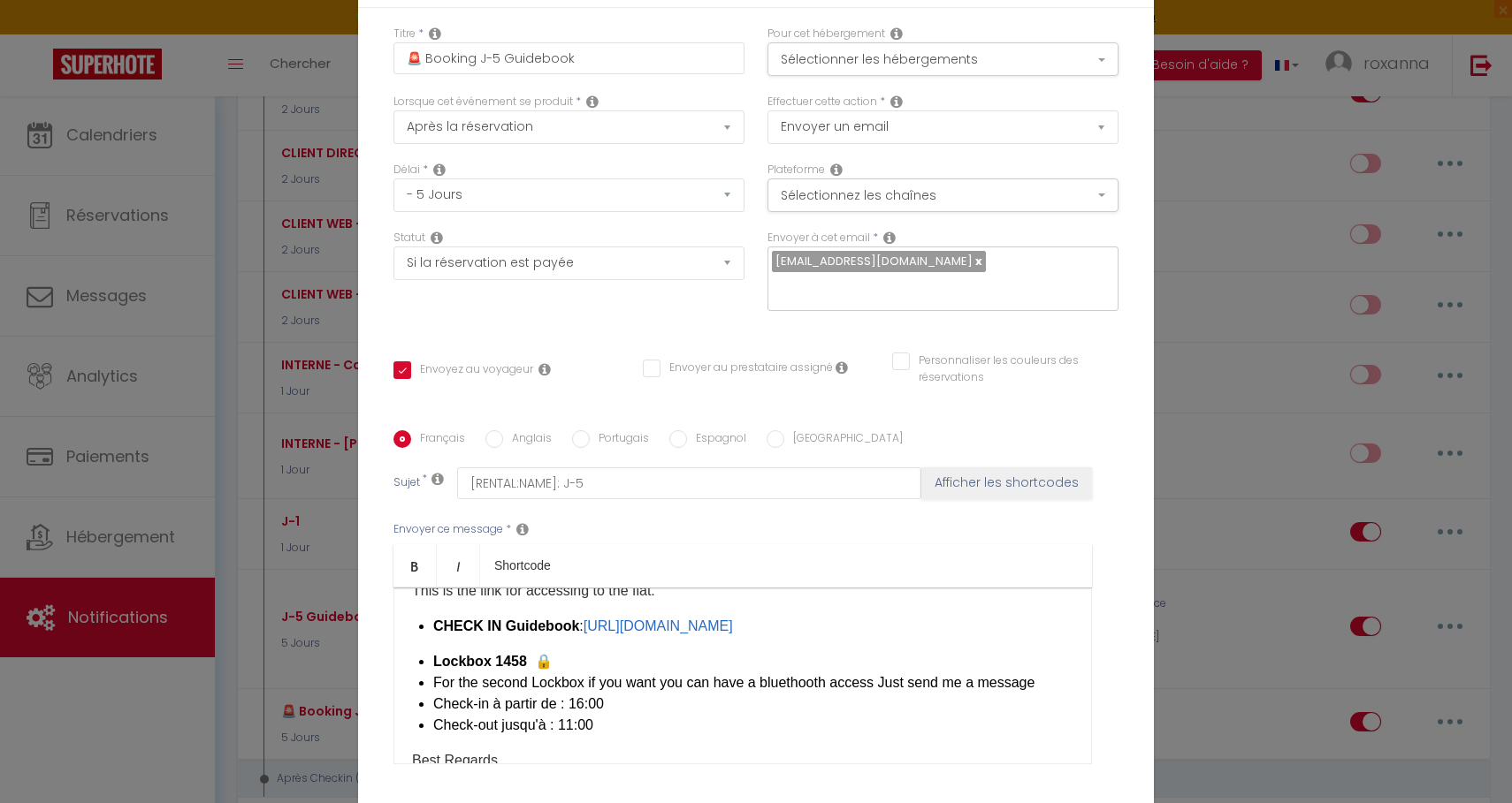
checkbox input "true"
checkbox input "false"
